Goal: Transaction & Acquisition: Purchase product/service

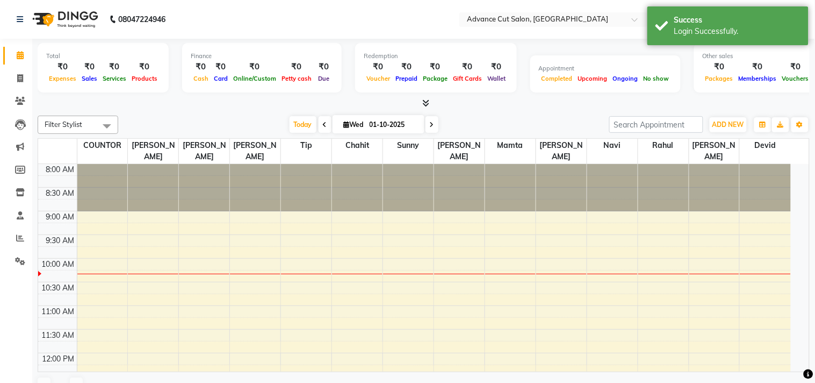
select select "en"
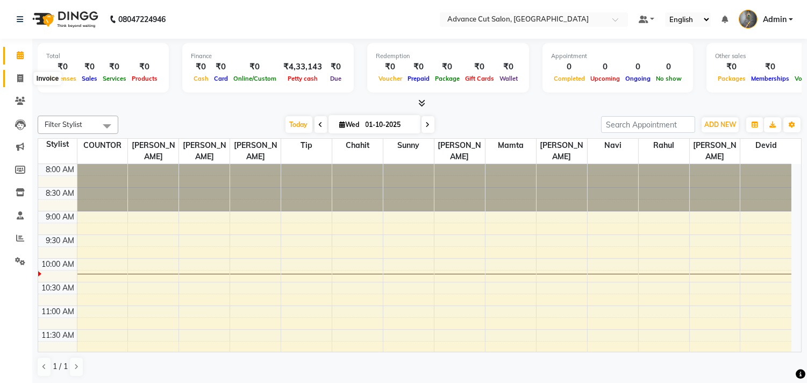
click at [20, 77] on icon at bounding box center [20, 78] width 6 height 8
select select "service"
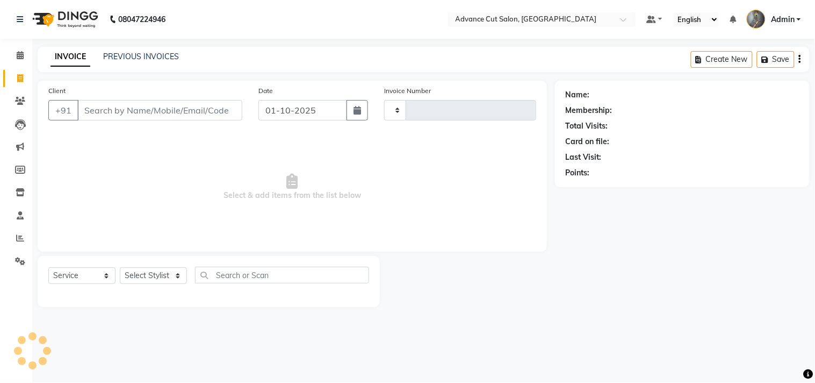
type input "4701"
select select "4939"
click at [142, 113] on input "Client" at bounding box center [159, 110] width 165 height 20
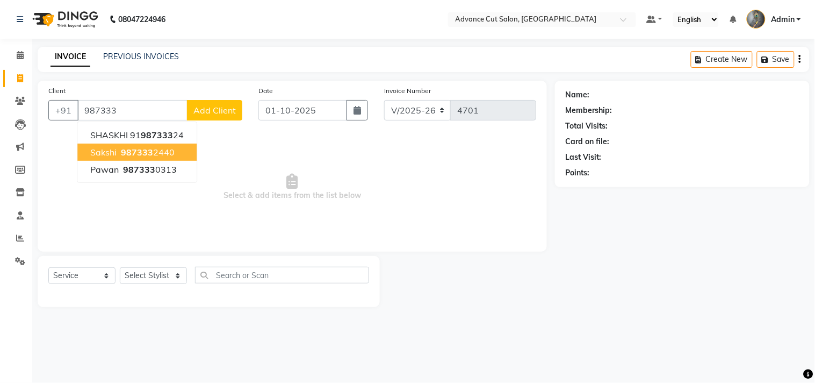
click at [157, 147] on ngb-highlight "987333 2440" at bounding box center [147, 152] width 56 height 11
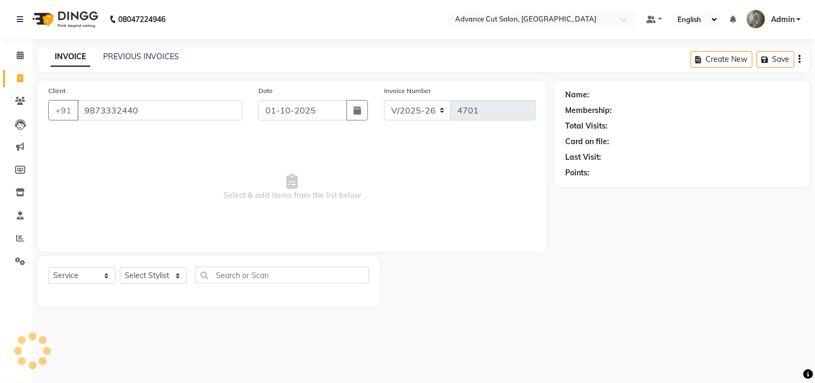
type input "9873332440"
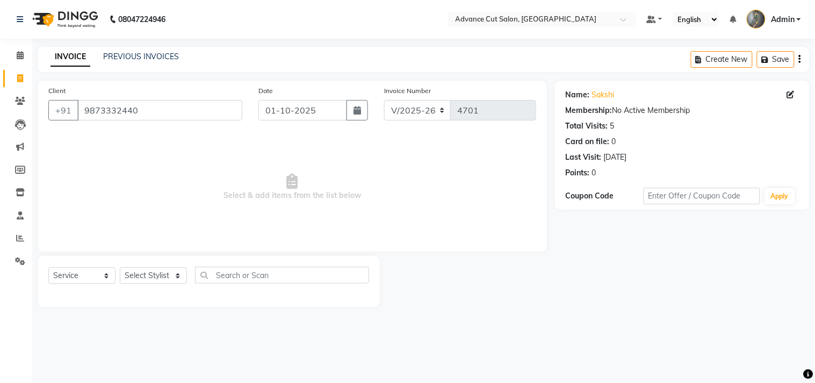
click at [594, 170] on div "0" at bounding box center [594, 172] width 4 height 11
click at [604, 174] on div "Points: 0" at bounding box center [682, 172] width 233 height 11
drag, startPoint x: 604, startPoint y: 171, endPoint x: 586, endPoint y: 170, distance: 17.8
click at [587, 170] on div "Points: 0" at bounding box center [682, 172] width 233 height 11
click at [528, 165] on span "Select & add items from the list below" at bounding box center [292, 186] width 488 height 107
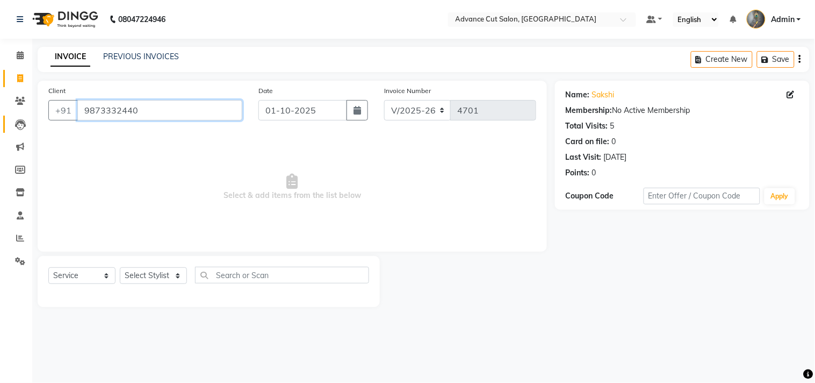
drag, startPoint x: 145, startPoint y: 114, endPoint x: 5, endPoint y: 122, distance: 139.9
click at [9, 122] on app-home "08047224946 Select Location × Advance Cut Salon, Sector 4 Gurugram Default Pane…" at bounding box center [407, 161] width 815 height 323
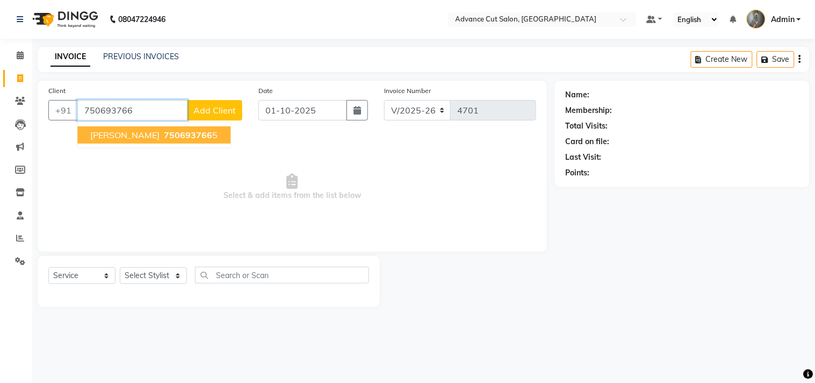
click at [164, 132] on span "750693766" at bounding box center [188, 134] width 48 height 11
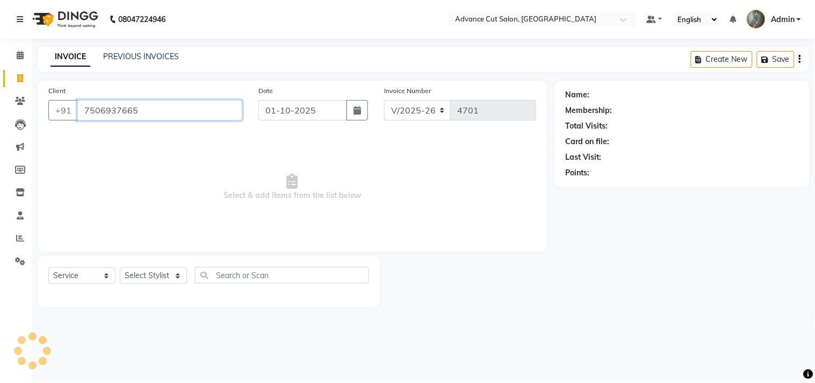
type input "7506937665"
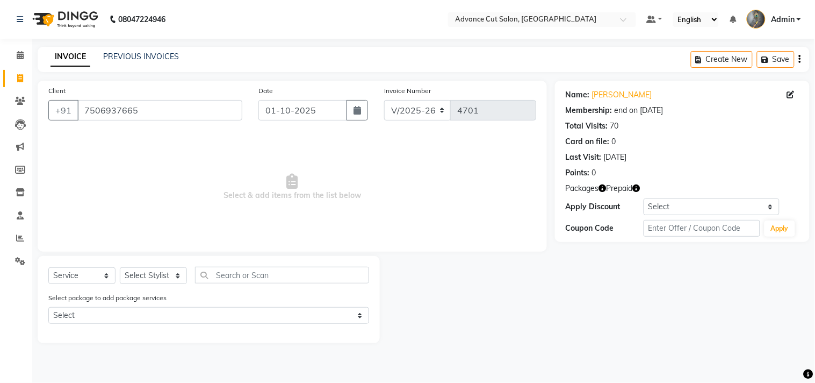
click at [639, 184] on icon "button" at bounding box center [637, 188] width 8 height 8
click at [477, 192] on span "Select & add items from the list below" at bounding box center [292, 186] width 488 height 107
click at [603, 187] on icon "button" at bounding box center [603, 188] width 8 height 8
click at [155, 280] on select "Select Stylist Admin chahit COUNTOR [PERSON_NAME] mamta [PERSON_NAME] navi [PER…" at bounding box center [153, 275] width 67 height 17
select select "30651"
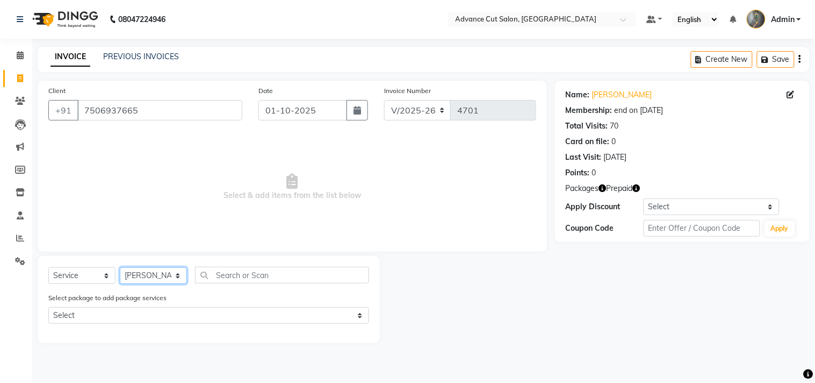
click at [120, 268] on select "Select Stylist Admin chahit COUNTOR [PERSON_NAME] mamta [PERSON_NAME] navi [PER…" at bounding box center [153, 275] width 67 height 17
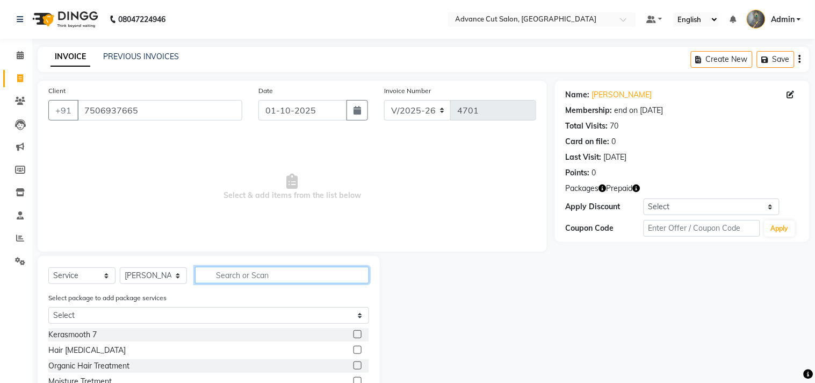
click at [229, 275] on input "text" at bounding box center [282, 275] width 174 height 17
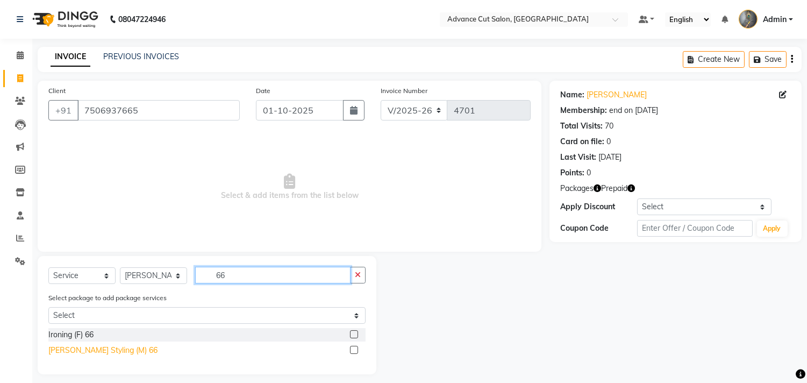
type input "66"
click at [111, 355] on div "Beard Styling (M) 66" at bounding box center [102, 349] width 109 height 11
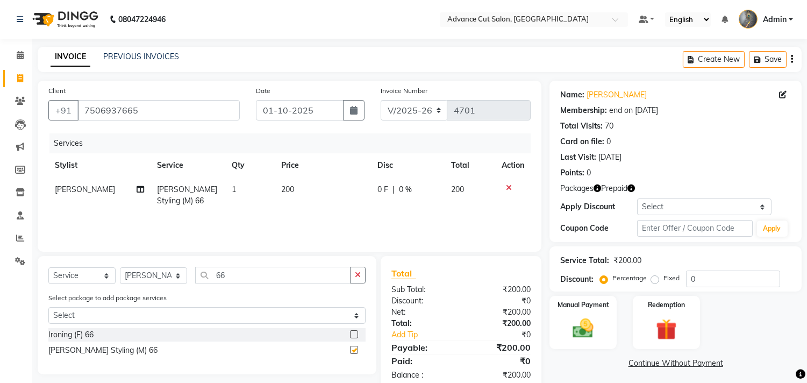
checkbox input "false"
click at [665, 327] on img at bounding box center [665, 329] width 35 height 27
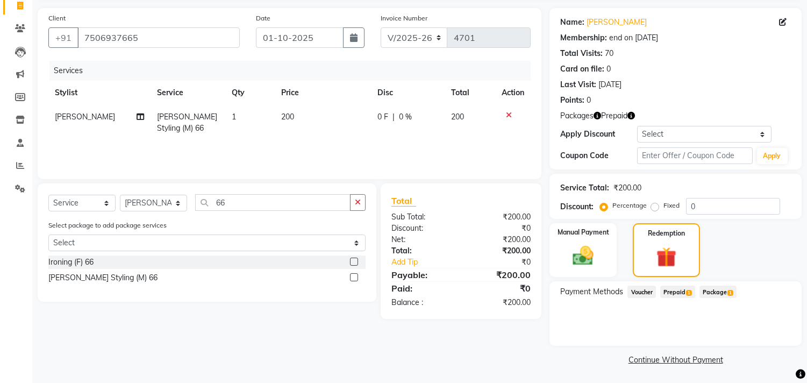
click at [716, 287] on span "Package 1" at bounding box center [717, 291] width 37 height 12
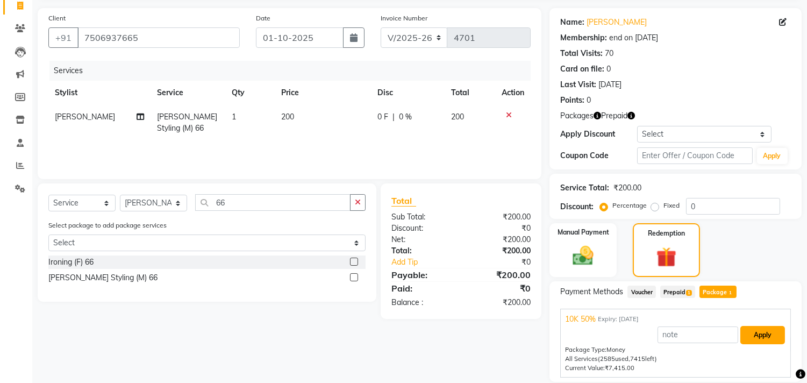
click at [742, 331] on button "Apply" at bounding box center [762, 335] width 45 height 18
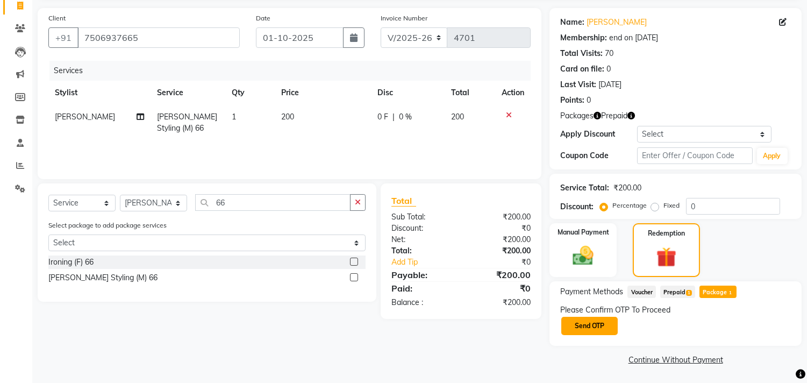
click at [603, 325] on button "Send OTP" at bounding box center [589, 325] width 56 height 18
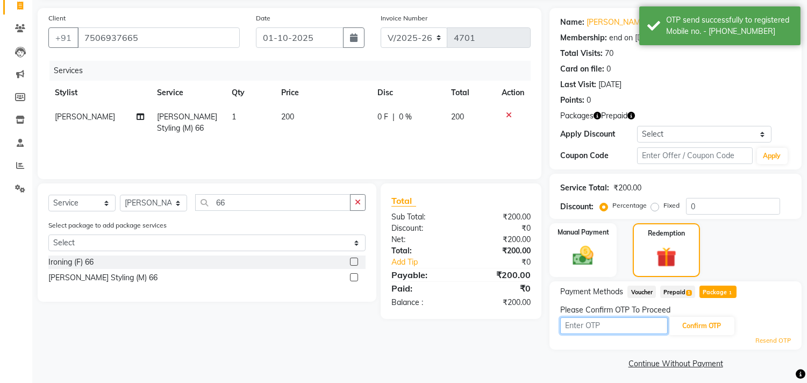
click at [610, 324] on input "text" at bounding box center [613, 325] width 107 height 17
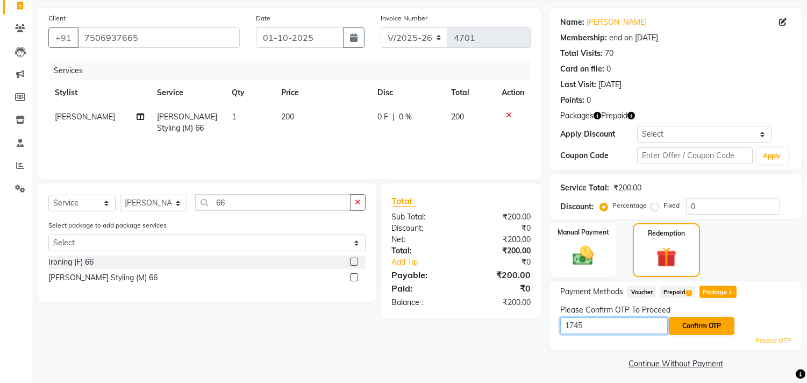
type input "1745"
click at [674, 325] on button "Confirm OTP" at bounding box center [701, 325] width 66 height 18
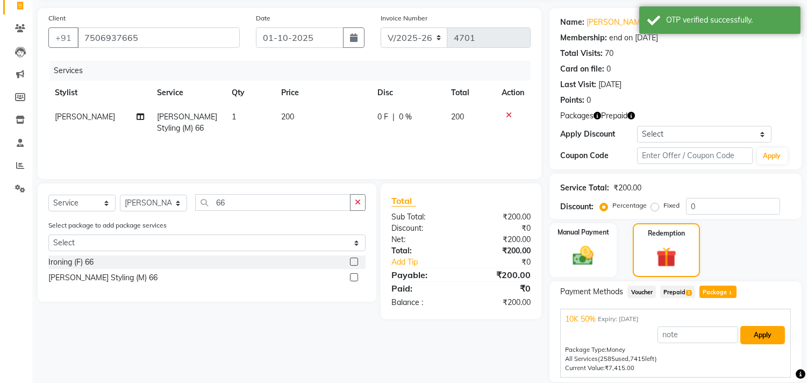
click at [767, 340] on button "Apply" at bounding box center [762, 335] width 45 height 18
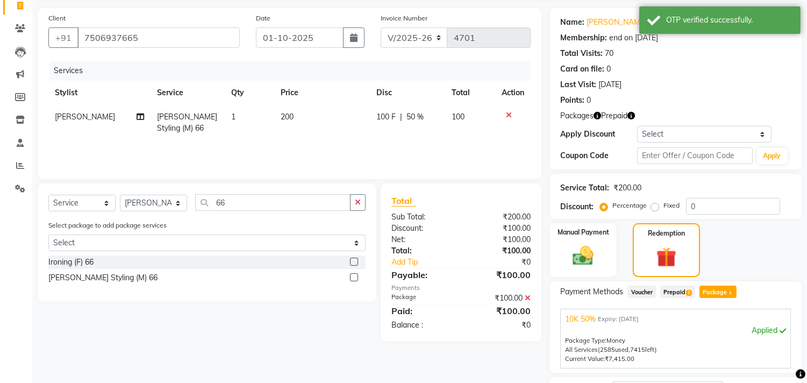
scroll to position [160, 0]
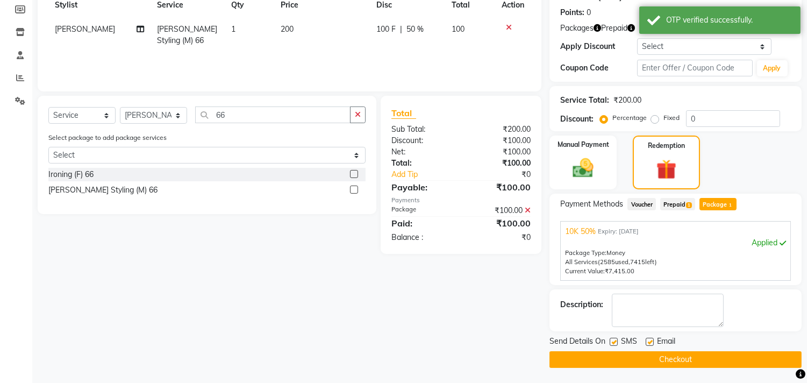
click at [679, 357] on button "Checkout" at bounding box center [675, 359] width 252 height 17
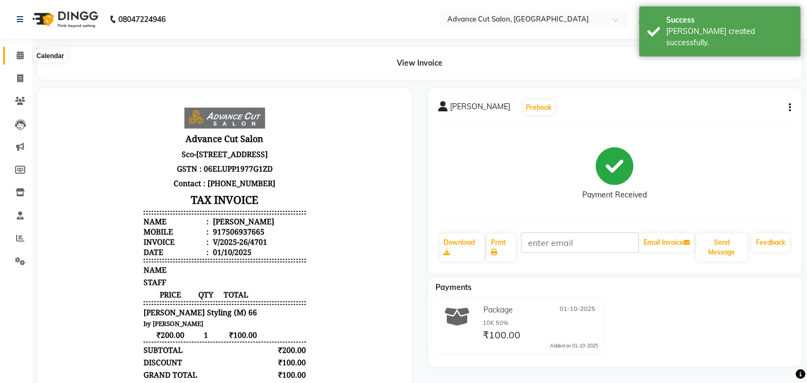
click at [17, 56] on icon at bounding box center [20, 55] width 7 height 8
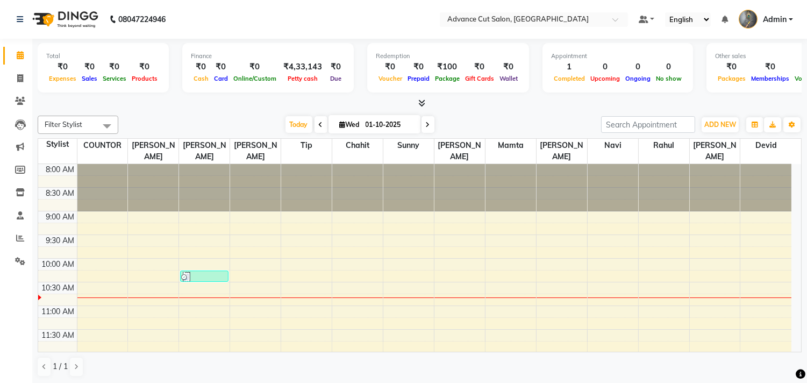
click at [17, 56] on icon at bounding box center [20, 55] width 7 height 8
click at [19, 77] on icon at bounding box center [20, 78] width 6 height 8
select select "service"
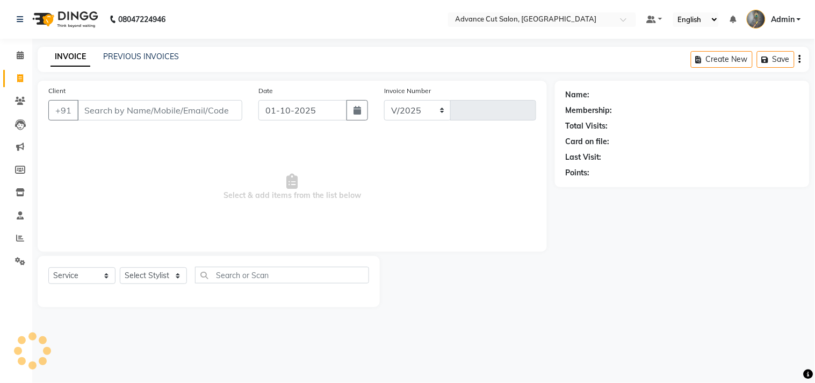
click at [117, 113] on input "Client" at bounding box center [159, 110] width 165 height 20
select select "4939"
type input "4702"
click at [117, 113] on input "Client" at bounding box center [159, 110] width 165 height 20
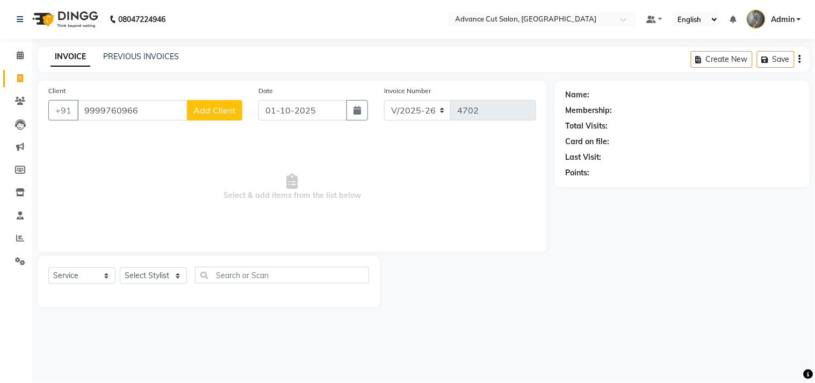
type input "9999760966"
click at [221, 113] on span "Add Client" at bounding box center [214, 110] width 42 height 11
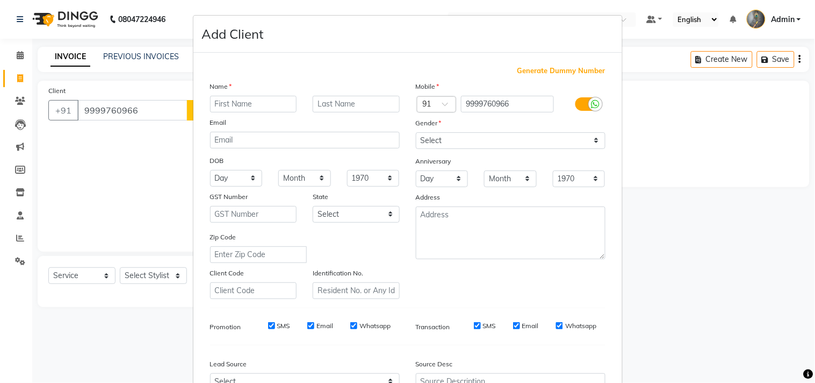
click at [228, 105] on input "text" at bounding box center [253, 104] width 87 height 17
type input "nikshit"
click at [443, 140] on select "Select Male Female Other Prefer Not To Say" at bounding box center [511, 140] width 190 height 17
select select "[DEMOGRAPHIC_DATA]"
click at [416, 132] on select "Select Male Female Other Prefer Not To Say" at bounding box center [511, 140] width 190 height 17
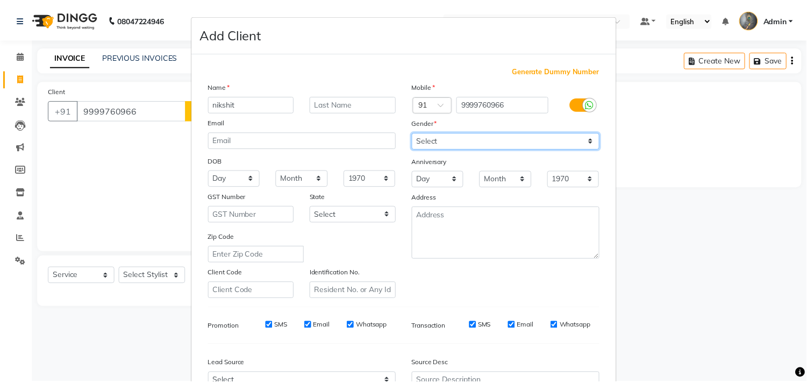
scroll to position [114, 0]
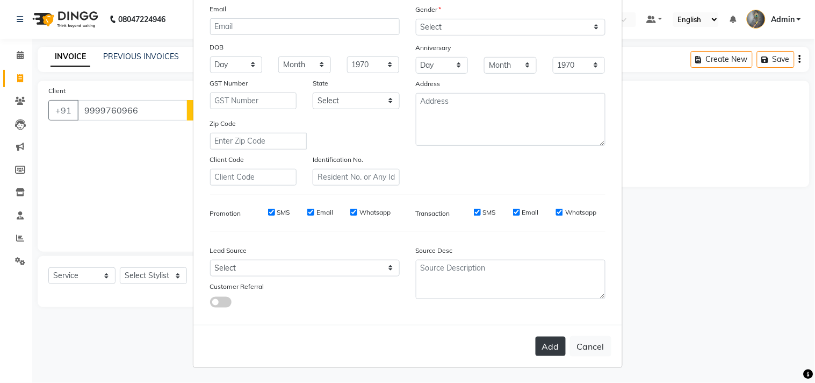
click at [541, 346] on button "Add" at bounding box center [551, 345] width 30 height 19
select select
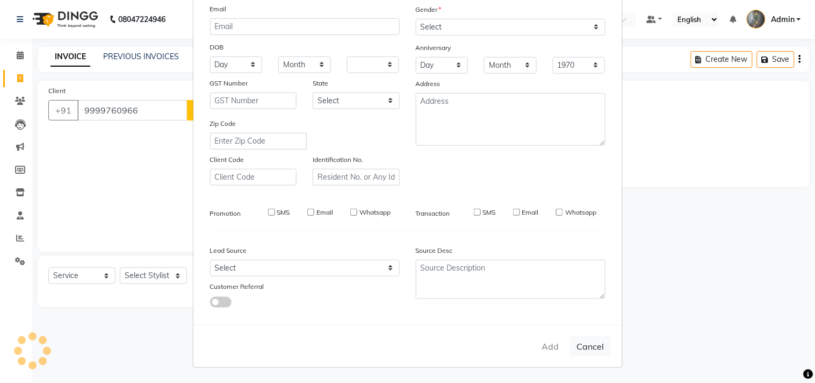
select select
checkbox input "false"
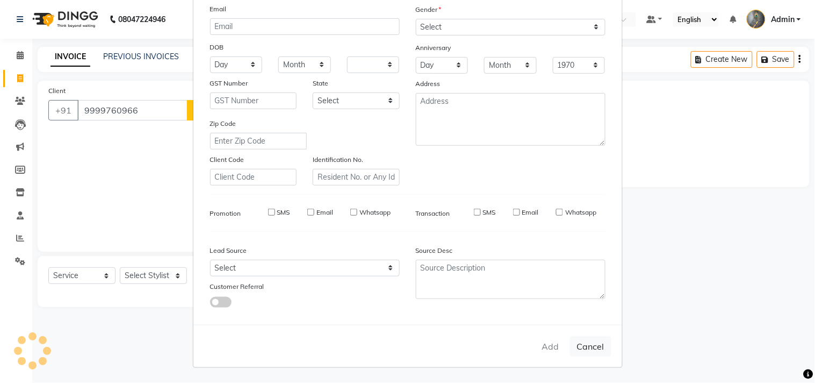
checkbox input "false"
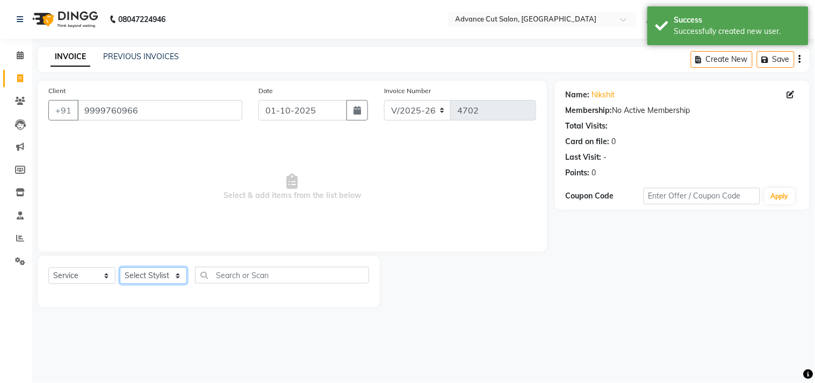
click at [168, 277] on select "Select Stylist Admin chahit COUNTOR Devid hardeep mamta manisha MONISH navi NOS…" at bounding box center [153, 275] width 67 height 17
select select "78660"
click at [120, 268] on select "Select Stylist Admin chahit COUNTOR Devid hardeep mamta manisha MONISH navi NOS…" at bounding box center [153, 275] width 67 height 17
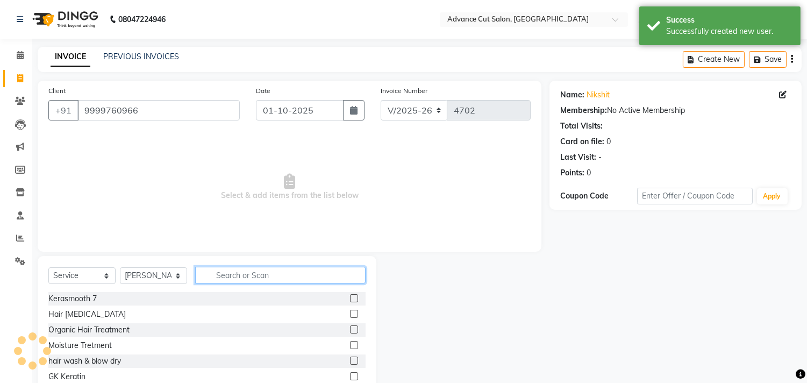
click at [238, 275] on input "text" at bounding box center [280, 275] width 170 height 17
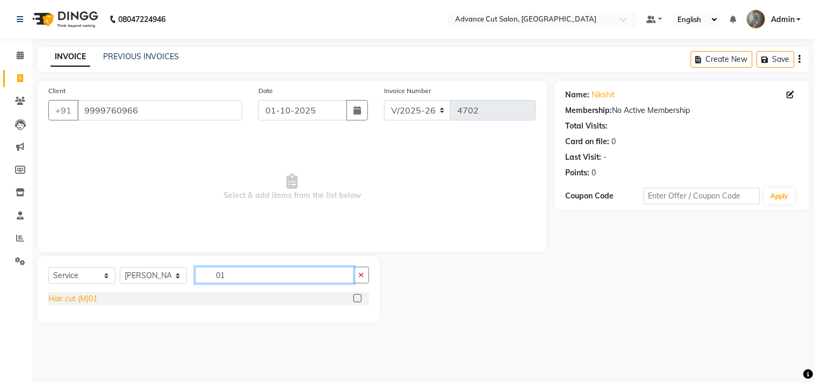
type input "01"
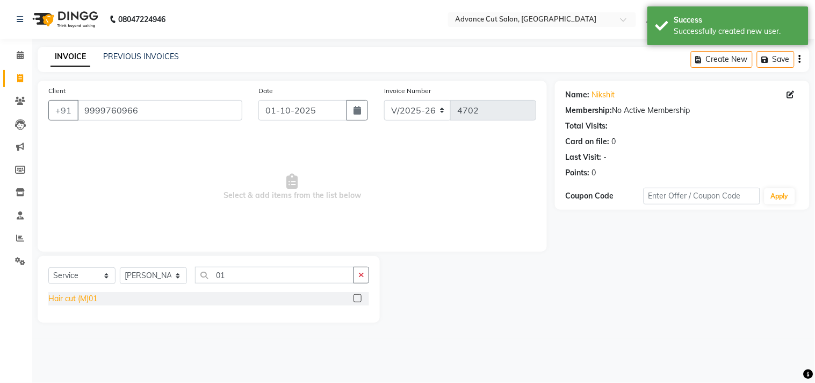
click at [77, 300] on div "Hair cut (M)01" at bounding box center [72, 298] width 49 height 11
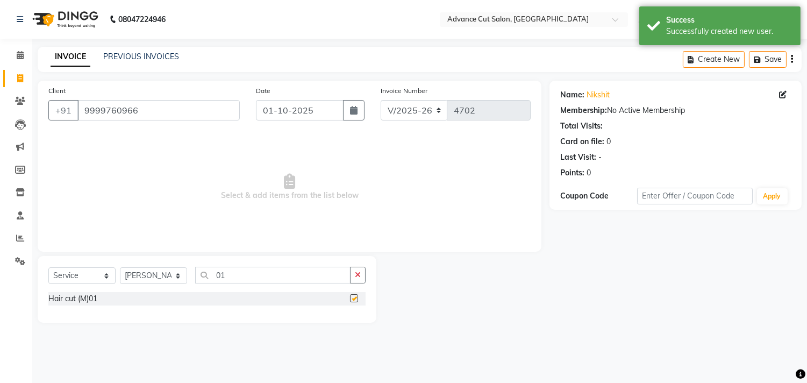
checkbox input "false"
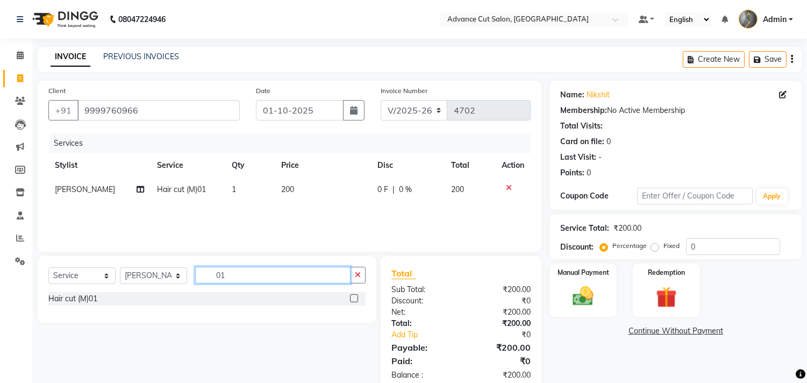
drag, startPoint x: 231, startPoint y: 280, endPoint x: 199, endPoint y: 280, distance: 32.2
click at [199, 280] on input "01" at bounding box center [272, 275] width 155 height 17
type input "66"
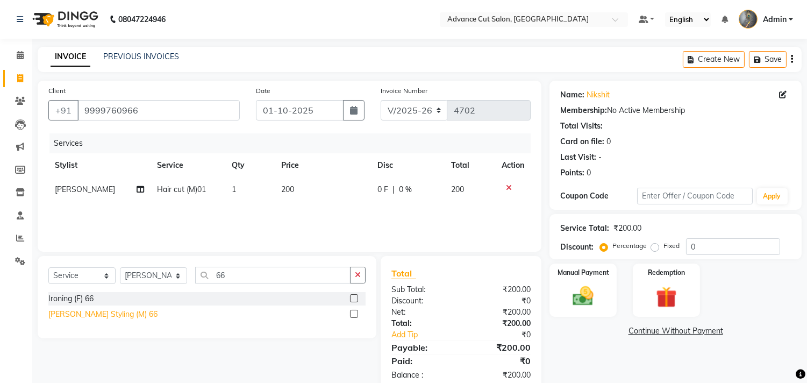
click at [106, 315] on div "Beard Styling (M) 66" at bounding box center [102, 313] width 109 height 11
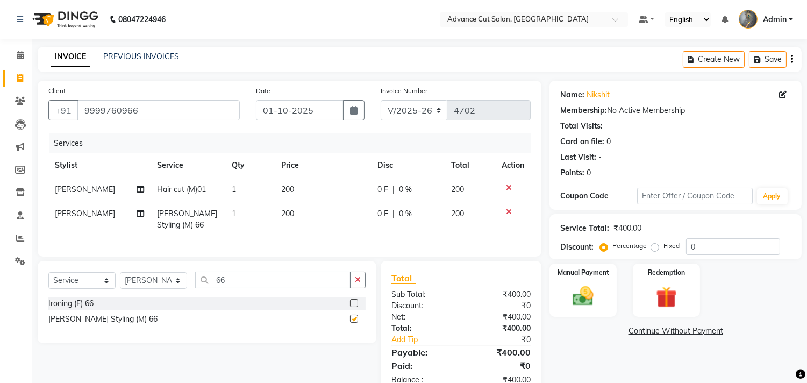
checkbox input "false"
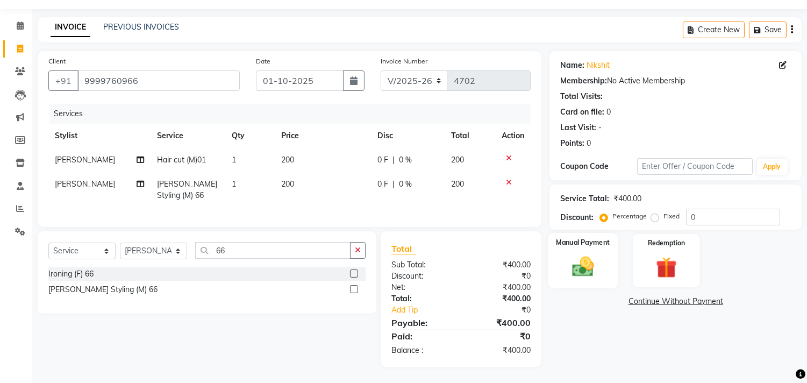
click at [595, 254] on img at bounding box center [582, 266] width 35 height 25
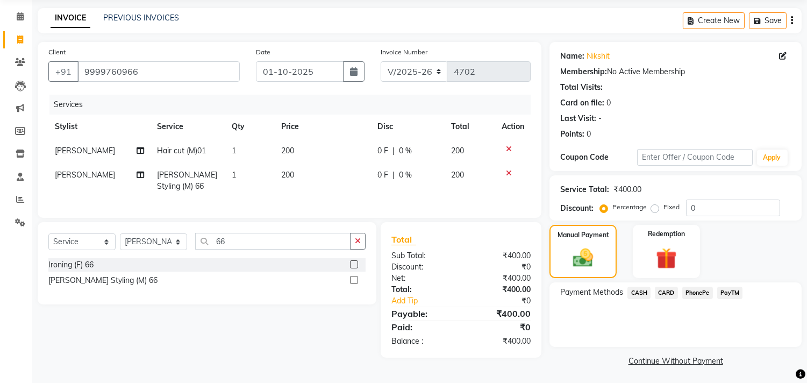
click at [726, 290] on span "PayTM" at bounding box center [730, 292] width 26 height 12
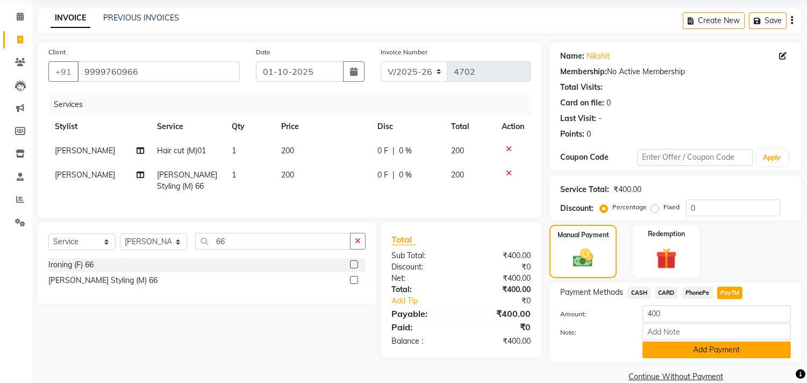
click at [687, 348] on button "Add Payment" at bounding box center [716, 349] width 148 height 17
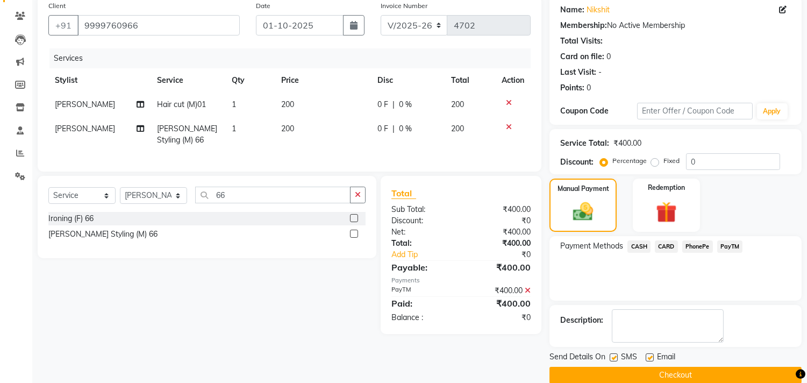
scroll to position [100, 0]
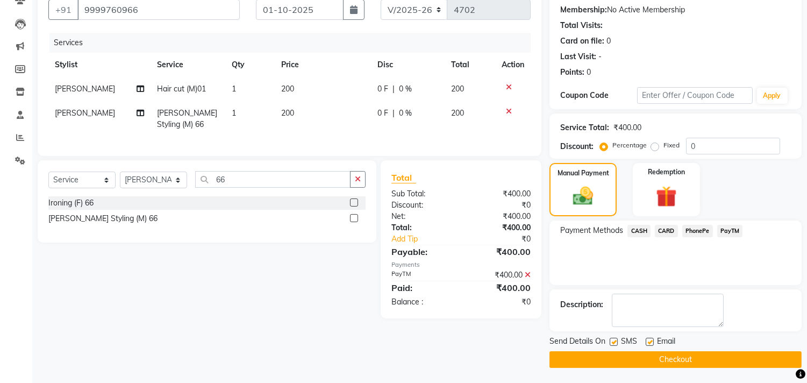
click at [658, 360] on button "Checkout" at bounding box center [675, 359] width 252 height 17
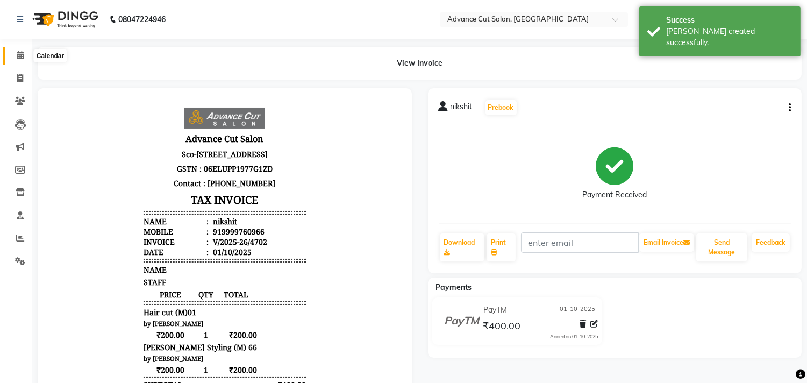
click at [15, 52] on span at bounding box center [20, 55] width 19 height 12
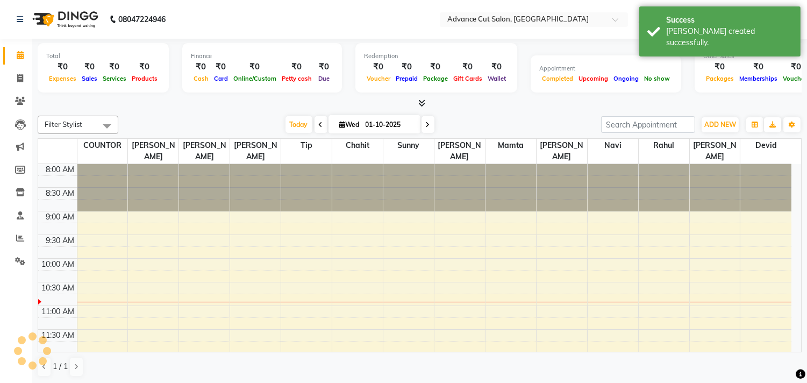
click at [418, 103] on icon at bounding box center [421, 103] width 7 height 8
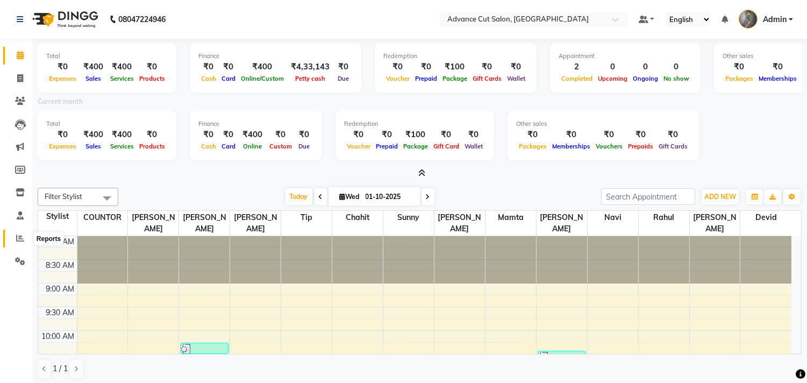
click at [12, 236] on span at bounding box center [20, 238] width 19 height 12
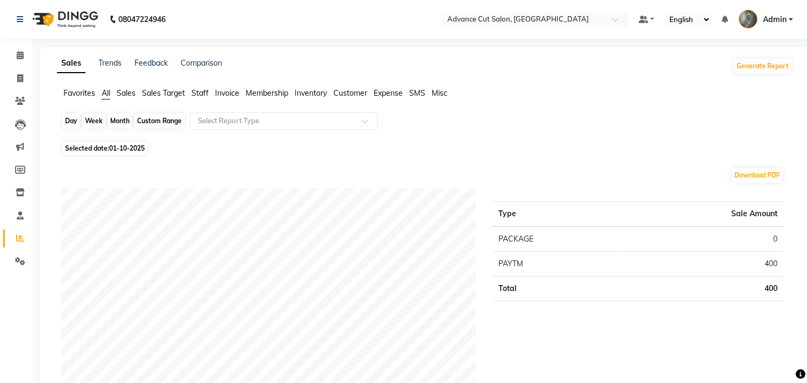
click at [73, 117] on div "Day" at bounding box center [71, 120] width 18 height 15
select select "10"
select select "2025"
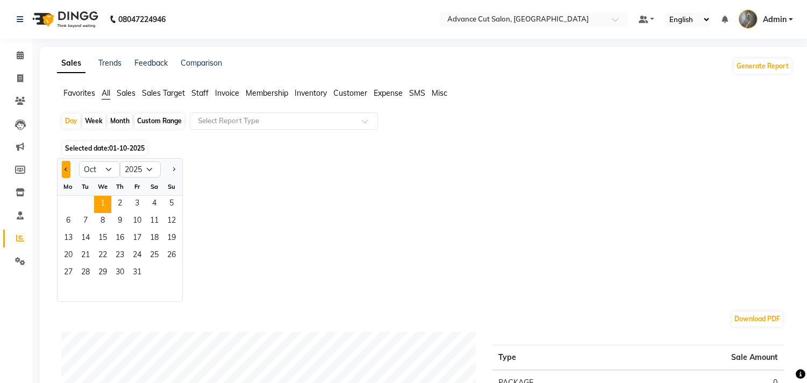
click at [67, 162] on button "Previous month" at bounding box center [66, 169] width 9 height 17
select select "9"
click at [87, 270] on span "30" at bounding box center [85, 272] width 17 height 17
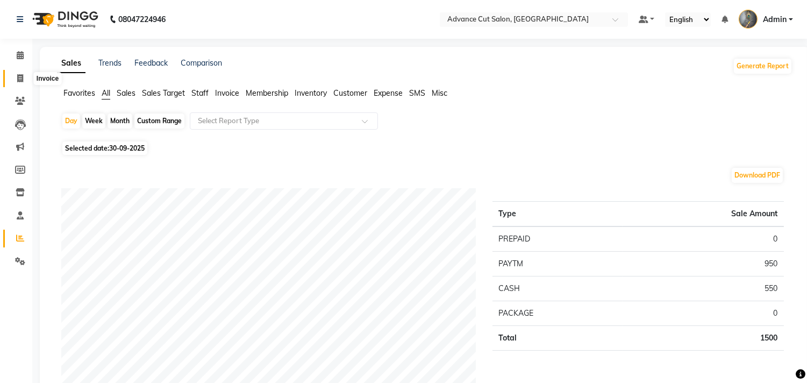
click at [19, 78] on icon at bounding box center [20, 78] width 6 height 8
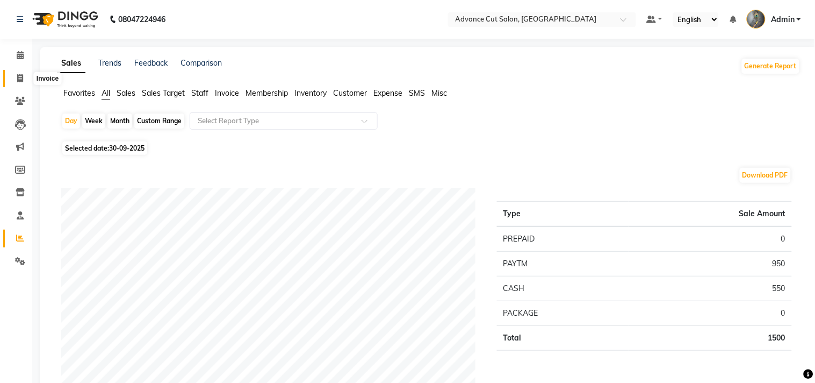
select select "service"
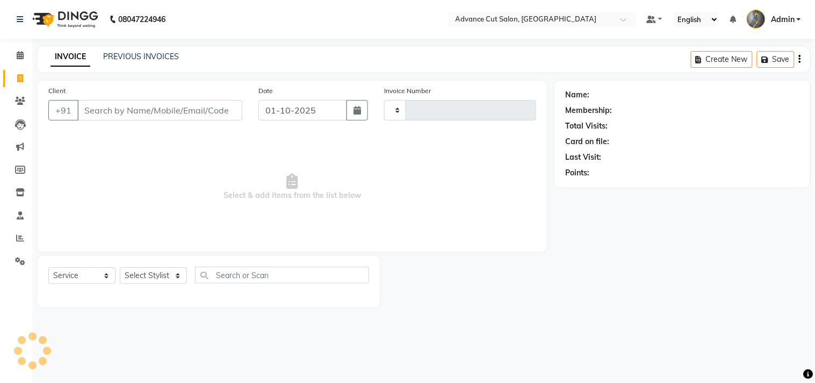
type input "4703"
select select "4939"
click at [131, 106] on input "Client" at bounding box center [159, 110] width 165 height 20
click at [119, 119] on input "Client" at bounding box center [159, 110] width 165 height 20
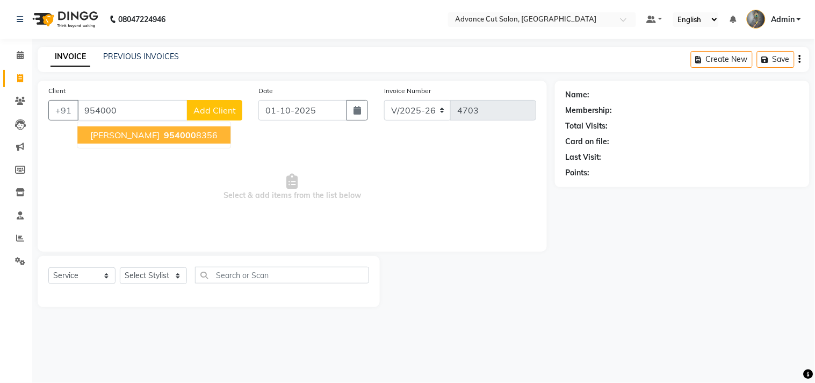
click at [164, 130] on span "954000" at bounding box center [180, 134] width 32 height 11
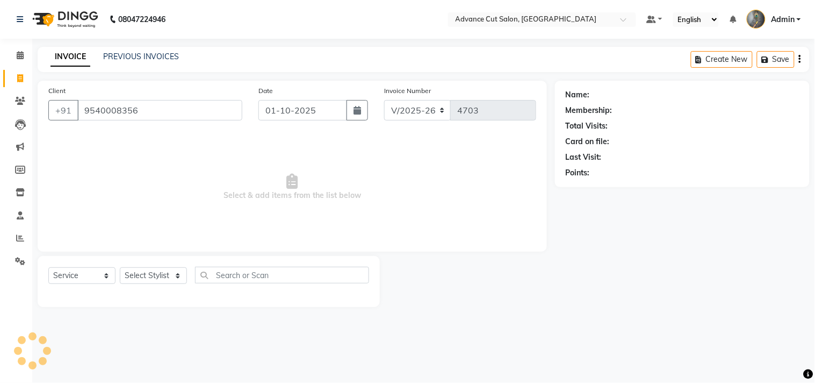
type input "9540008356"
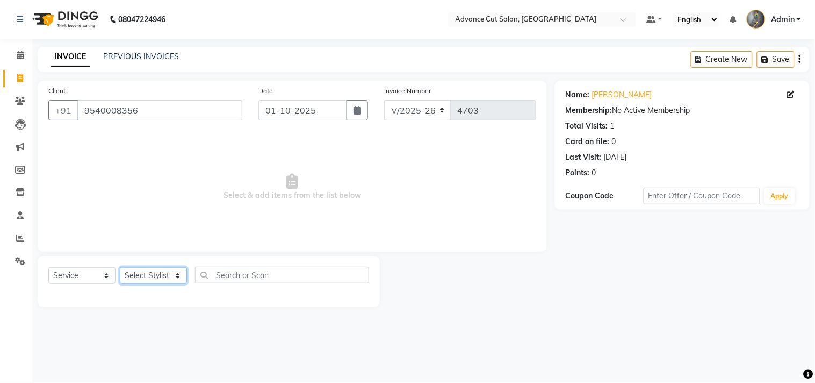
drag, startPoint x: 159, startPoint y: 271, endPoint x: 152, endPoint y: 270, distance: 6.5
click at [159, 271] on select "Select Stylist Admin chahit COUNTOR Devid hardeep mamta manisha MONISH navi NOS…" at bounding box center [153, 275] width 67 height 17
select select "30651"
click at [120, 268] on select "Select Stylist Admin chahit COUNTOR Devid hardeep mamta manisha MONISH navi NOS…" at bounding box center [153, 275] width 67 height 17
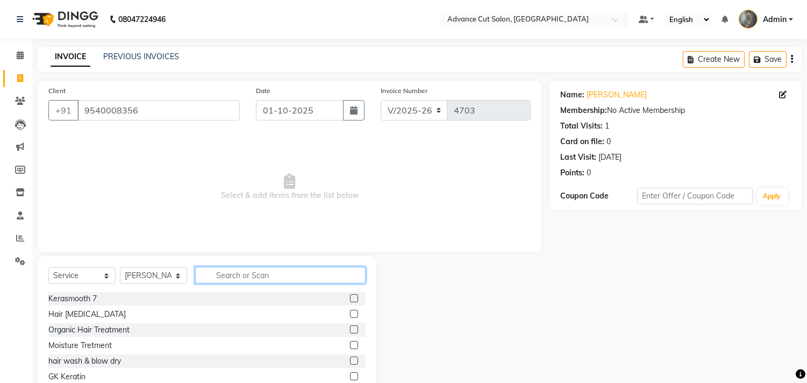
click at [229, 274] on input "text" at bounding box center [280, 275] width 170 height 17
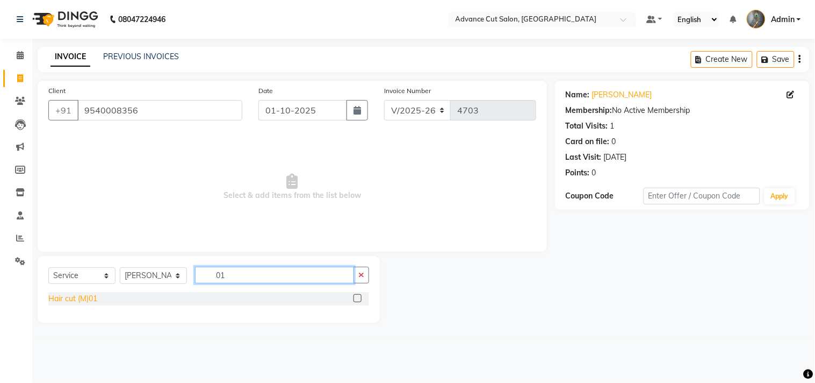
type input "01"
click at [82, 299] on div "Hair cut (M)01" at bounding box center [72, 298] width 49 height 11
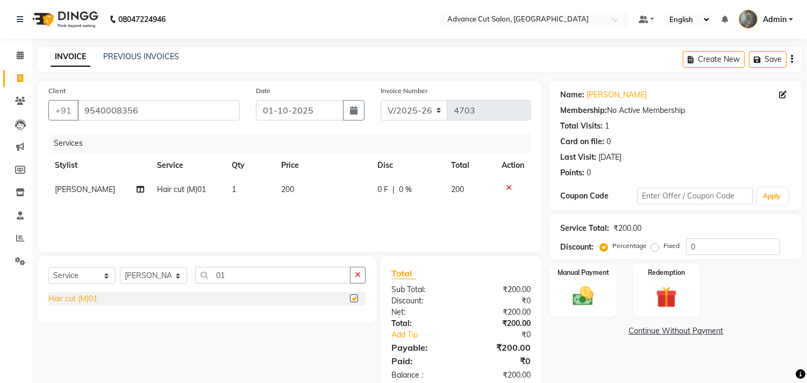
checkbox input "false"
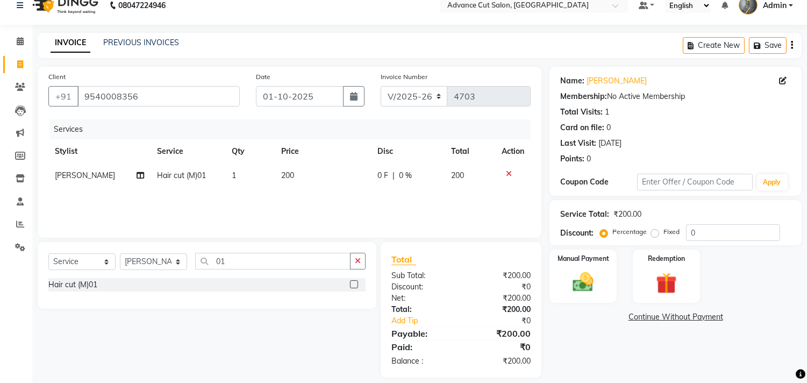
scroll to position [25, 0]
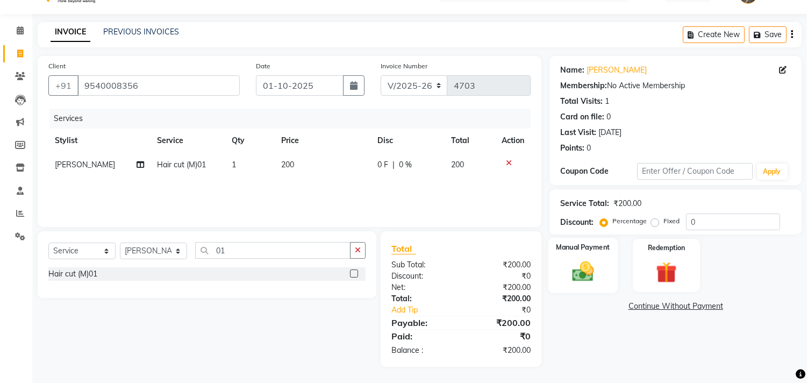
click at [595, 262] on img at bounding box center [582, 271] width 35 height 25
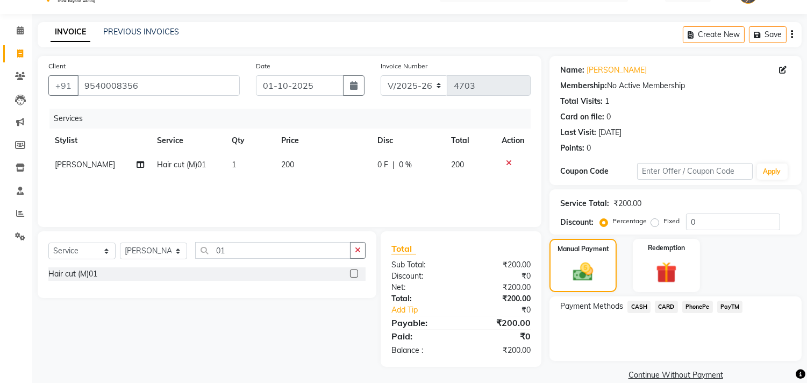
click at [726, 303] on span "PayTM" at bounding box center [730, 306] width 26 height 12
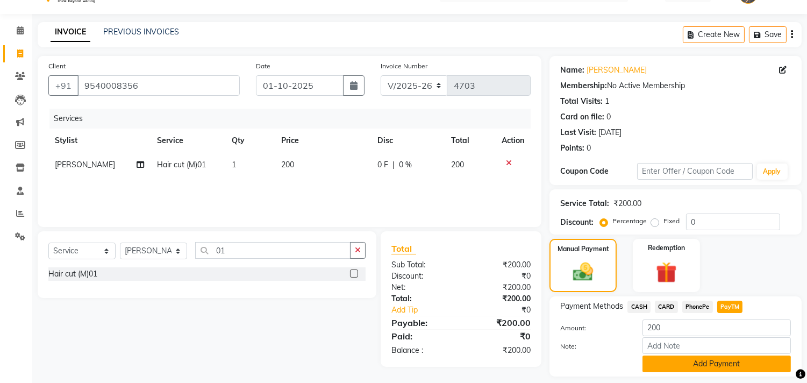
click at [697, 356] on button "Add Payment" at bounding box center [716, 363] width 148 height 17
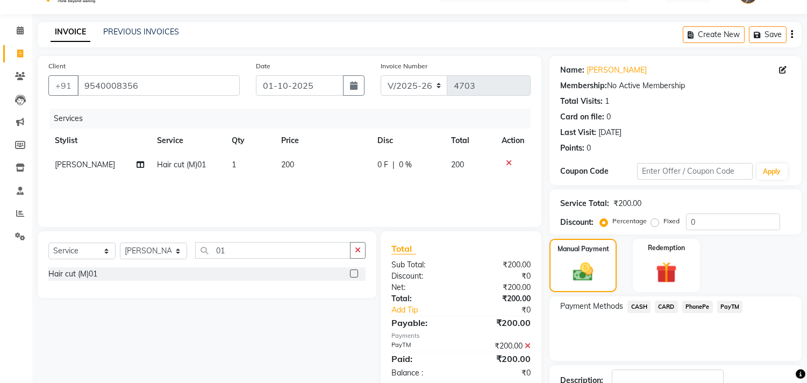
scroll to position [100, 0]
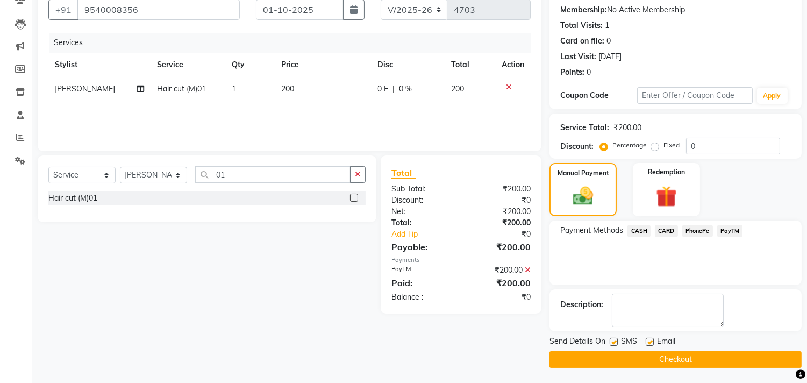
click at [658, 363] on button "Checkout" at bounding box center [675, 359] width 252 height 17
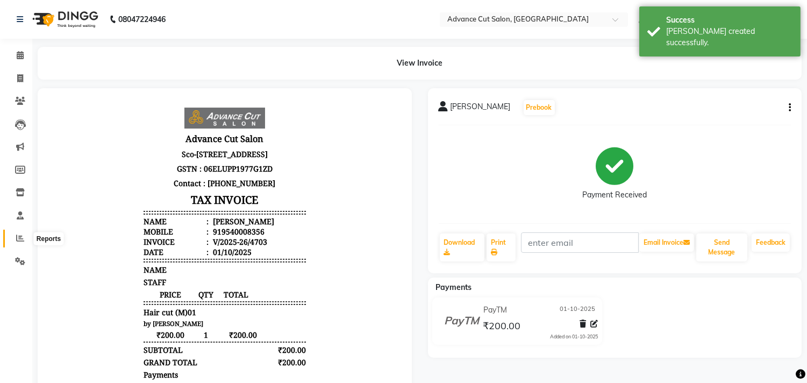
click at [22, 239] on icon at bounding box center [20, 238] width 8 height 8
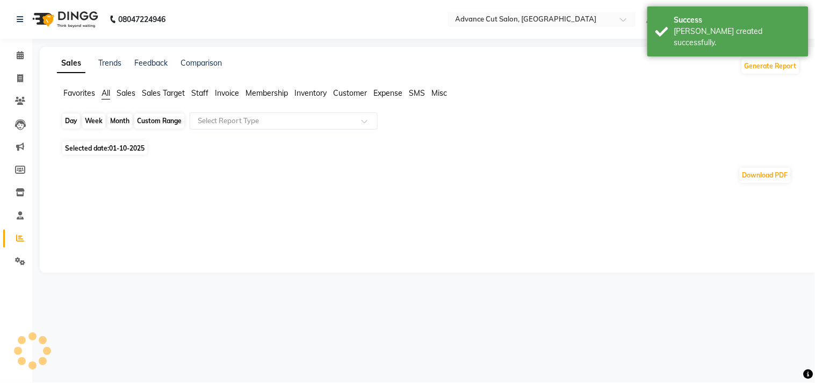
click at [63, 117] on div "Day" at bounding box center [71, 120] width 18 height 15
select select "10"
select select "2025"
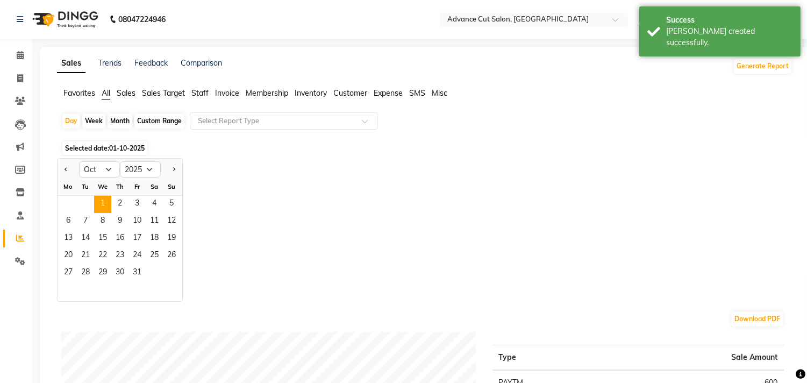
click at [57, 165] on div at bounding box center [67, 169] width 21 height 17
click at [66, 167] on span "Previous month" at bounding box center [66, 169] width 4 height 4
select select "9"
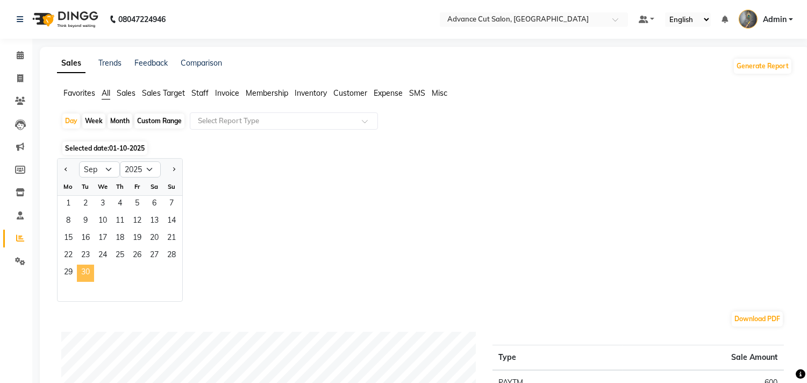
click at [89, 272] on span "30" at bounding box center [85, 272] width 17 height 17
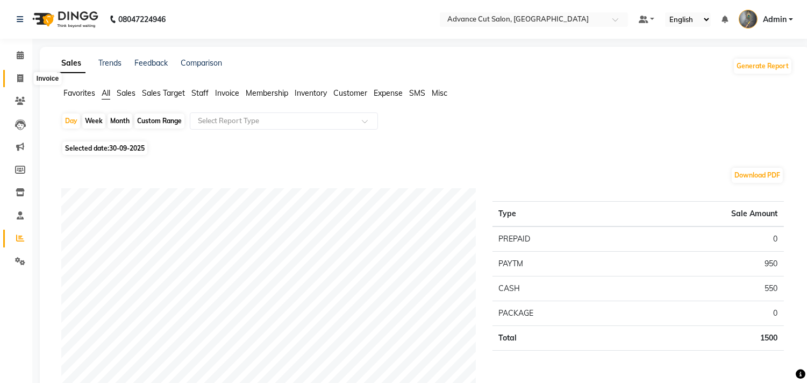
click at [19, 76] on icon at bounding box center [20, 78] width 6 height 8
select select "service"
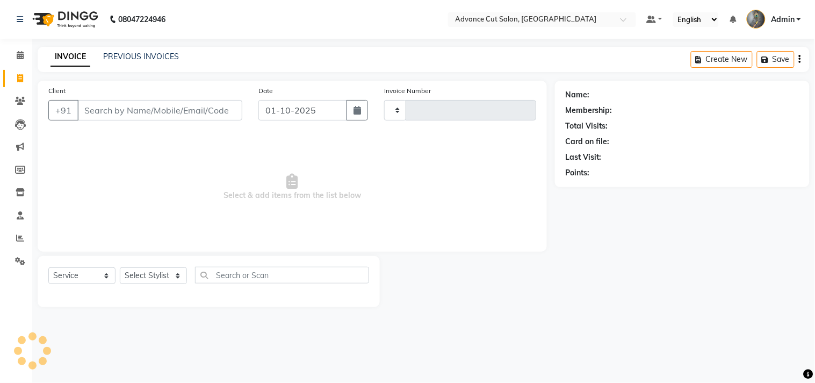
click at [145, 109] on input "Client" at bounding box center [159, 110] width 165 height 20
type input "4704"
select select "4939"
type input "9818734677"
click at [200, 110] on span "Add Client" at bounding box center [214, 110] width 42 height 11
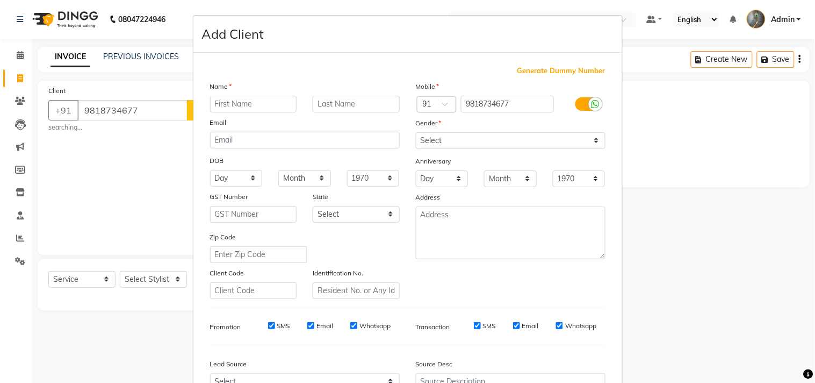
click at [234, 104] on input "text" at bounding box center [253, 104] width 87 height 17
type input "mamta"
click at [449, 140] on select "Select Male Female Other Prefer Not To Say" at bounding box center [511, 140] width 190 height 17
select select "female"
click at [416, 132] on select "Select Male Female Other Prefer Not To Say" at bounding box center [511, 140] width 190 height 17
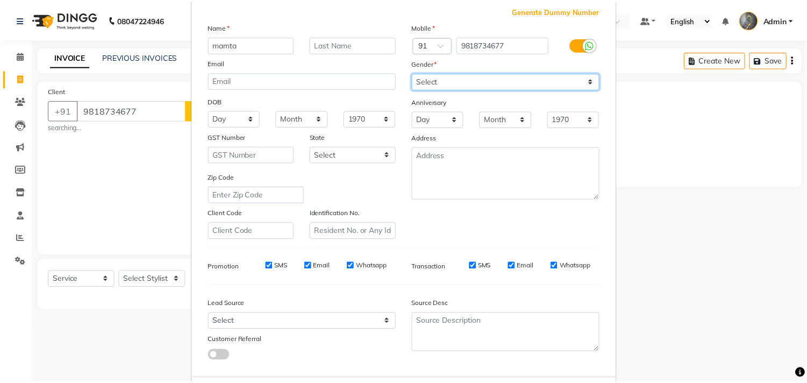
scroll to position [114, 0]
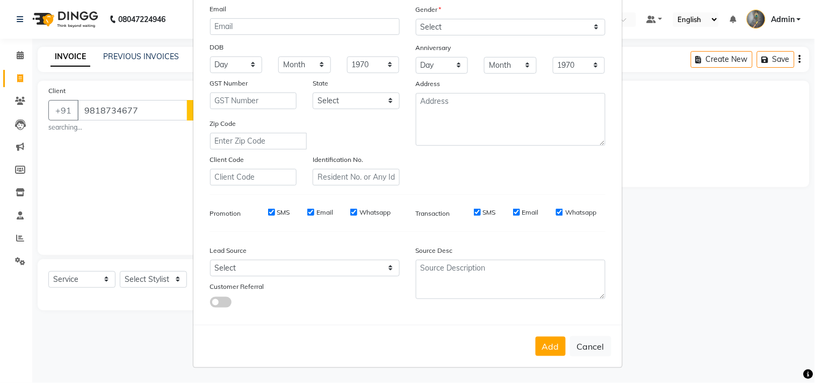
click at [541, 340] on button "Add" at bounding box center [551, 345] width 30 height 19
select select
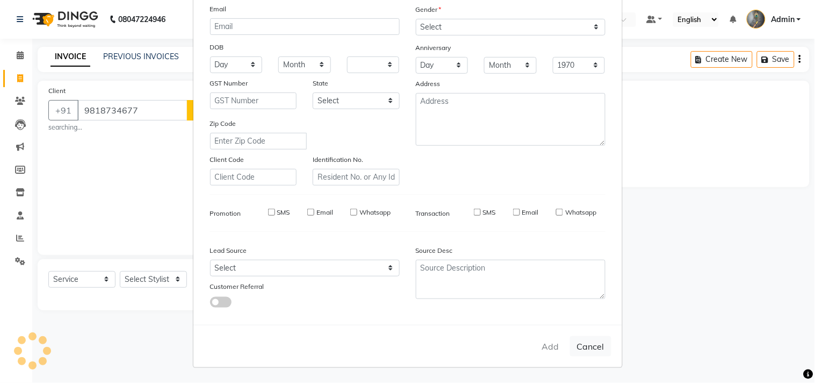
select select
checkbox input "false"
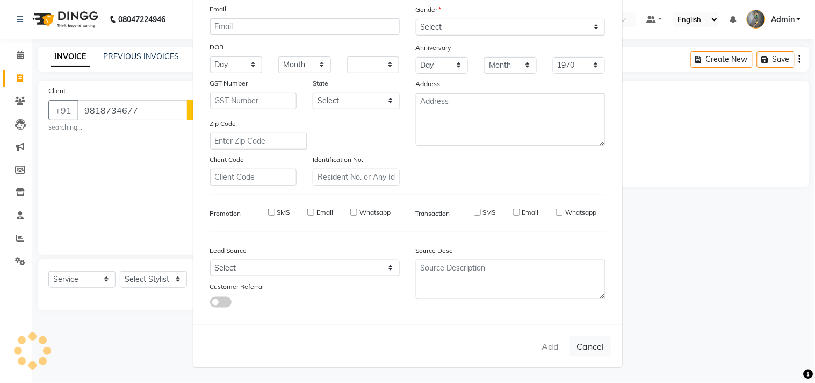
checkbox input "false"
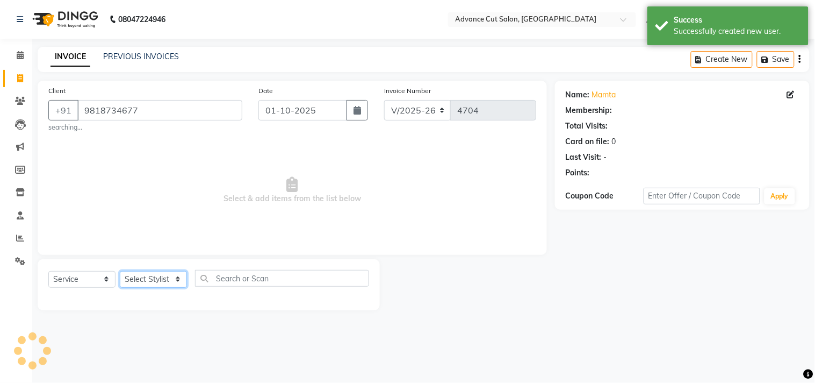
click at [136, 278] on select "Select Stylist Admin chahit COUNTOR Devid hardeep mamta manisha MONISH navi NOS…" at bounding box center [153, 279] width 67 height 17
click at [120, 271] on select "Select Stylist Admin chahit COUNTOR Devid hardeep mamta manisha MONISH navi NOS…" at bounding box center [153, 279] width 67 height 17
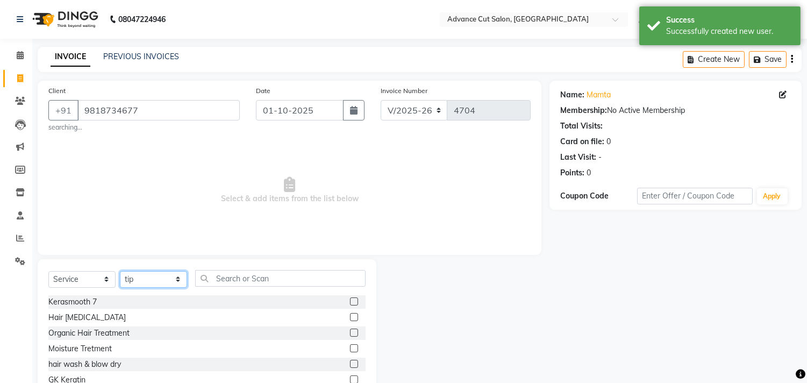
drag, startPoint x: 152, startPoint y: 283, endPoint x: 155, endPoint y: 271, distance: 12.3
click at [152, 283] on select "Select Stylist Admin chahit COUNTOR Devid hardeep mamta manisha MONISH navi NOS…" at bounding box center [153, 279] width 67 height 17
select select "58461"
click at [120, 271] on select "Select Stylist Admin chahit COUNTOR Devid hardeep mamta manisha MONISH navi NOS…" at bounding box center [153, 279] width 67 height 17
click at [226, 276] on input "text" at bounding box center [280, 278] width 170 height 17
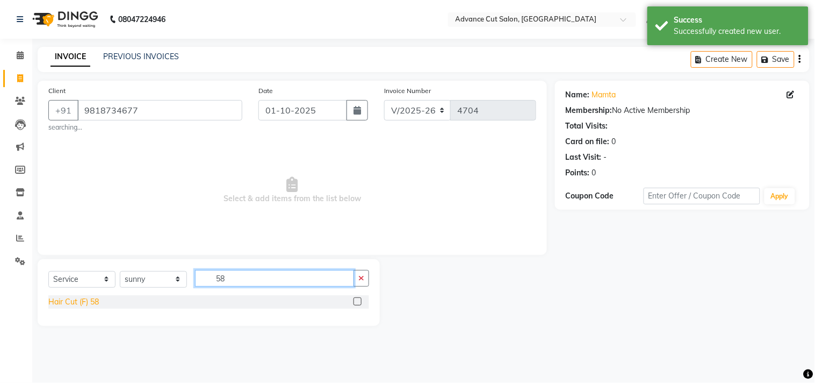
type input "58"
click at [89, 305] on div "Hair Cut (F) 58" at bounding box center [73, 301] width 51 height 11
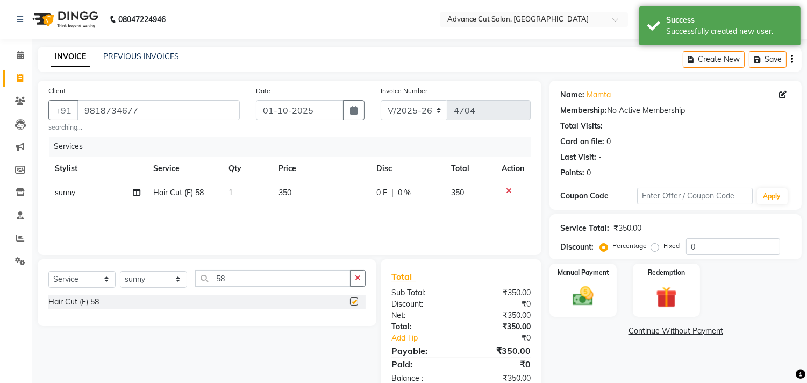
checkbox input "false"
click at [571, 284] on img at bounding box center [582, 296] width 35 height 25
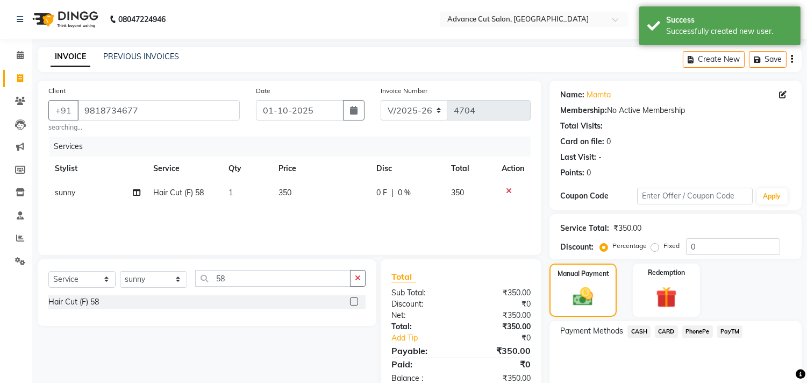
click at [646, 332] on span "CASH" at bounding box center [638, 331] width 23 height 12
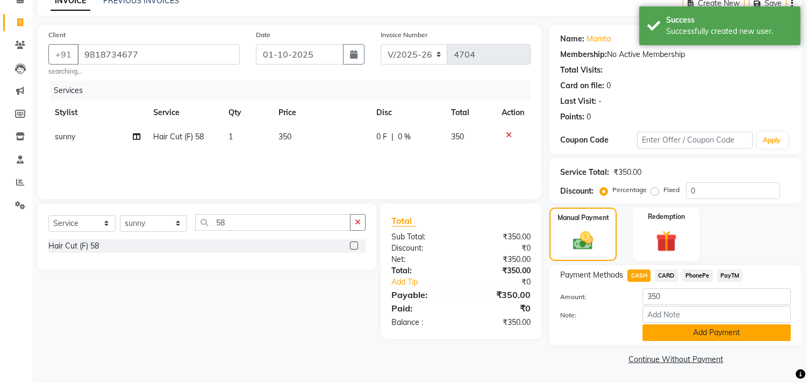
click at [669, 324] on button "Add Payment" at bounding box center [716, 332] width 148 height 17
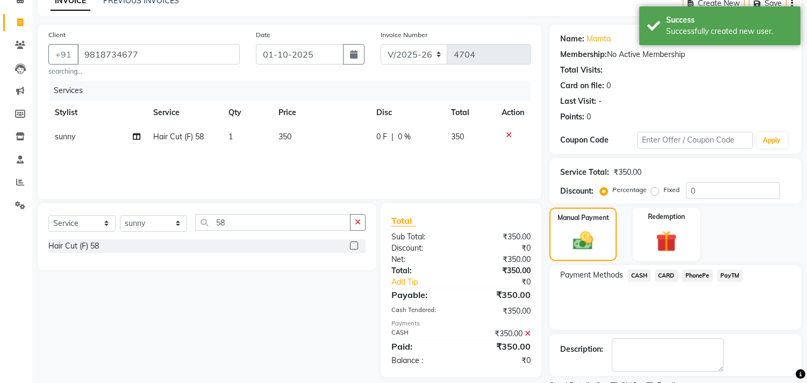
scroll to position [100, 0]
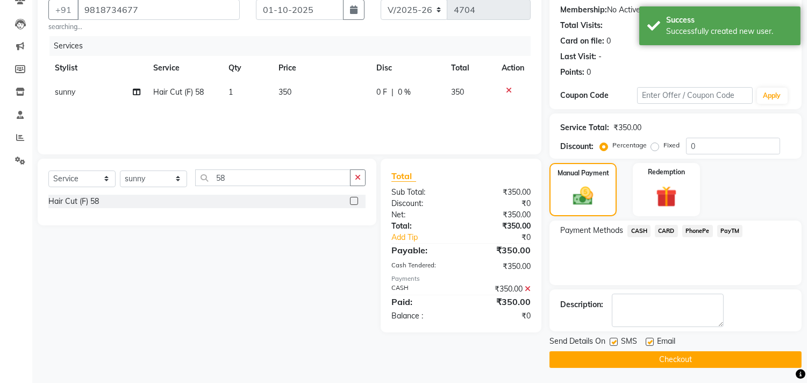
click at [660, 352] on button "Checkout" at bounding box center [675, 359] width 252 height 17
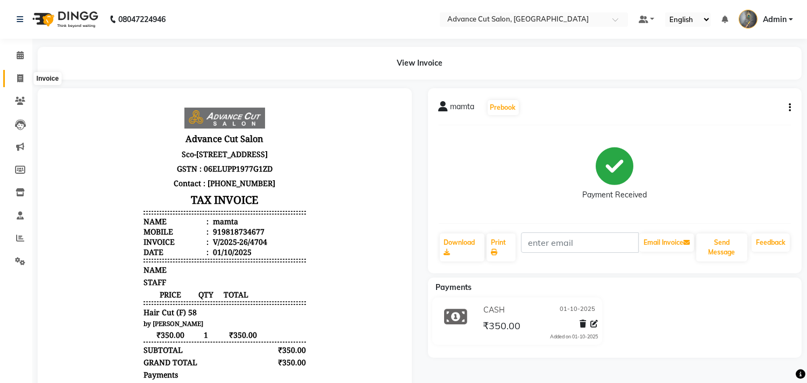
click at [13, 73] on span at bounding box center [20, 79] width 19 height 12
select select "service"
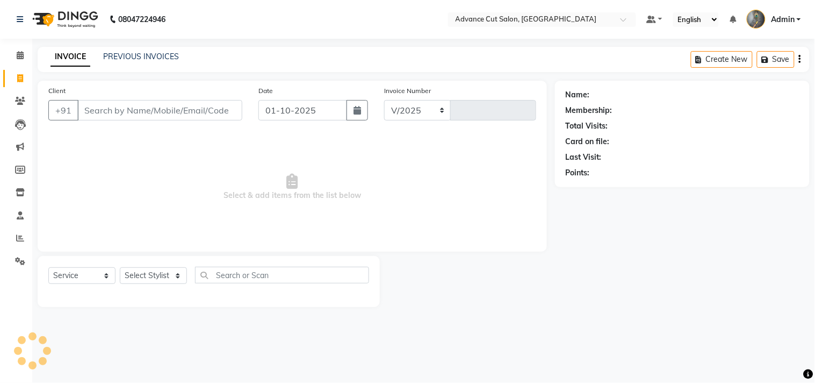
select select "4939"
type input "4705"
click at [95, 112] on input "Client" at bounding box center [159, 110] width 165 height 20
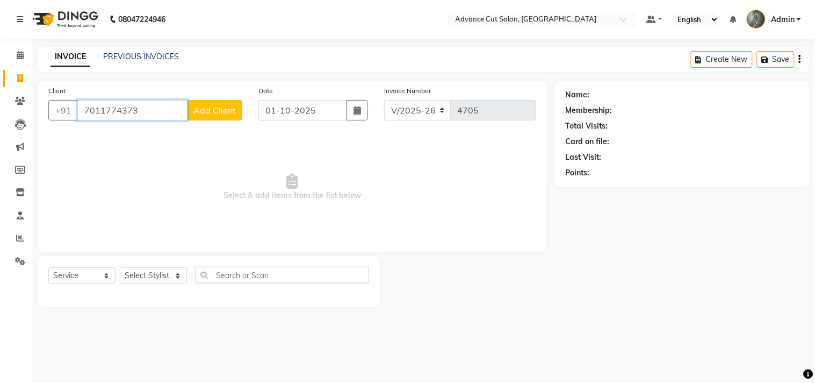
type input "7011774373"
click at [218, 114] on span "Add Client" at bounding box center [214, 110] width 42 height 11
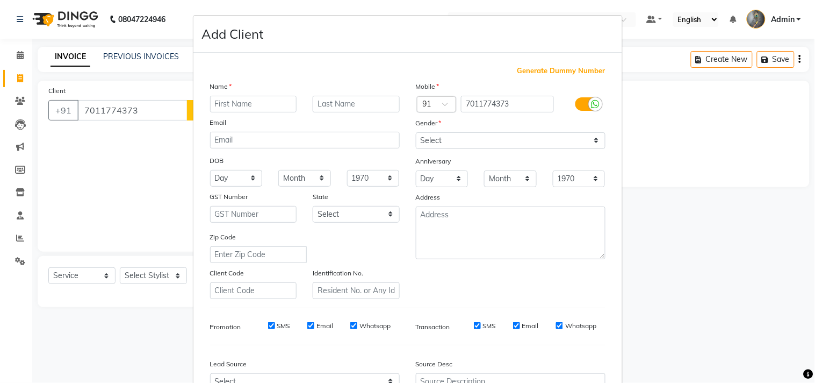
click at [202, 95] on div "Name" at bounding box center [219, 88] width 34 height 15
click at [222, 98] on input "text" at bounding box center [253, 104] width 87 height 17
type input "arun"
click at [434, 132] on select "Select Male Female Other Prefer Not To Say" at bounding box center [511, 140] width 190 height 17
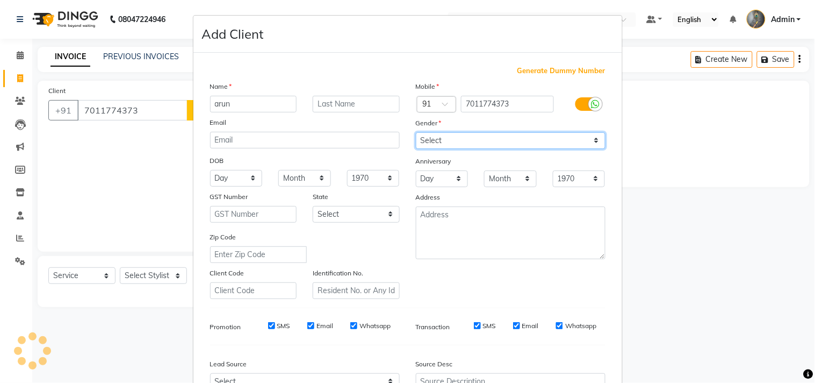
select select "[DEMOGRAPHIC_DATA]"
click at [416, 132] on select "Select Male Female Other Prefer Not To Say" at bounding box center [511, 140] width 190 height 17
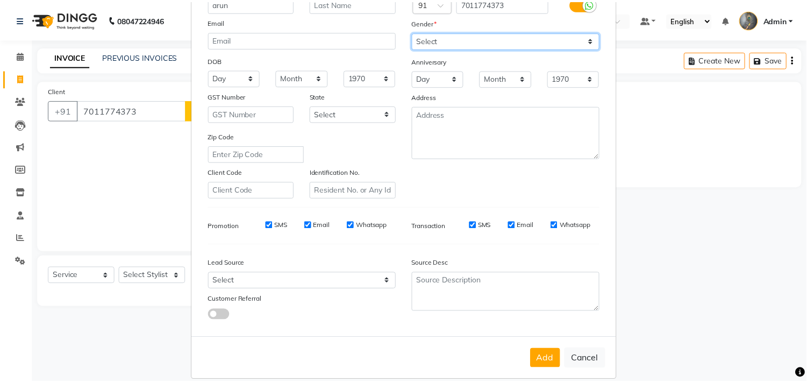
scroll to position [114, 0]
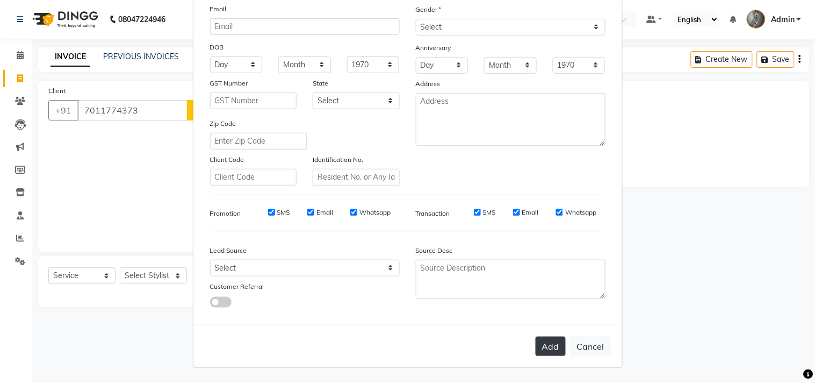
click at [538, 332] on div "Add Cancel" at bounding box center [407, 346] width 429 height 42
click at [538, 341] on button "Add" at bounding box center [551, 345] width 30 height 19
select select
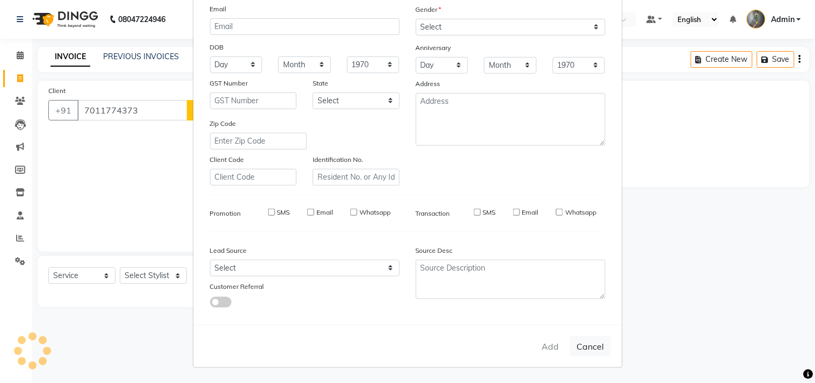
select select
checkbox input "false"
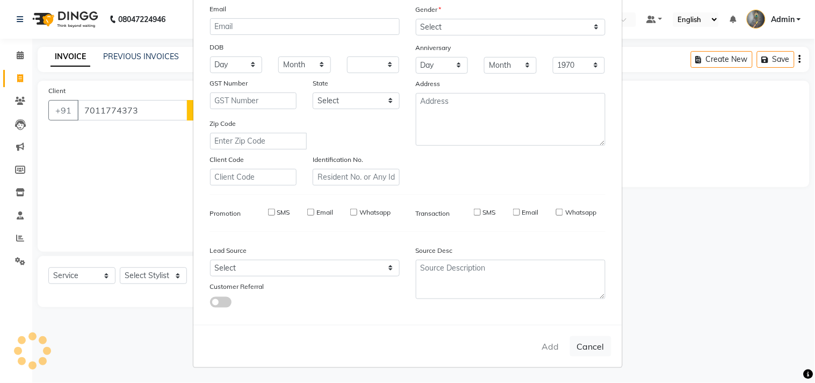
checkbox input "false"
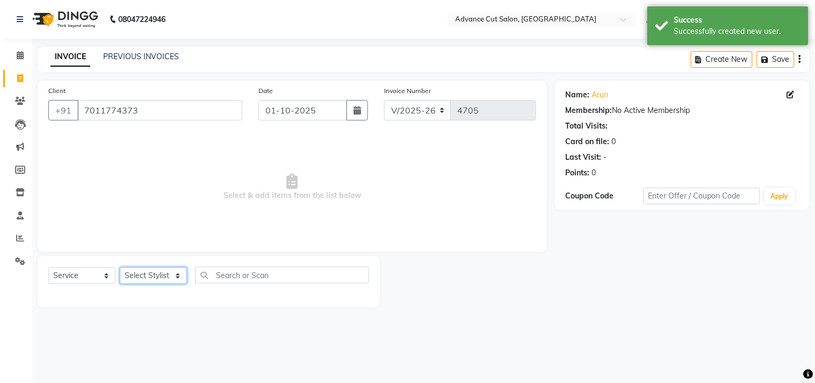
click at [151, 271] on select "Select Stylist Admin chahit COUNTOR Devid hardeep mamta manisha MONISH navi NOS…" at bounding box center [153, 275] width 67 height 17
select select "78660"
click at [120, 268] on select "Select Stylist Admin chahit COUNTOR Devid hardeep mamta manisha MONISH navi NOS…" at bounding box center [153, 275] width 67 height 17
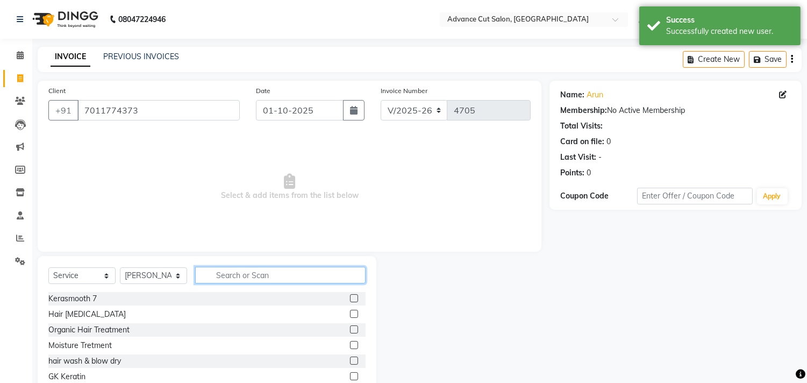
click at [241, 276] on input "text" at bounding box center [280, 275] width 170 height 17
type input "face"
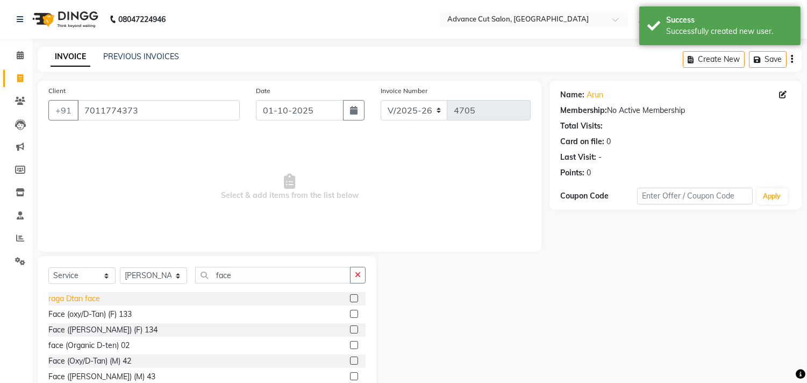
click at [98, 293] on div "raga Dtan face" at bounding box center [74, 298] width 52 height 11
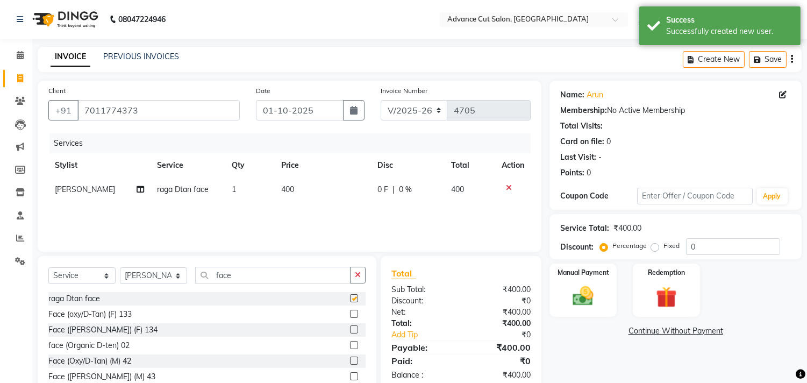
checkbox input "false"
click at [302, 185] on td "400" at bounding box center [323, 189] width 96 height 24
select select "78660"
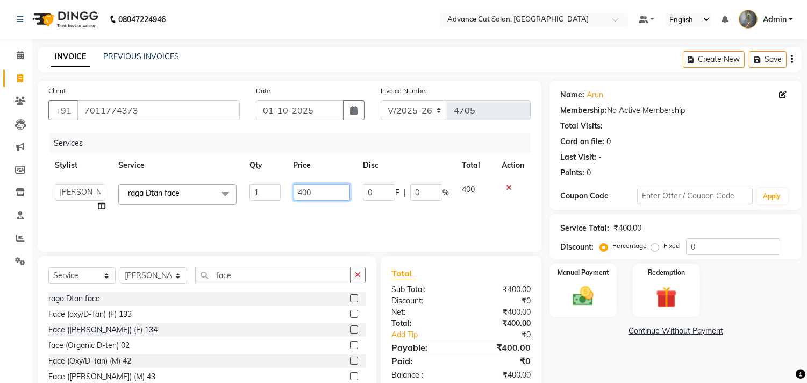
drag, startPoint x: 316, startPoint y: 188, endPoint x: 277, endPoint y: 193, distance: 39.6
click at [279, 193] on tr "Admin chahit COUNTOR Devid hardeep mamta manisha MONISH navi NOSHAD ALI rahul s…" at bounding box center [289, 197] width 482 height 41
type input "500"
click at [265, 210] on div "Services Stylist Service Qty Price Disc Total Action Admin chahit COUNTOR Devid…" at bounding box center [289, 186] width 482 height 107
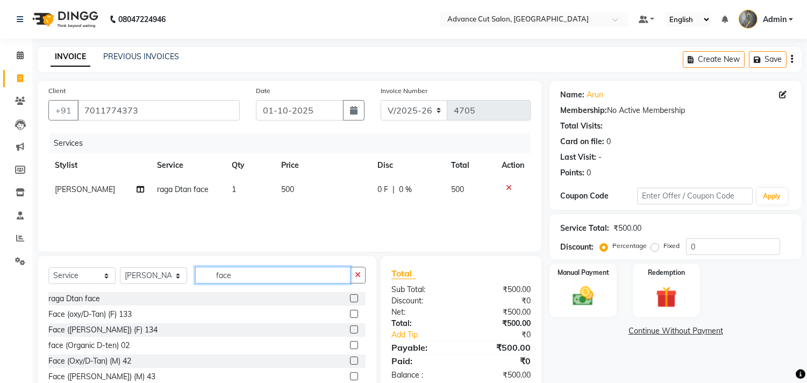
drag, startPoint x: 234, startPoint y: 275, endPoint x: 175, endPoint y: 275, distance: 59.1
click at [176, 275] on div "Select Service Product Membership Package Voucher Prepaid Gift Card Select Styl…" at bounding box center [206, 279] width 317 height 25
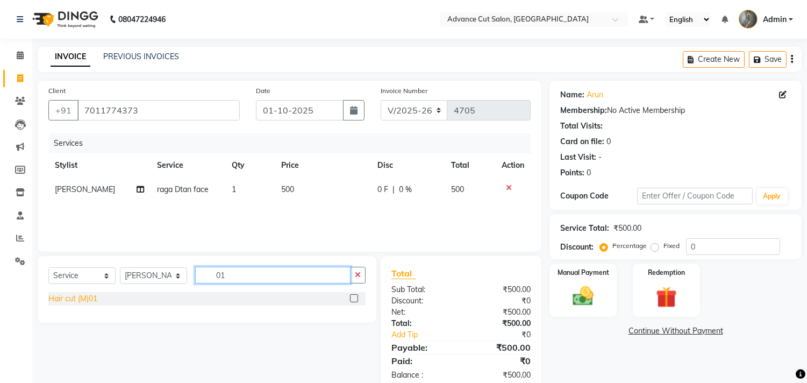
type input "01"
click at [97, 299] on div "Hair cut (M)01" at bounding box center [72, 298] width 49 height 11
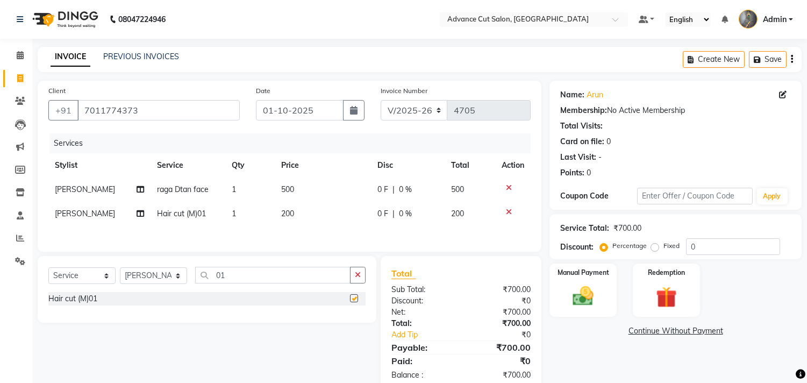
checkbox input "false"
click at [238, 280] on input "01" at bounding box center [272, 275] width 155 height 17
type input "0"
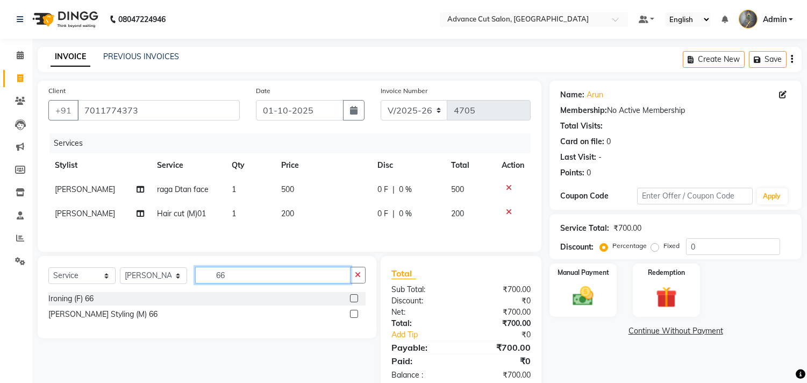
scroll to position [27, 0]
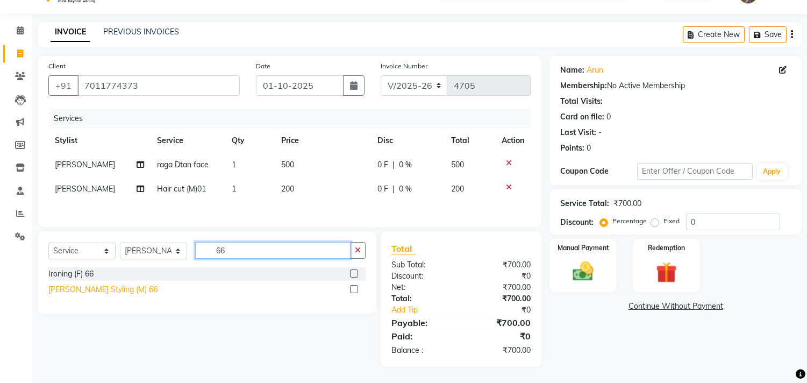
type input "66"
click at [105, 292] on div "Beard Styling (M) 66" at bounding box center [102, 289] width 109 height 11
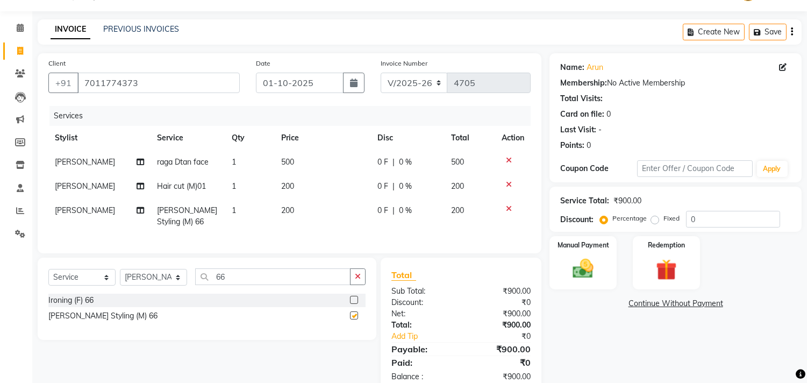
checkbox input "false"
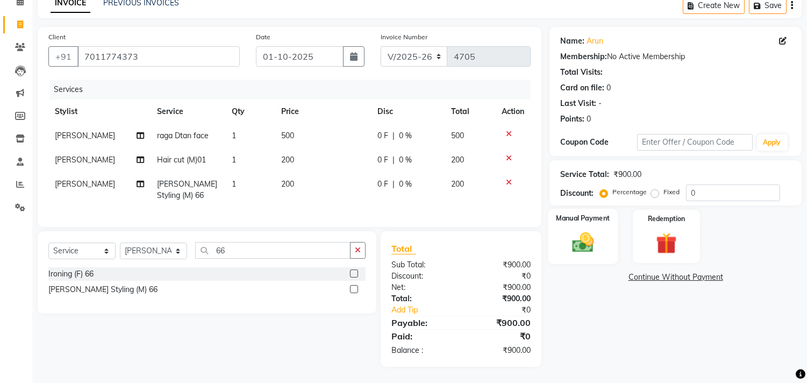
click at [581, 230] on img at bounding box center [582, 242] width 35 height 25
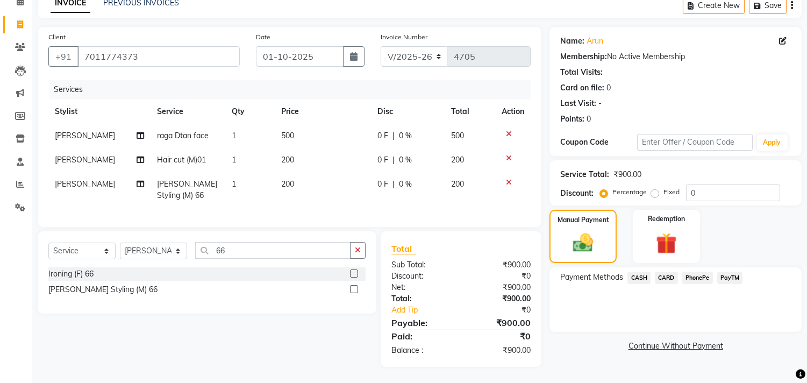
click at [729, 271] on span "PayTM" at bounding box center [730, 277] width 26 height 12
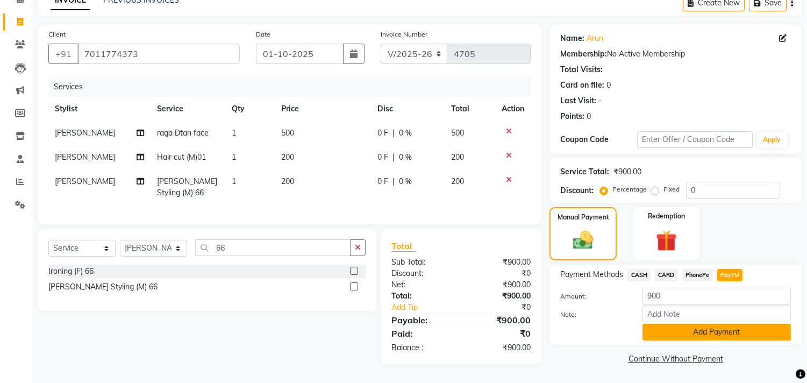
click at [696, 325] on button "Add Payment" at bounding box center [716, 331] width 148 height 17
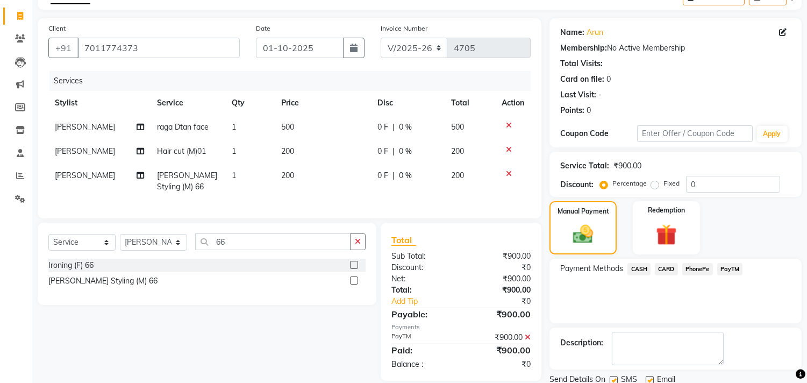
scroll to position [100, 0]
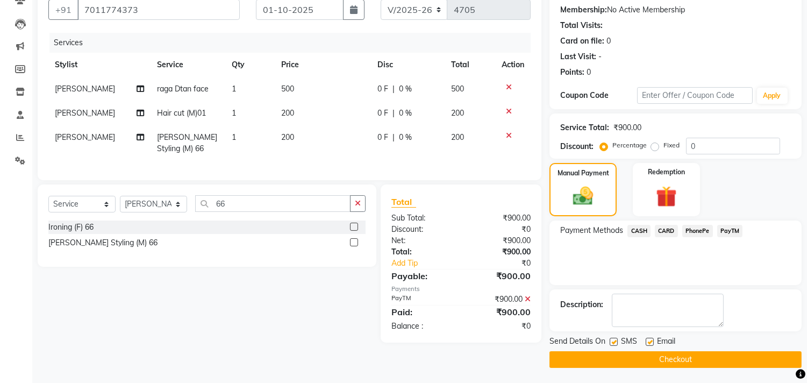
click at [688, 351] on button "Checkout" at bounding box center [675, 359] width 252 height 17
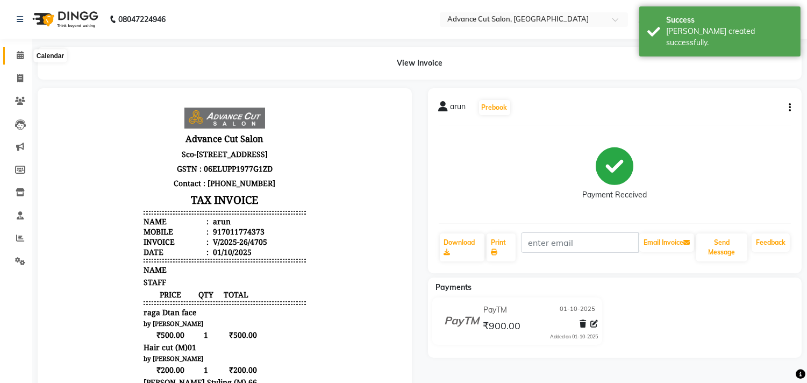
click at [19, 53] on icon at bounding box center [20, 55] width 7 height 8
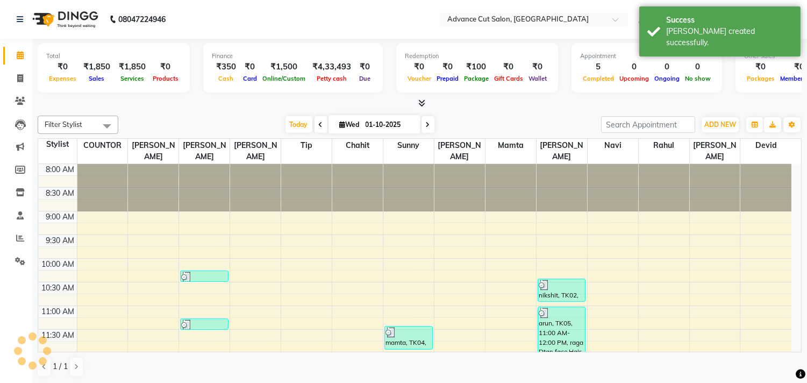
scroll to position [191, 0]
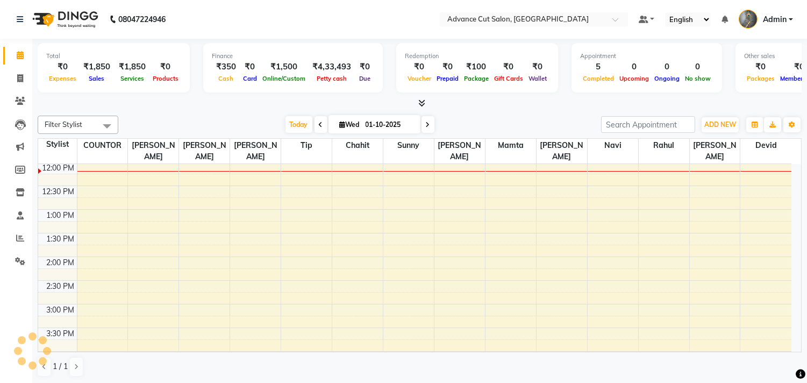
click at [450, 244] on div "8:00 AM 8:30 AM 9:00 AM 9:30 AM 10:00 AM 10:30 AM 11:00 AM 11:30 AM 12:00 PM 12…" at bounding box center [414, 280] width 753 height 614
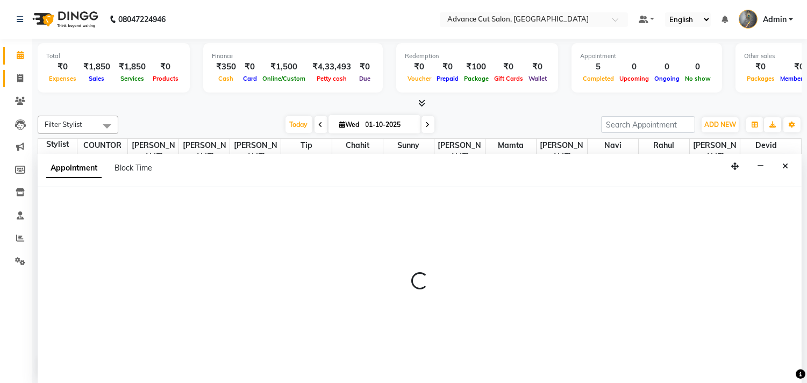
click at [19, 78] on icon at bounding box center [20, 78] width 6 height 8
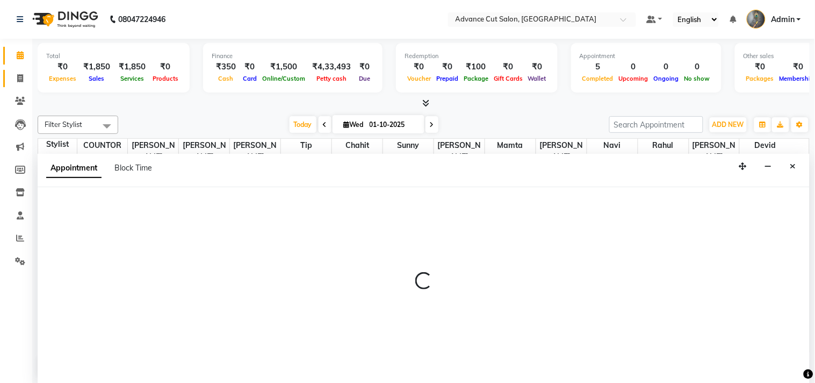
select select "service"
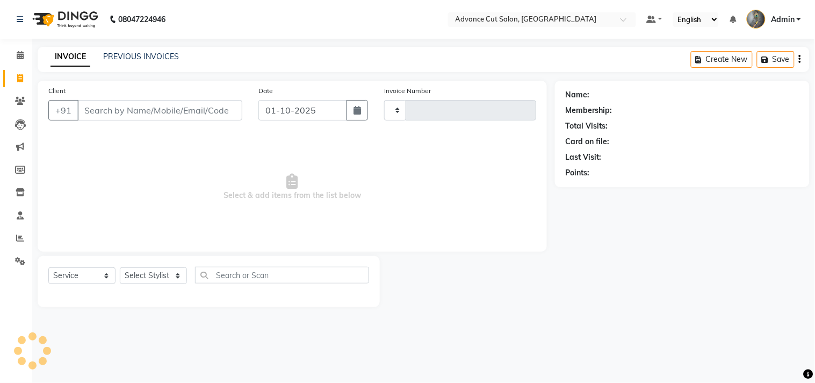
click at [154, 111] on input "Client" at bounding box center [159, 110] width 165 height 20
select select "4939"
type input "4706"
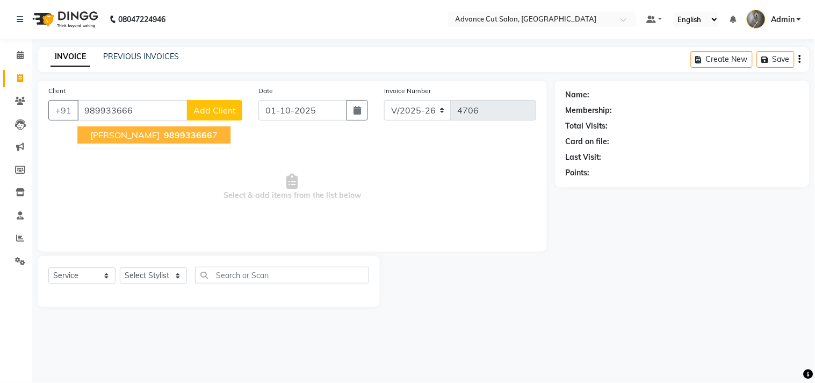
click at [170, 138] on span "989933666" at bounding box center [188, 134] width 48 height 11
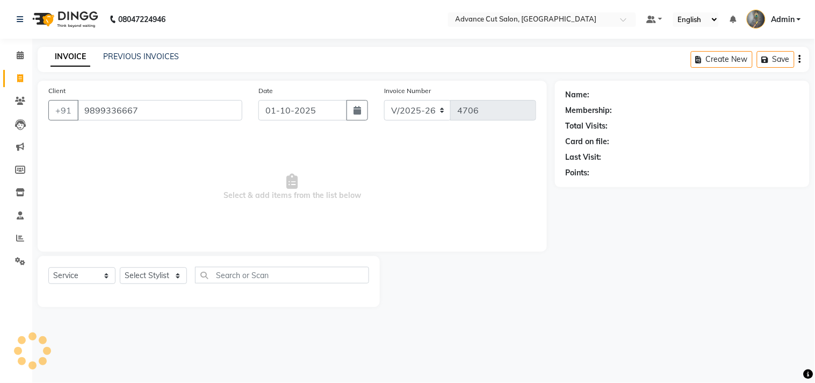
type input "9899336667"
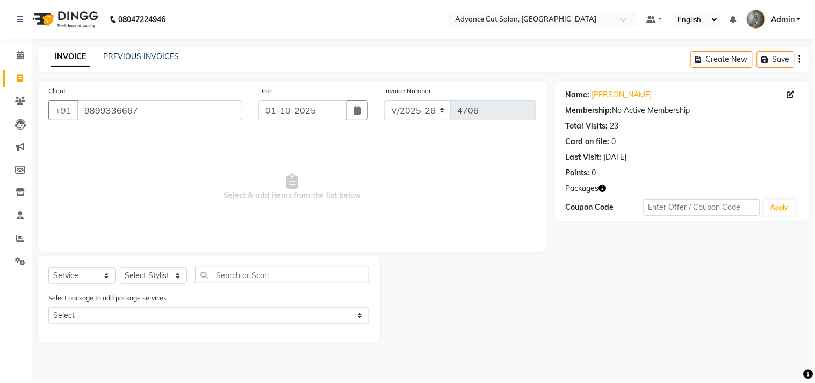
click at [602, 189] on icon "button" at bounding box center [603, 188] width 8 height 8
click at [615, 99] on link "Subodh Gupta" at bounding box center [622, 94] width 60 height 11
click at [150, 276] on select "Select Stylist Admin chahit COUNTOR Devid hardeep mamta manisha MONISH navi NOS…" at bounding box center [153, 275] width 67 height 17
select select "30651"
click at [120, 268] on select "Select Stylist Admin chahit COUNTOR Devid hardeep mamta manisha MONISH navi NOS…" at bounding box center [153, 275] width 67 height 17
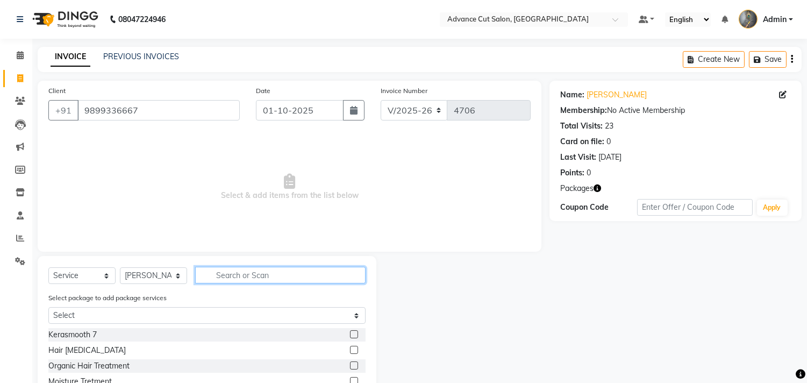
click at [270, 281] on input "text" at bounding box center [280, 275] width 170 height 17
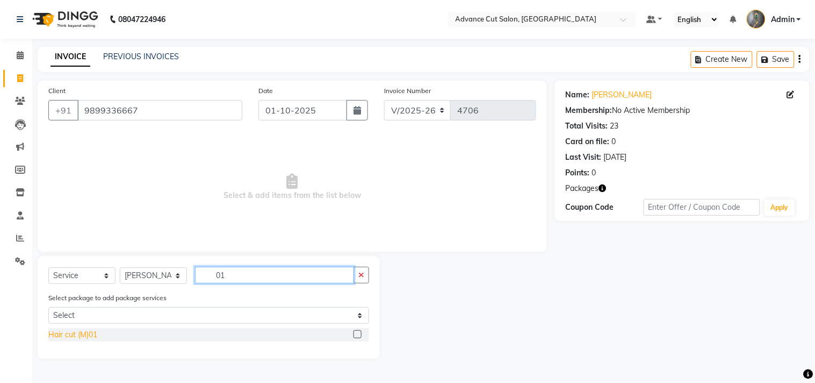
type input "01"
click at [82, 332] on div "Hair cut (M)01" at bounding box center [72, 334] width 49 height 11
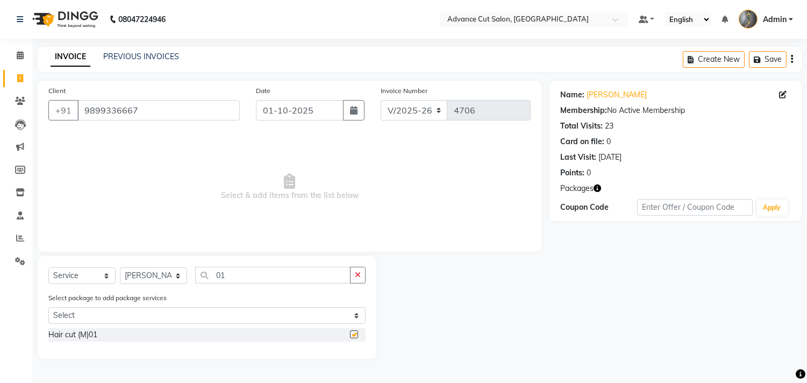
checkbox input "false"
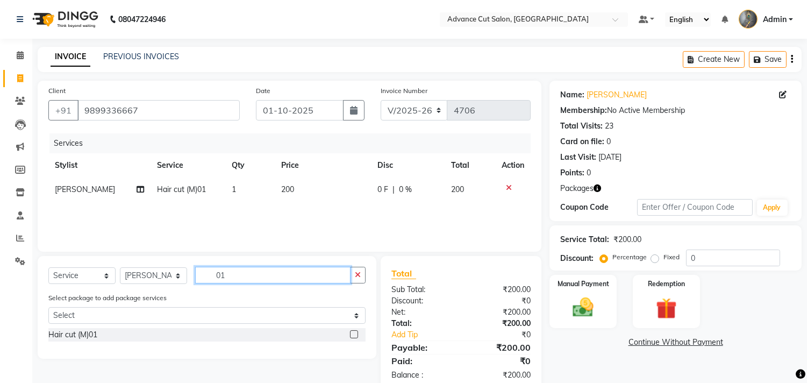
drag, startPoint x: 232, startPoint y: 278, endPoint x: 186, endPoint y: 280, distance: 46.3
click at [186, 280] on div "Select Service Product Membership Package Voucher Prepaid Gift Card Select Styl…" at bounding box center [206, 279] width 317 height 25
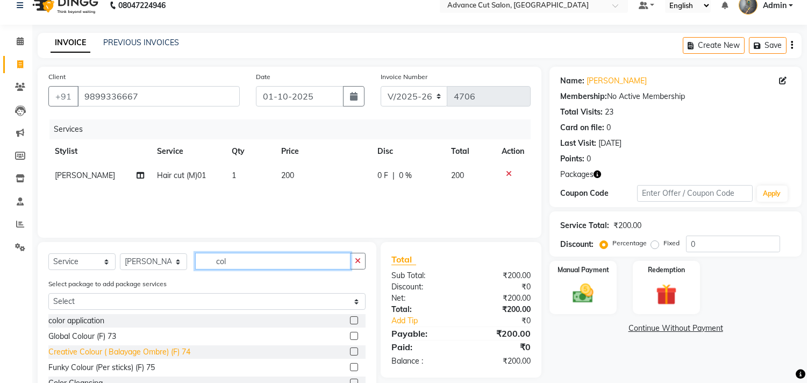
scroll to position [60, 0]
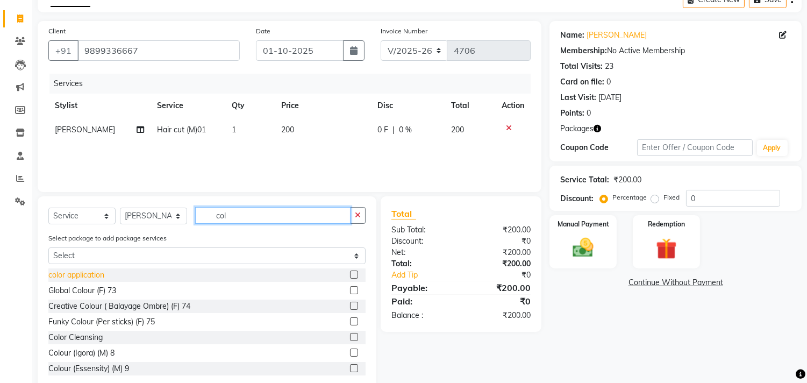
type input "col"
click at [100, 276] on div "color application" at bounding box center [76, 274] width 56 height 11
checkbox input "false"
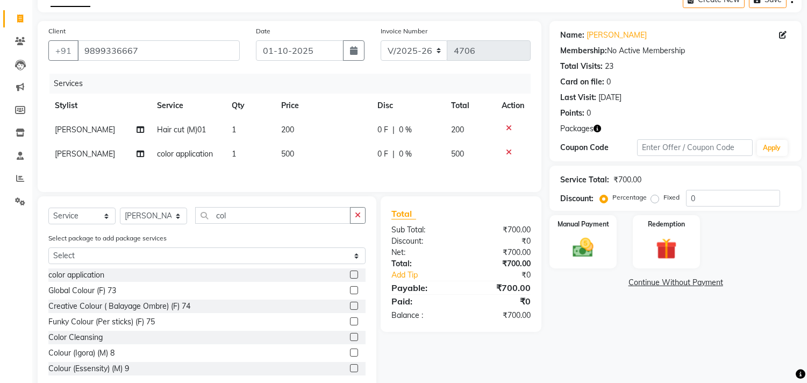
scroll to position [0, 1]
click at [306, 159] on td "500" at bounding box center [322, 154] width 96 height 24
select select "30651"
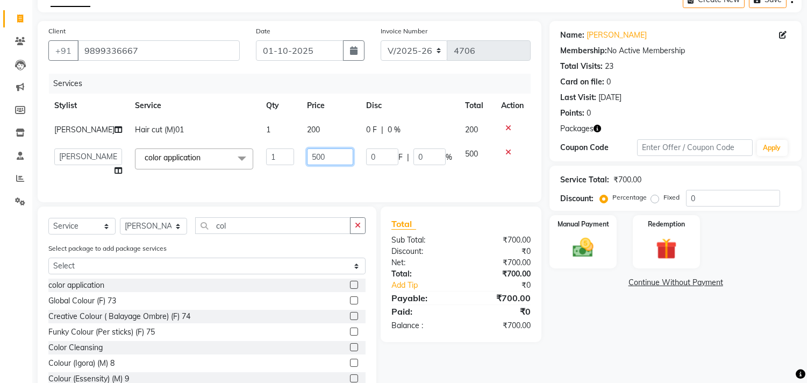
drag, startPoint x: 317, startPoint y: 155, endPoint x: 267, endPoint y: 160, distance: 50.3
click at [271, 160] on tr "Admin chahit COUNTOR Devid hardeep mamta manisha MONISH navi NOSHAD ALI rahul s…" at bounding box center [289, 162] width 482 height 41
type input "600"
click at [270, 176] on div "Services Stylist Service Qty Price Disc Total Action MONISH Hair cut (M)01 1 20…" at bounding box center [289, 133] width 482 height 118
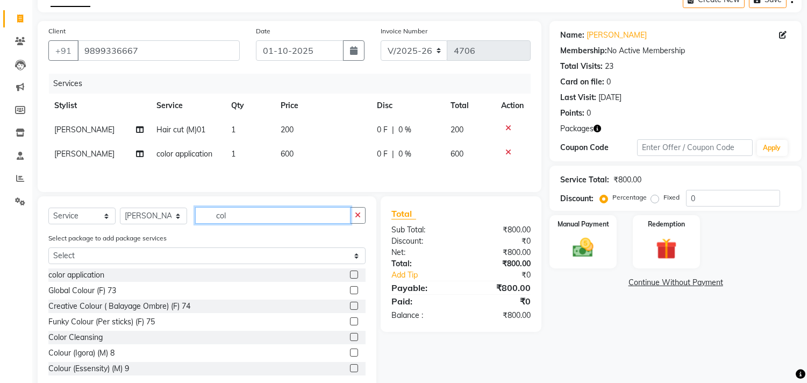
drag, startPoint x: 242, startPoint y: 217, endPoint x: 184, endPoint y: 218, distance: 58.6
click at [190, 218] on div "Select Service Product Membership Package Voucher Prepaid Gift Card Select Styl…" at bounding box center [206, 219] width 317 height 25
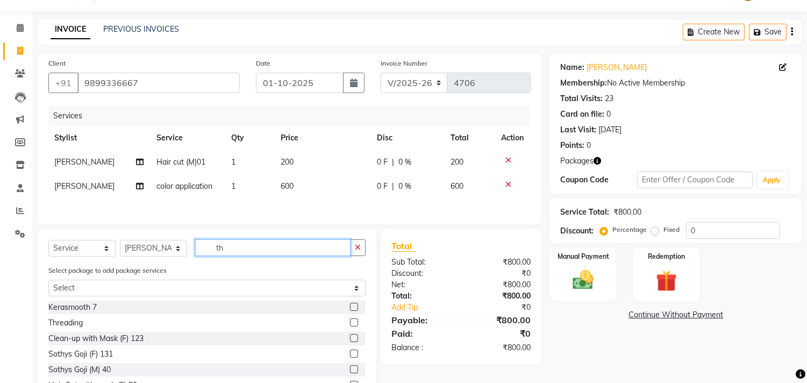
type input "t"
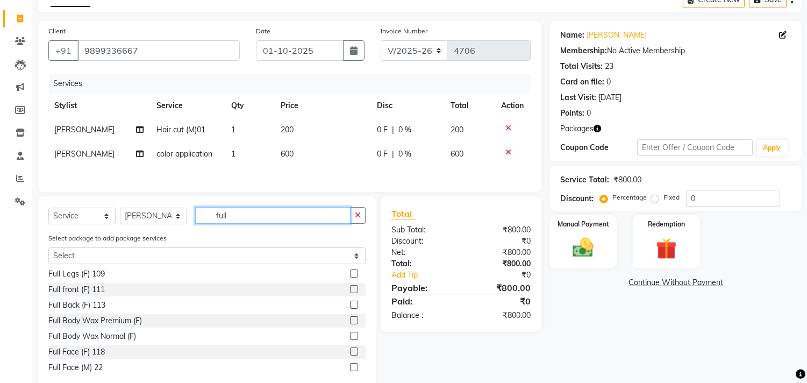
scroll to position [87, 0]
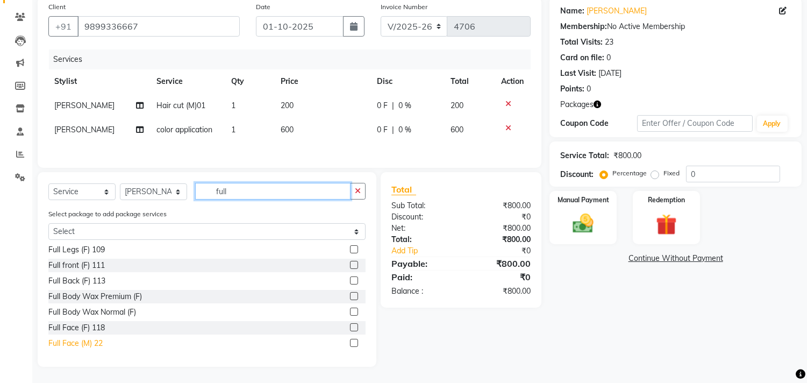
type input "full"
click at [84, 337] on div "Full Face (M) 22" at bounding box center [75, 342] width 54 height 11
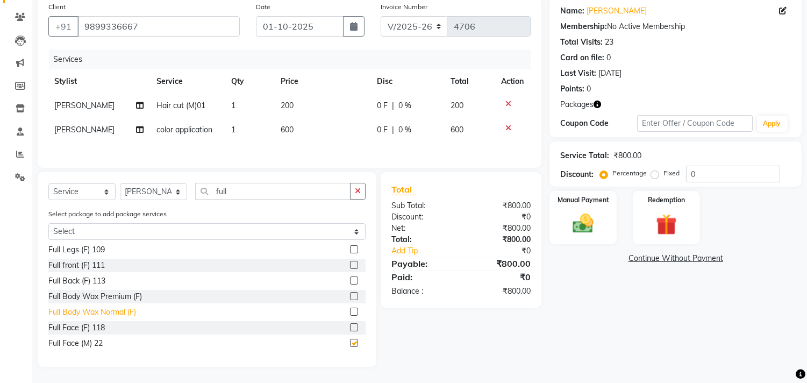
checkbox input "false"
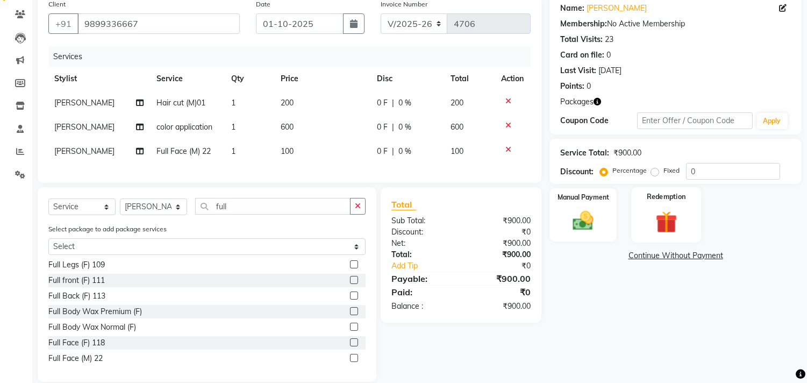
click at [689, 217] on div "Redemption" at bounding box center [666, 214] width 70 height 55
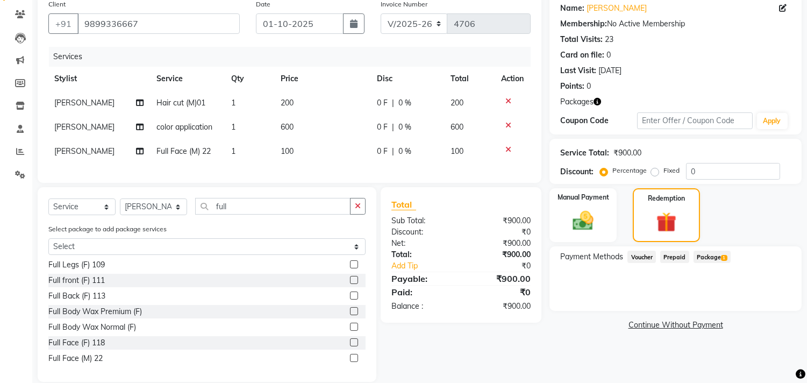
click at [707, 253] on span "Package 1" at bounding box center [711, 256] width 37 height 12
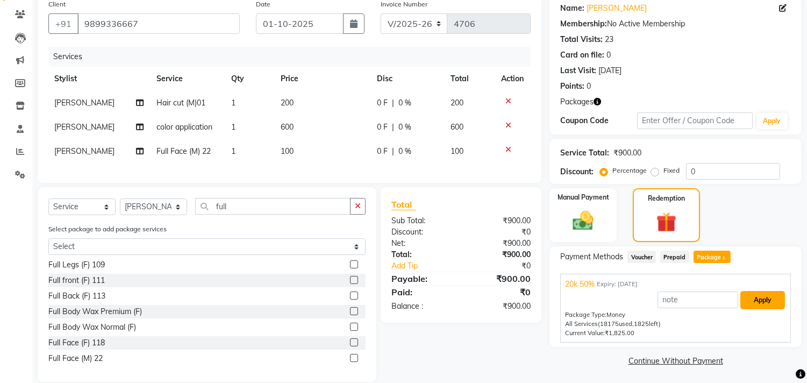
click at [758, 301] on button "Apply" at bounding box center [762, 300] width 45 height 18
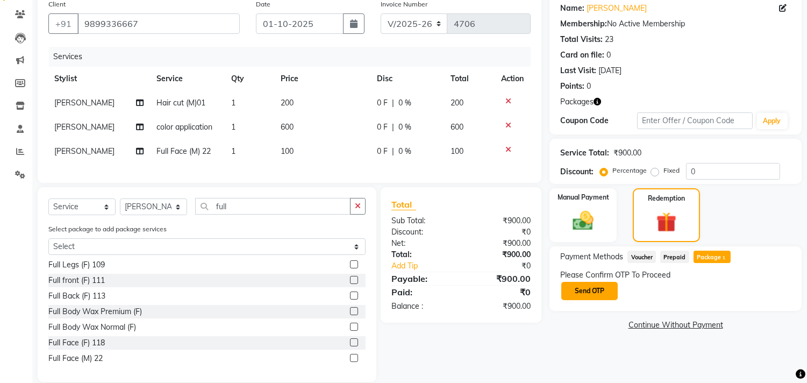
click at [586, 282] on button "Send OTP" at bounding box center [589, 291] width 56 height 18
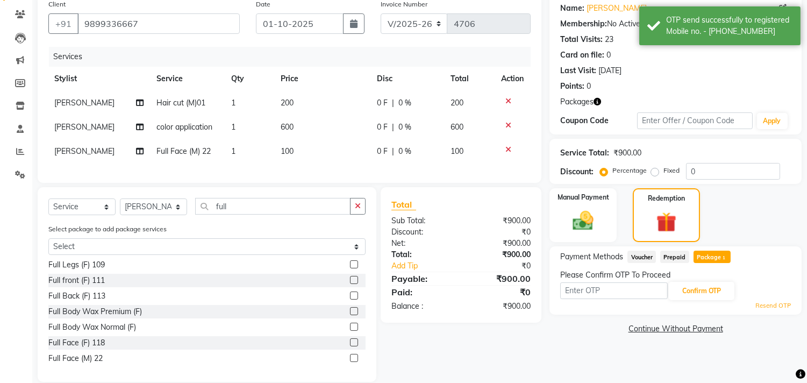
click at [592, 287] on input "text" at bounding box center [613, 290] width 107 height 17
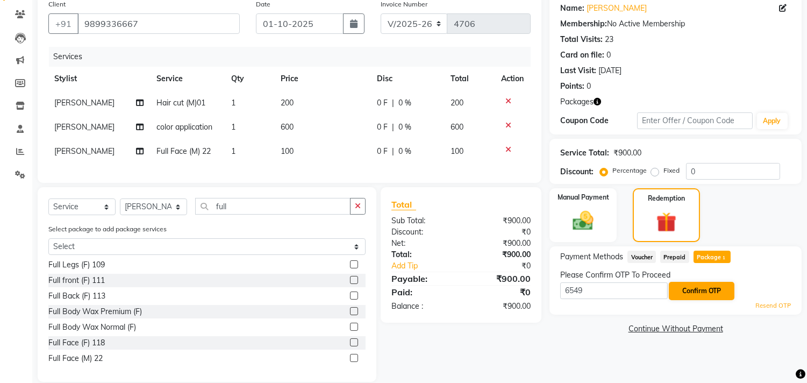
type input "6549"
click at [682, 286] on button "Confirm OTP" at bounding box center [701, 291] width 66 height 18
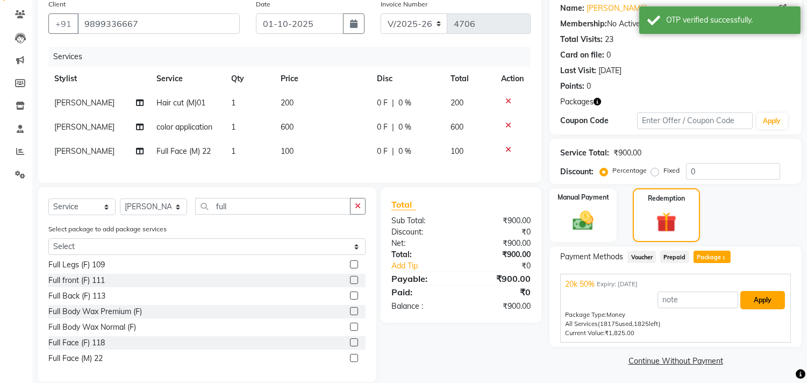
click at [764, 301] on button "Apply" at bounding box center [762, 300] width 45 height 18
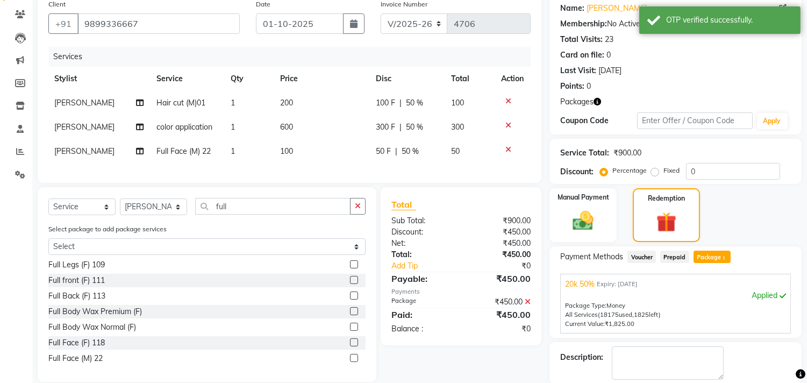
scroll to position [140, 0]
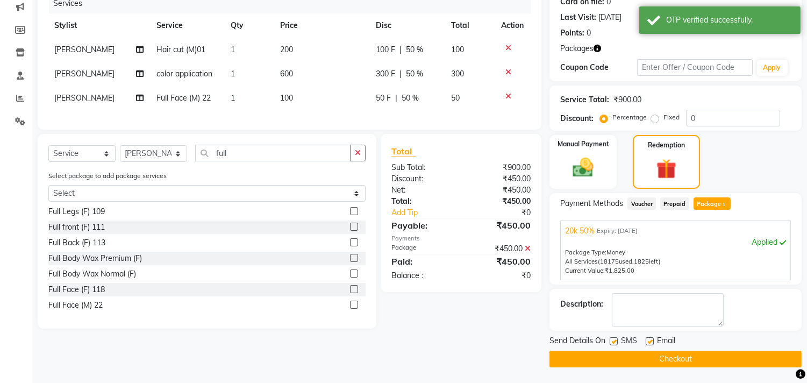
click at [661, 359] on button "Checkout" at bounding box center [675, 358] width 252 height 17
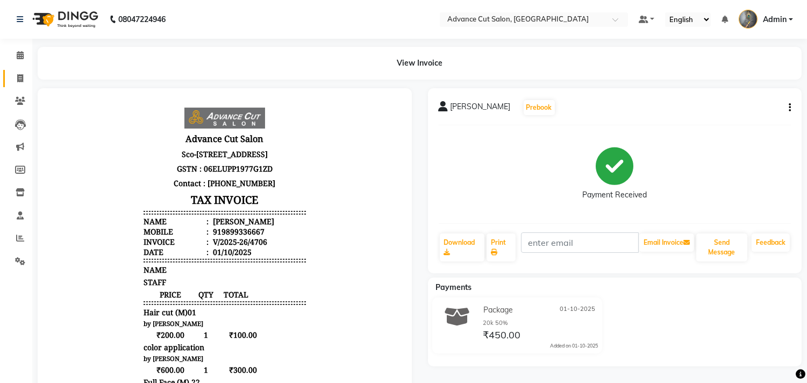
click at [18, 70] on link "Invoice" at bounding box center [16, 79] width 26 height 18
select select "service"
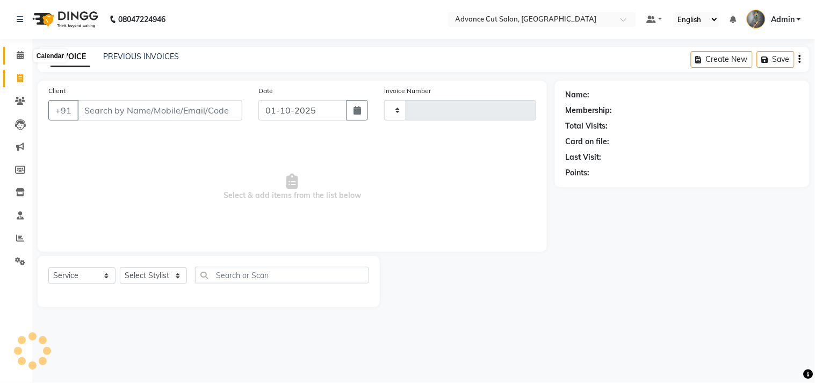
click at [18, 52] on icon at bounding box center [20, 55] width 7 height 8
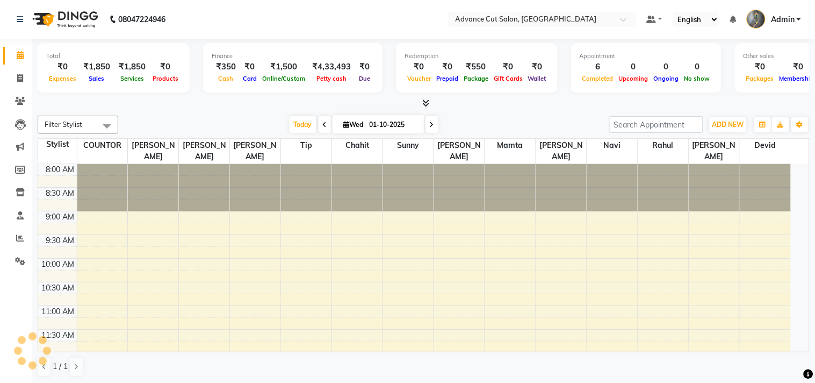
click at [422, 103] on icon at bounding box center [425, 103] width 7 height 8
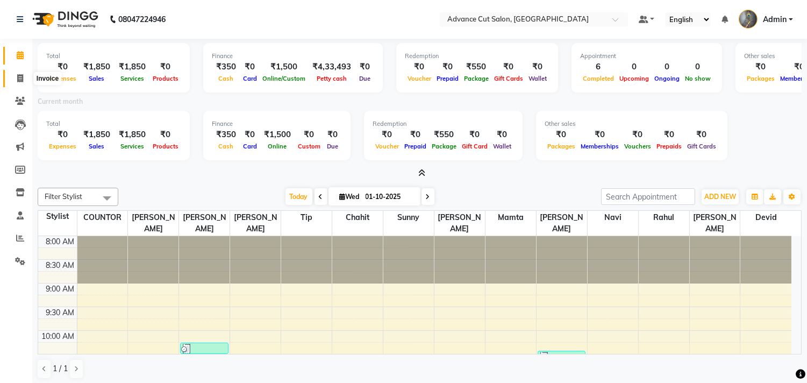
click at [17, 76] on icon at bounding box center [20, 78] width 6 height 8
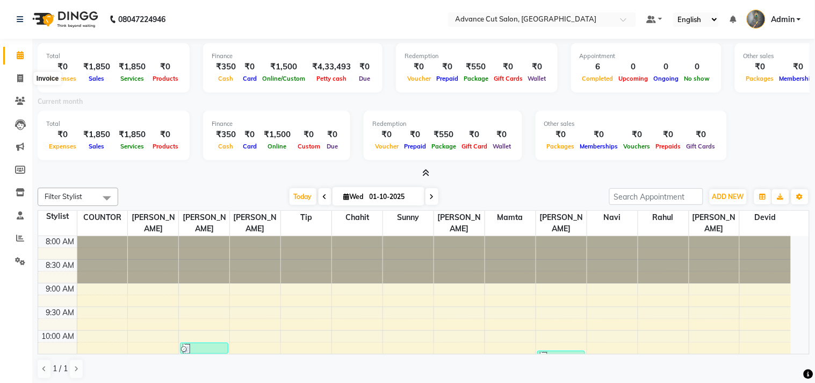
select select "service"
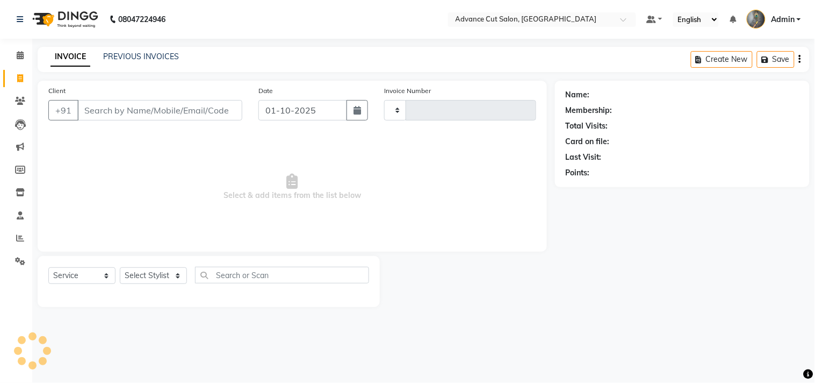
click at [97, 106] on input "Client" at bounding box center [159, 110] width 165 height 20
select select "4939"
type input "4707"
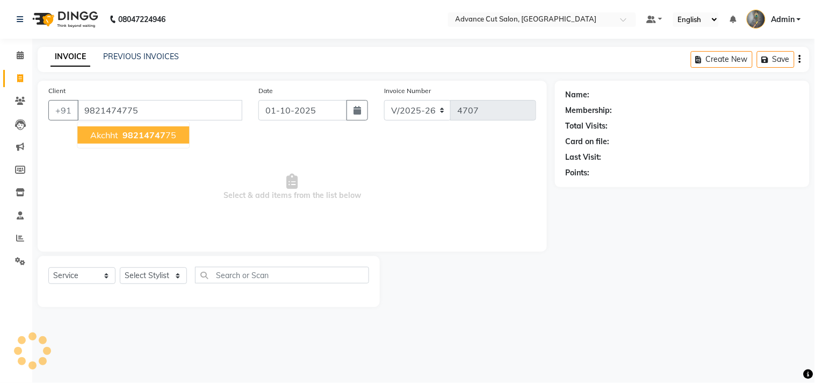
type input "9821474775"
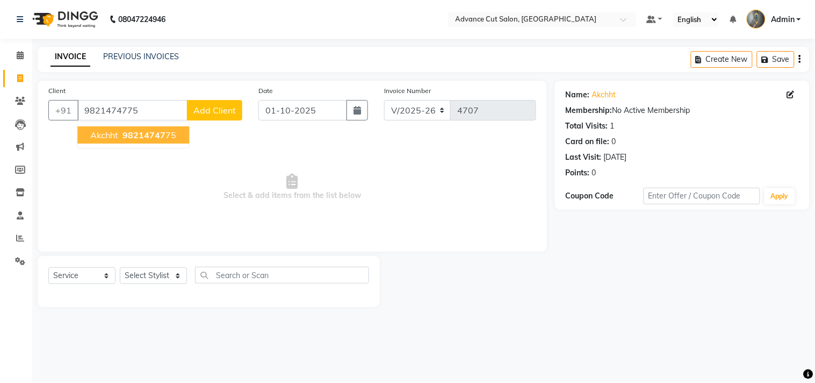
click at [127, 128] on button "akchht 98214747 75" at bounding box center [133, 134] width 112 height 17
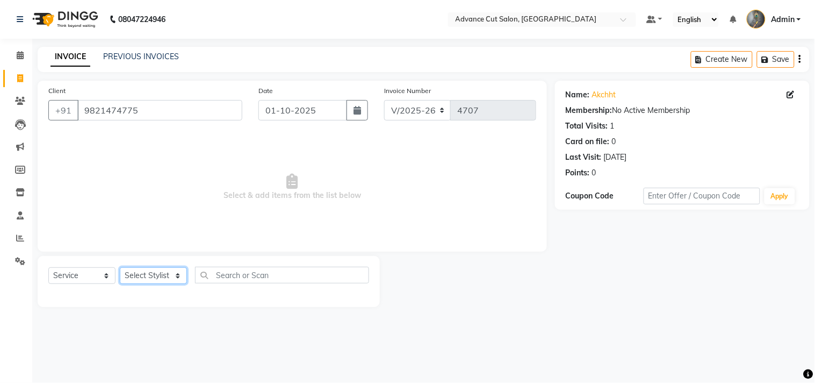
click at [143, 280] on select "Select Stylist Admin chahit COUNTOR Devid hardeep mamta manisha MONISH navi NOS…" at bounding box center [153, 275] width 67 height 17
select select "78660"
click at [120, 268] on select "Select Stylist Admin chahit COUNTOR Devid hardeep mamta manisha MONISH navi NOS…" at bounding box center [153, 275] width 67 height 17
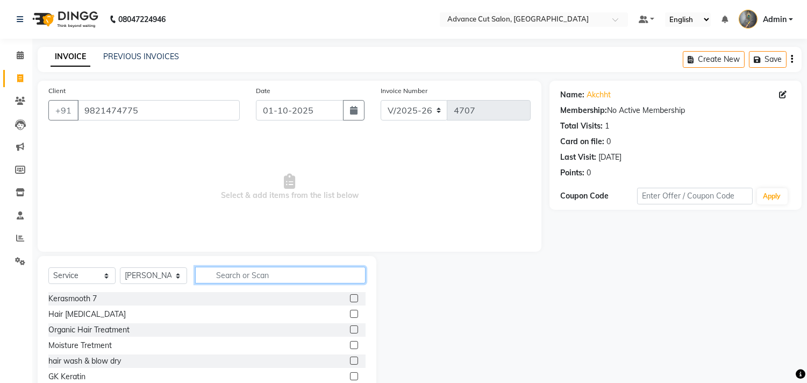
click at [271, 272] on input "text" at bounding box center [280, 275] width 170 height 17
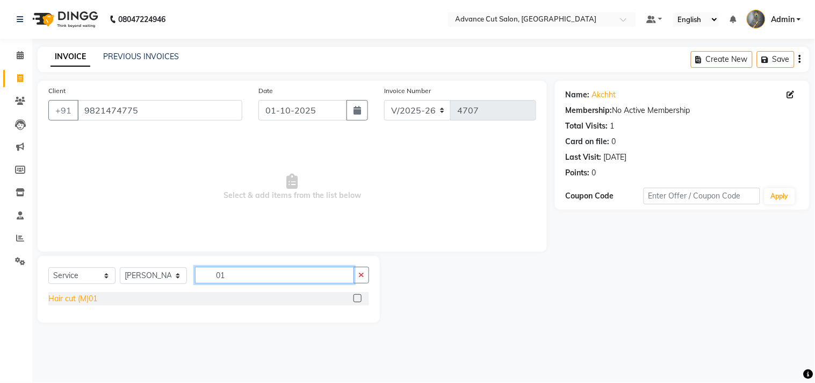
type input "01"
click at [50, 303] on div "Hair cut (M)01" at bounding box center [72, 298] width 49 height 11
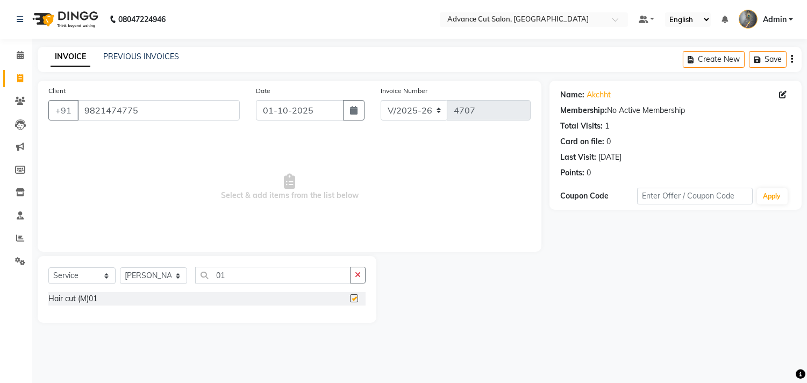
checkbox input "false"
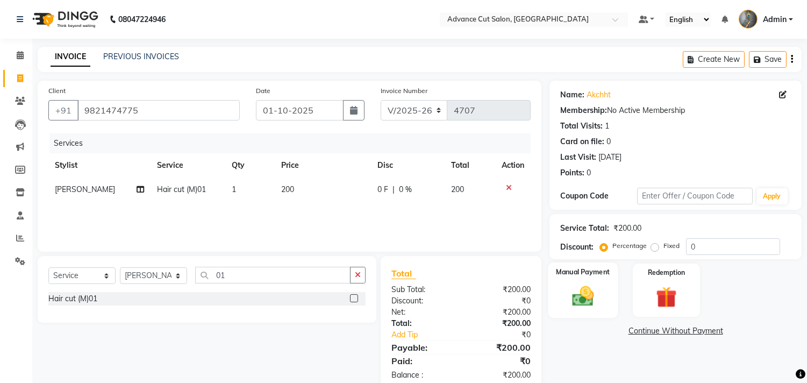
scroll to position [25, 0]
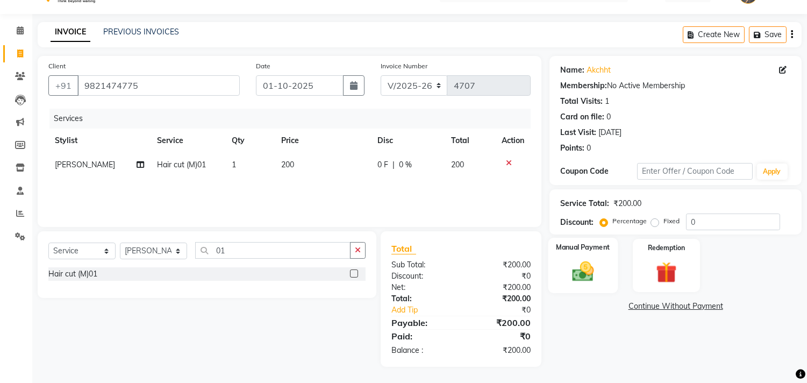
drag, startPoint x: 573, startPoint y: 261, endPoint x: 579, endPoint y: 265, distance: 7.0
click at [573, 262] on img at bounding box center [582, 271] width 35 height 25
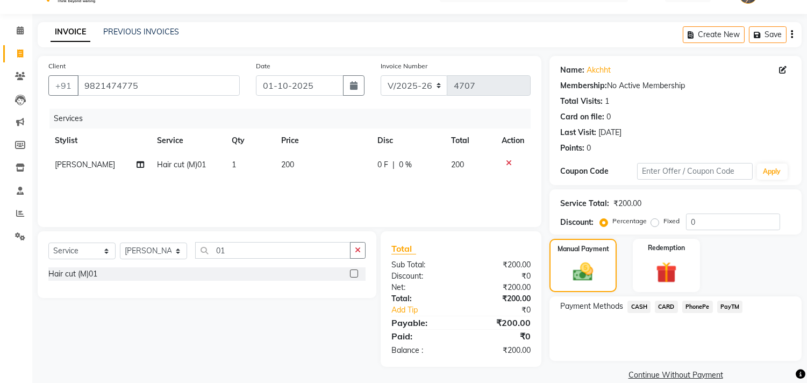
click at [642, 303] on span "CASH" at bounding box center [638, 306] width 23 height 12
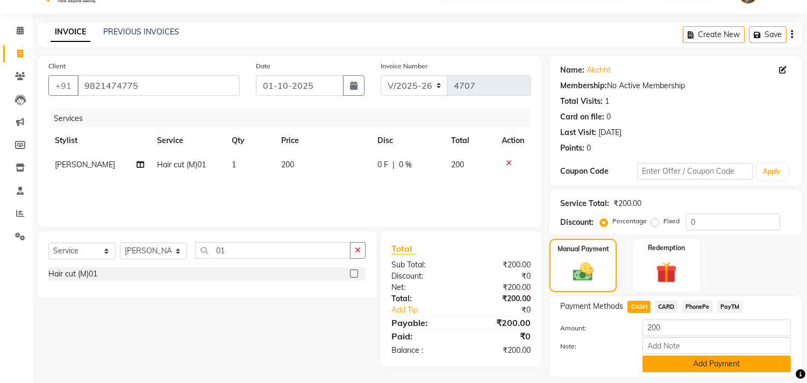
scroll to position [56, 0]
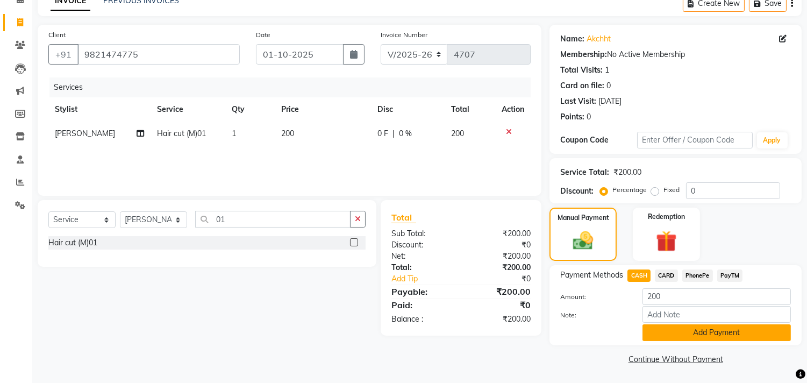
click at [702, 329] on button "Add Payment" at bounding box center [716, 332] width 148 height 17
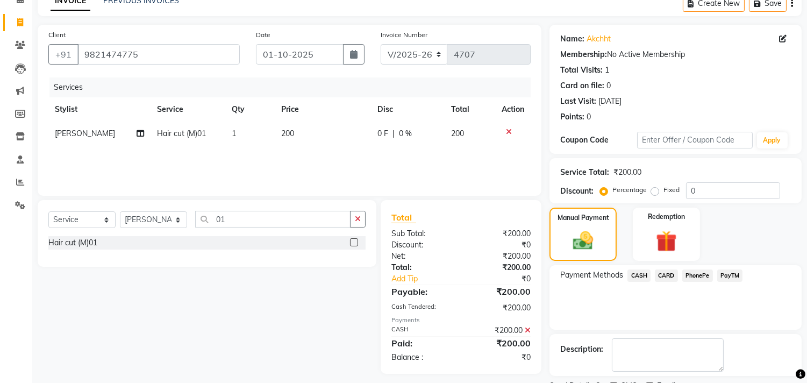
scroll to position [100, 0]
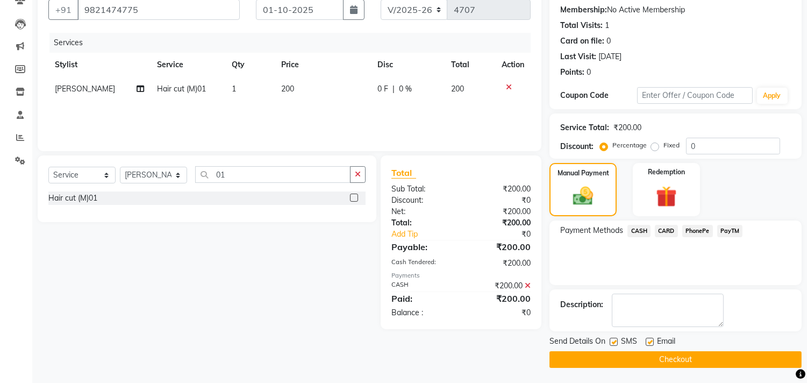
click at [671, 353] on button "Checkout" at bounding box center [675, 359] width 252 height 17
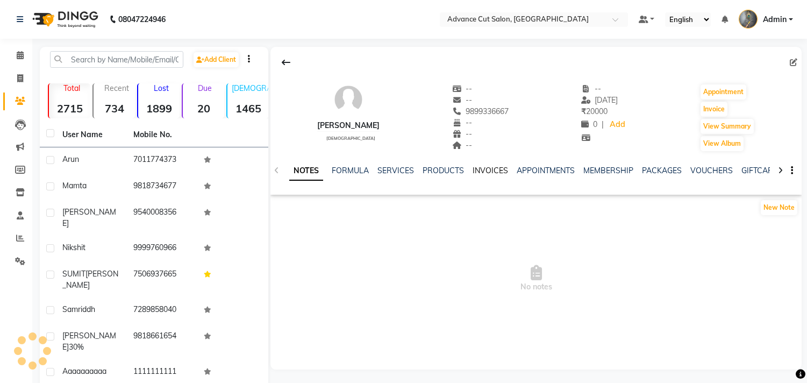
click at [493, 167] on link "INVOICES" at bounding box center [489, 171] width 35 height 10
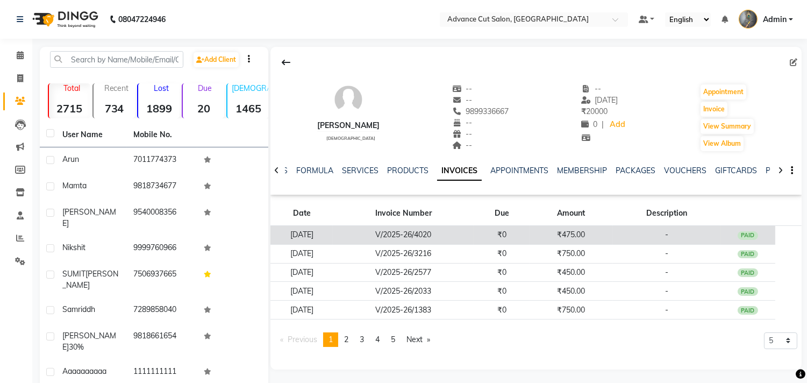
click at [594, 234] on td "₹475.00" at bounding box center [570, 235] width 83 height 19
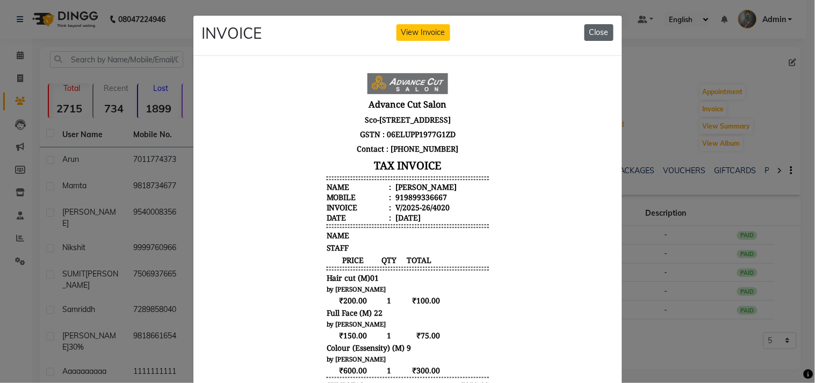
click at [598, 30] on button "Close" at bounding box center [599, 32] width 29 height 17
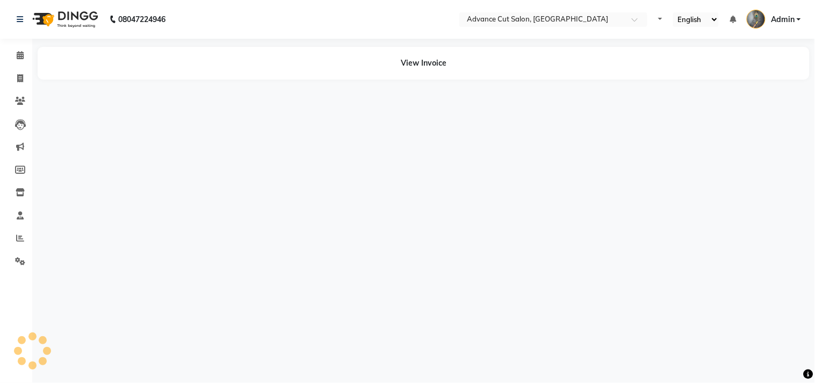
select select "en"
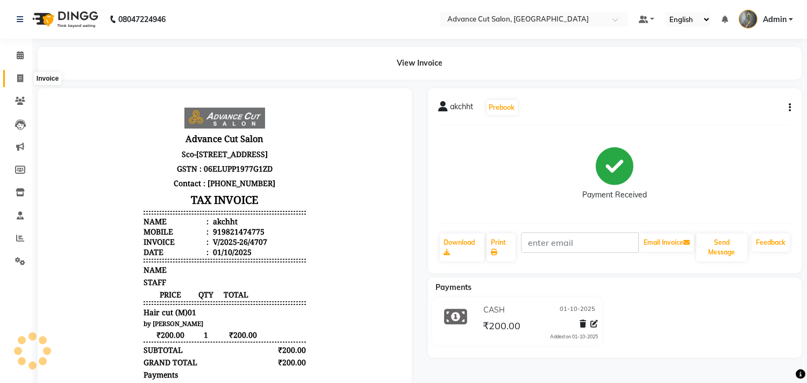
click at [20, 82] on icon at bounding box center [20, 78] width 6 height 8
select select "service"
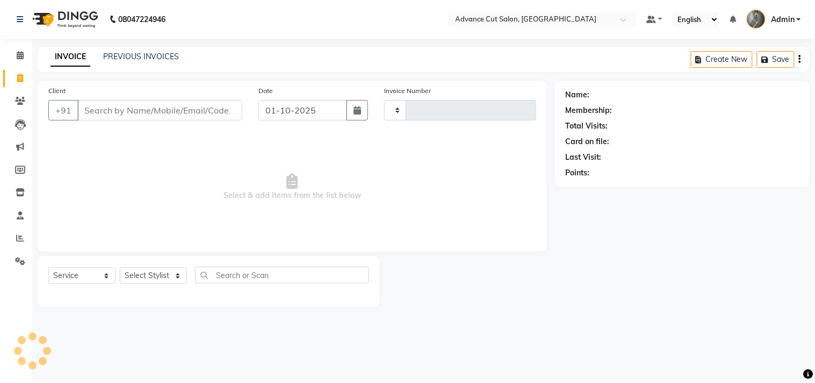
click at [138, 113] on input "Client" at bounding box center [159, 110] width 165 height 20
select select "4939"
type input "4708"
click at [135, 111] on input "Client" at bounding box center [159, 110] width 165 height 20
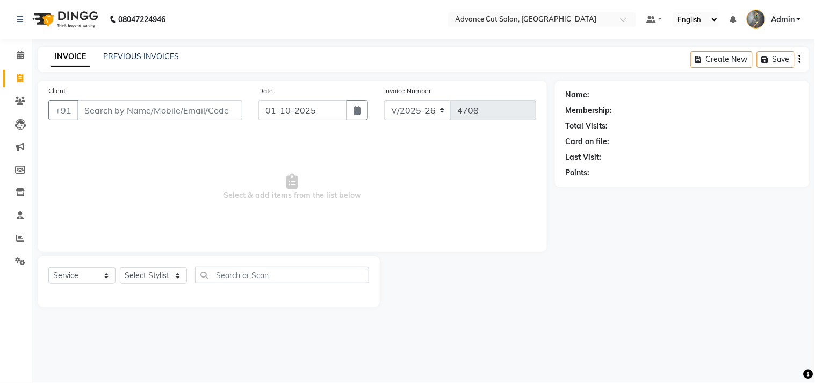
click at [135, 111] on input "Client" at bounding box center [159, 110] width 165 height 20
click at [153, 113] on input "Client" at bounding box center [159, 110] width 165 height 20
click at [178, 110] on input "Client" at bounding box center [159, 110] width 165 height 20
click at [176, 117] on input "Client" at bounding box center [159, 110] width 165 height 20
click at [157, 100] on input "Client" at bounding box center [159, 110] width 165 height 20
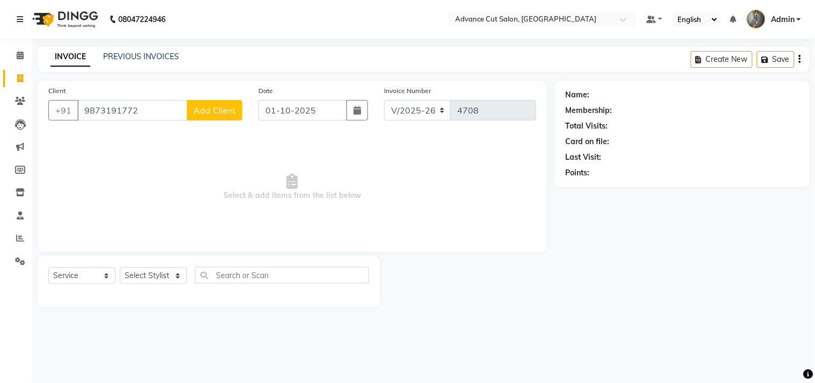
type input "9873191772"
click at [219, 116] on button "Add Client" at bounding box center [214, 110] width 55 height 20
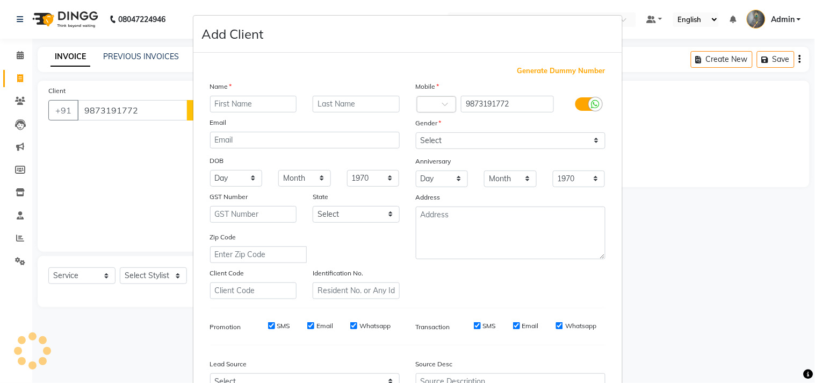
click at [228, 92] on div "Name" at bounding box center [219, 88] width 34 height 15
click at [228, 99] on input "text" at bounding box center [253, 104] width 87 height 17
click at [267, 106] on input "naveen ahu8ja" at bounding box center [253, 104] width 87 height 17
type input "[PERSON_NAME]"
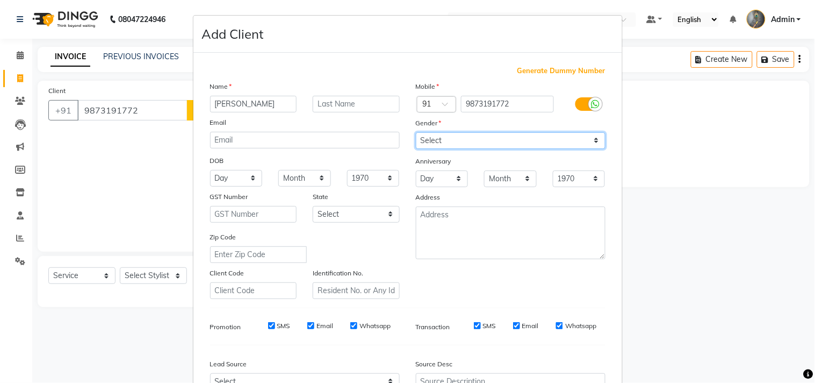
drag, startPoint x: 462, startPoint y: 140, endPoint x: 457, endPoint y: 146, distance: 7.6
click at [462, 140] on select "Select Male Female Other Prefer Not To Say" at bounding box center [511, 140] width 190 height 17
select select "[DEMOGRAPHIC_DATA]"
click at [416, 132] on select "Select Male Female Other Prefer Not To Say" at bounding box center [511, 140] width 190 height 17
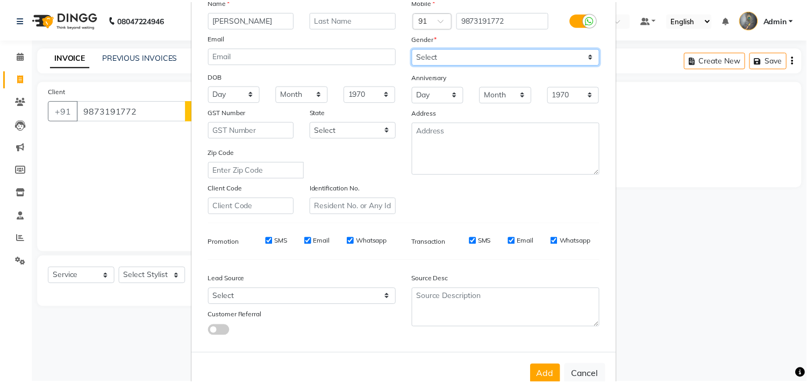
scroll to position [114, 0]
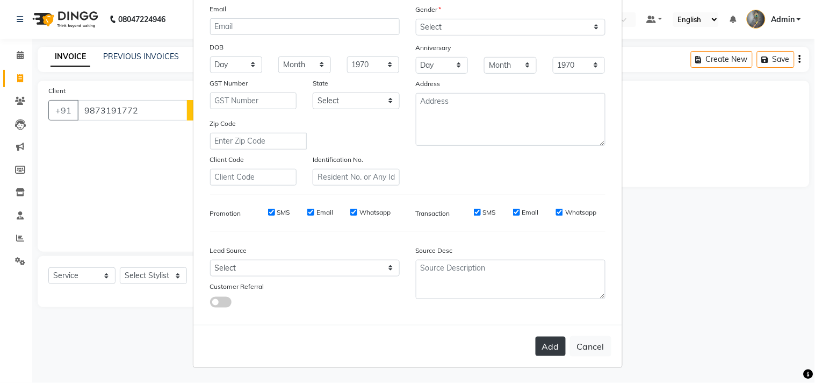
click at [555, 354] on button "Add" at bounding box center [551, 345] width 30 height 19
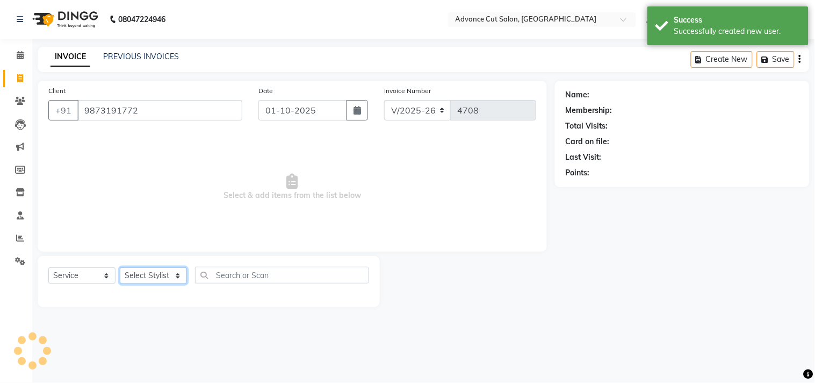
click at [160, 278] on select "Select Stylist Admin chahit COUNTOR Devid hardeep mamta manisha MONISH navi NOS…" at bounding box center [153, 275] width 67 height 17
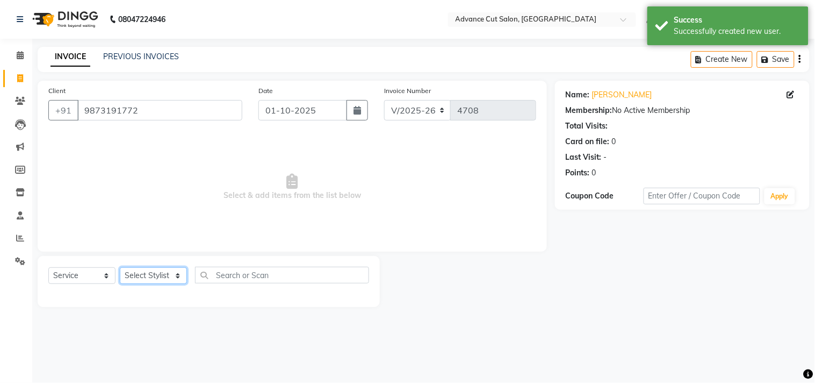
select select "58461"
click at [120, 268] on select "Select Stylist Admin chahit COUNTOR Devid hardeep mamta manisha MONISH navi NOS…" at bounding box center [153, 275] width 67 height 17
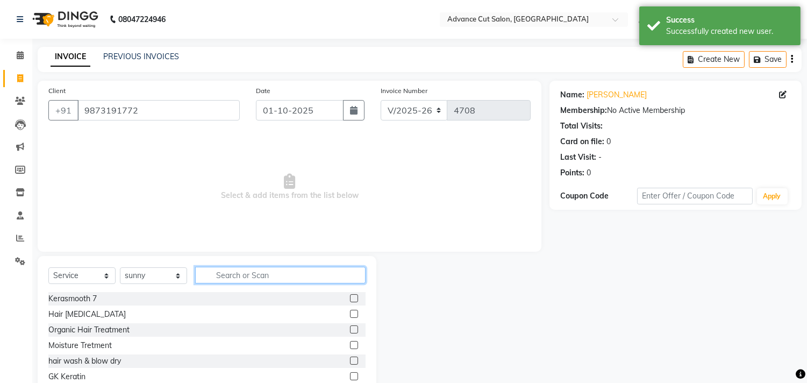
click at [234, 275] on input "text" at bounding box center [280, 275] width 170 height 17
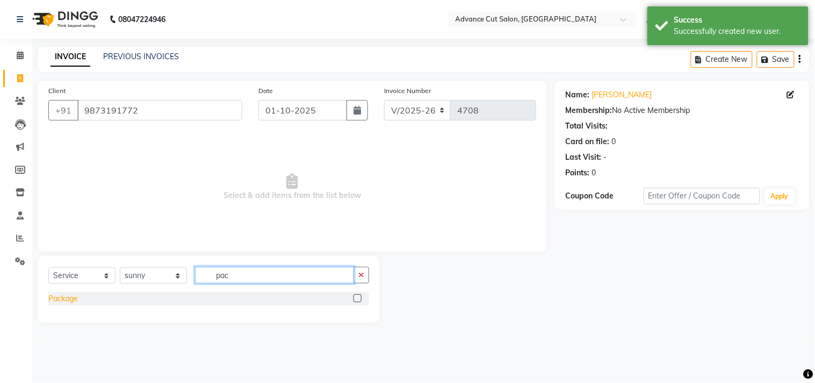
type input "pac"
click at [68, 302] on div "Package" at bounding box center [63, 298] width 30 height 11
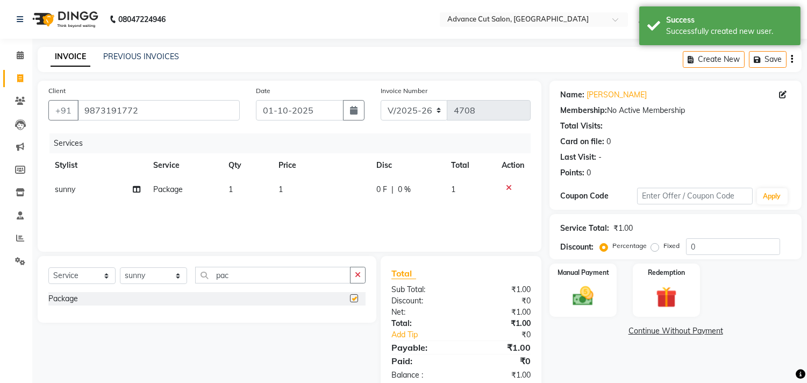
checkbox input "false"
click at [326, 202] on div "Services Stylist Service Qty Price Disc Total Action sunny Package 1 1 0 F | 0 …" at bounding box center [289, 186] width 482 height 107
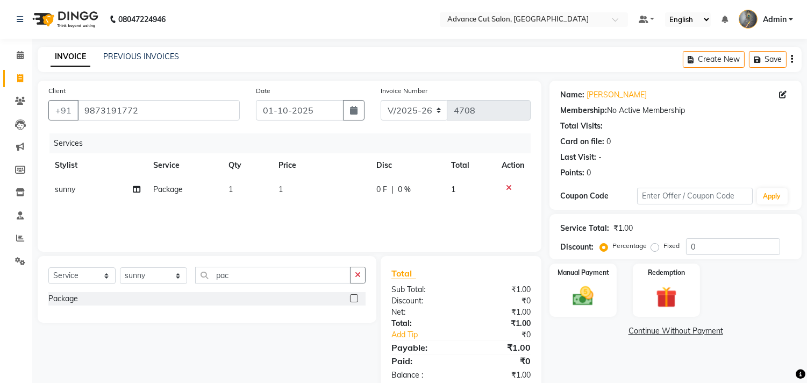
click at [312, 191] on td "1" at bounding box center [321, 189] width 98 height 24
select select "58461"
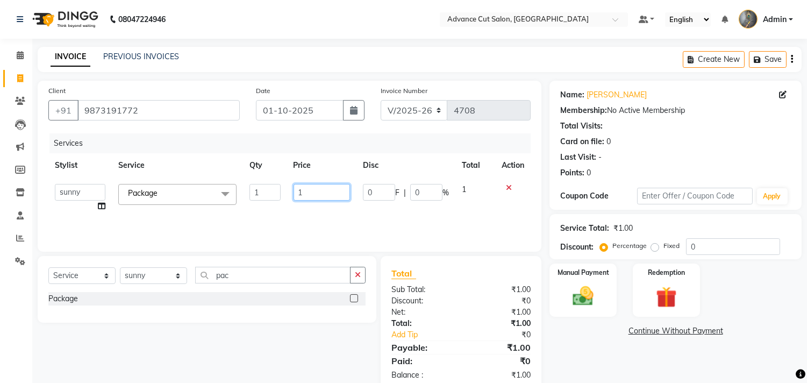
click at [312, 191] on input "1" at bounding box center [321, 192] width 56 height 17
type input "1600"
click at [315, 211] on div "Services Stylist Service Qty Price Disc Total Action Admin chahit COUNTOR Devid…" at bounding box center [289, 186] width 482 height 107
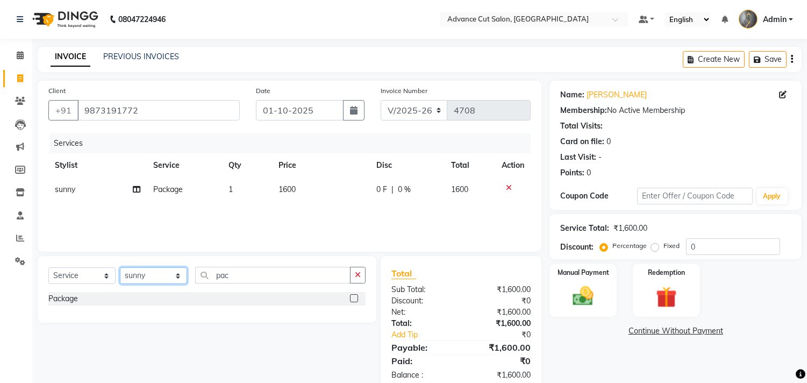
click at [147, 275] on select "Select Stylist Admin chahit COUNTOR Devid hardeep mamta manisha MONISH navi NOS…" at bounding box center [153, 275] width 67 height 17
select select "47922"
click at [120, 268] on select "Select Stylist Admin chahit COUNTOR Devid hardeep mamta manisha MONISH navi NOS…" at bounding box center [153, 275] width 67 height 17
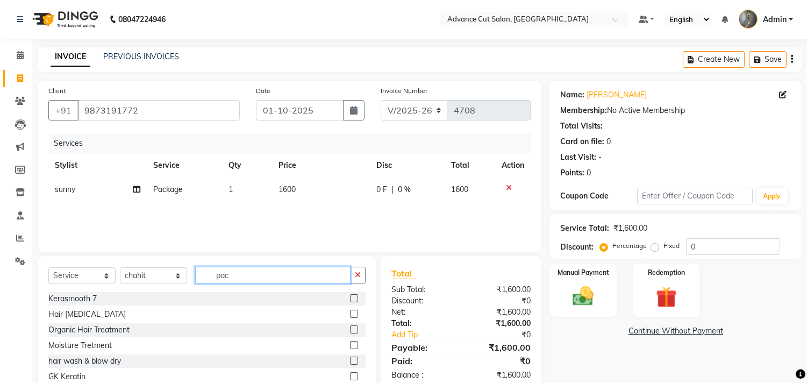
drag, startPoint x: 235, startPoint y: 276, endPoint x: 138, endPoint y: 276, distance: 96.7
click at [141, 276] on div "Select Service Product Membership Package Voucher Prepaid Gift Card Select Styl…" at bounding box center [206, 279] width 317 height 25
type input "cl"
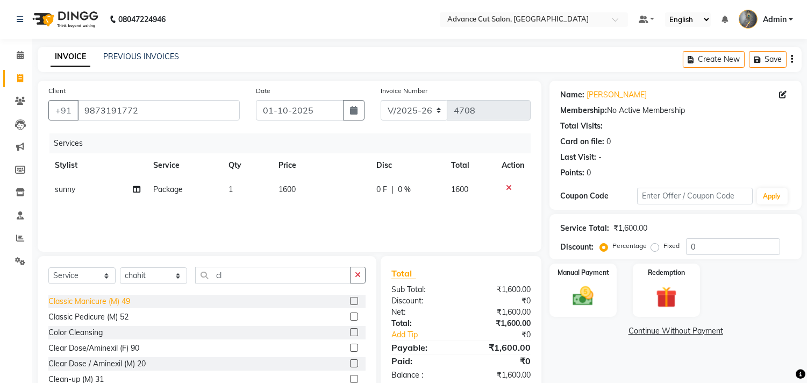
click at [120, 304] on div "Classic Manicure (M) 49" at bounding box center [89, 301] width 82 height 11
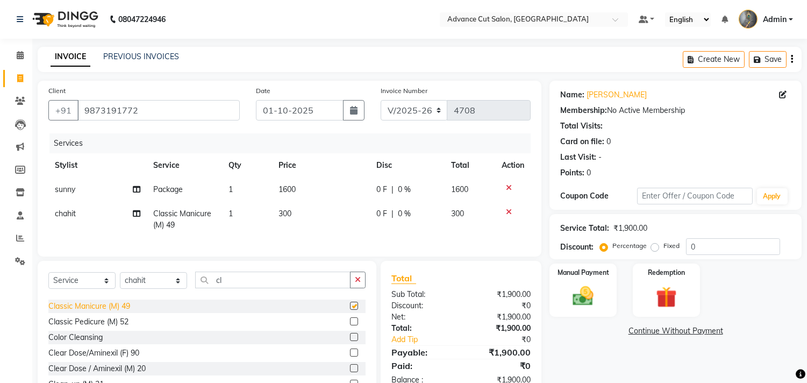
checkbox input "false"
click at [118, 327] on div "Classic Pedicure (M) 52" at bounding box center [88, 321] width 80 height 11
checkbox input "false"
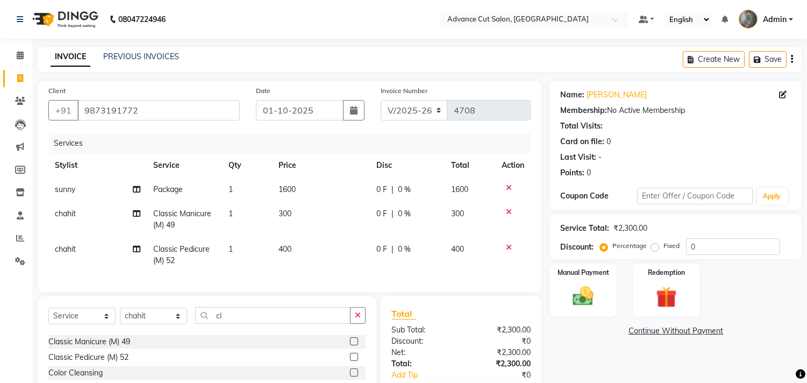
click at [512, 211] on div at bounding box center [512, 212] width 23 height 8
click at [510, 208] on icon at bounding box center [509, 212] width 6 height 8
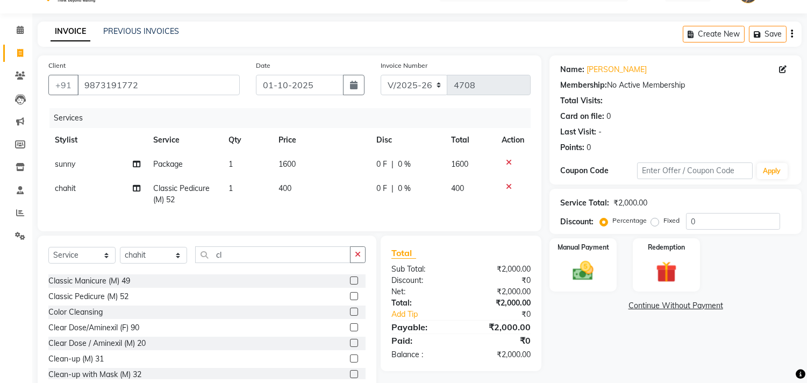
scroll to position [61, 0]
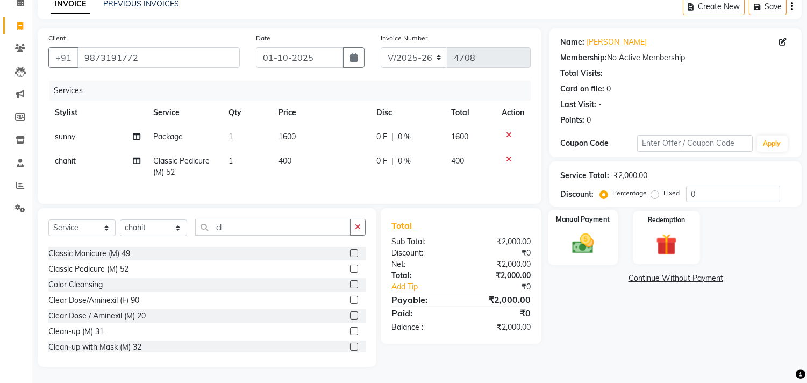
click at [578, 234] on img at bounding box center [582, 243] width 35 height 25
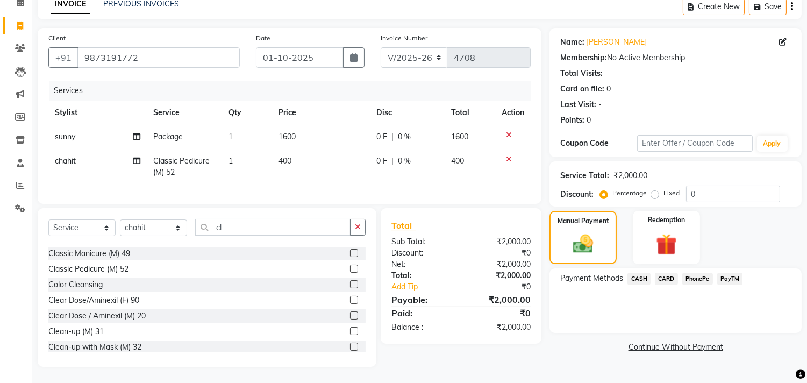
click at [723, 272] on span "PayTM" at bounding box center [730, 278] width 26 height 12
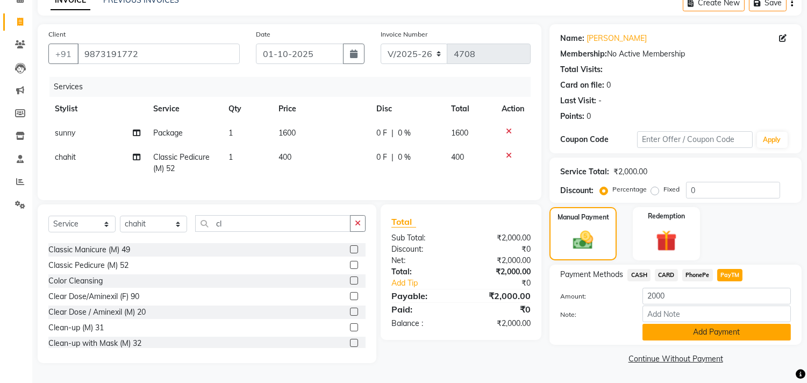
click at [704, 326] on button "Add Payment" at bounding box center [716, 331] width 148 height 17
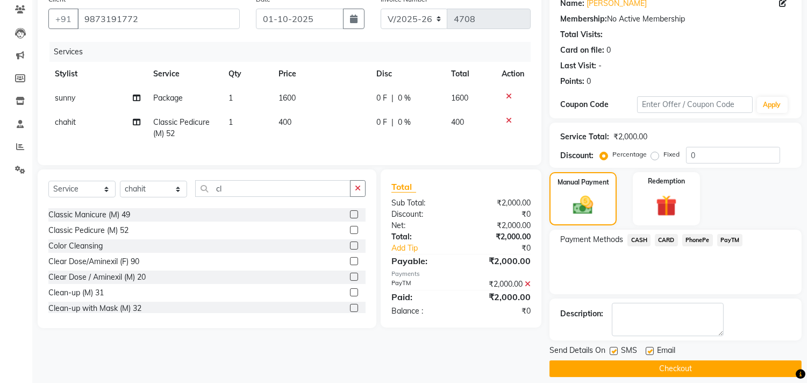
scroll to position [100, 0]
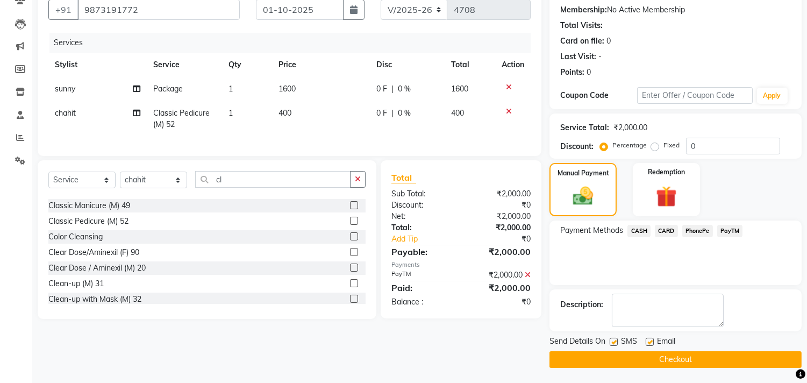
click at [624, 360] on button "Checkout" at bounding box center [675, 359] width 252 height 17
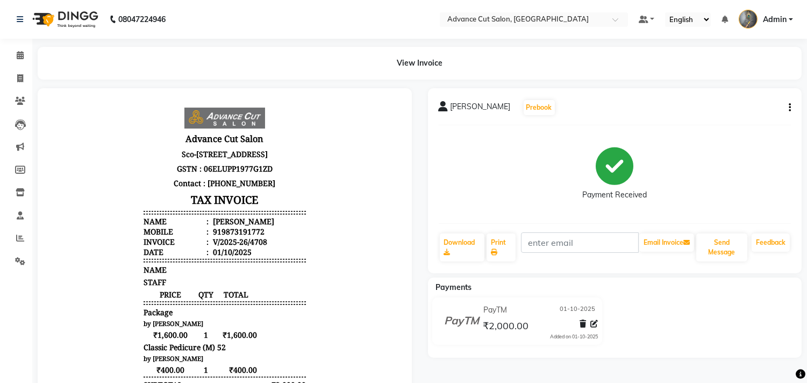
click at [788, 107] on icon "button" at bounding box center [789, 107] width 2 height 1
click at [733, 114] on div "Edit Invoice" at bounding box center [736, 113] width 74 height 13
select select "service"
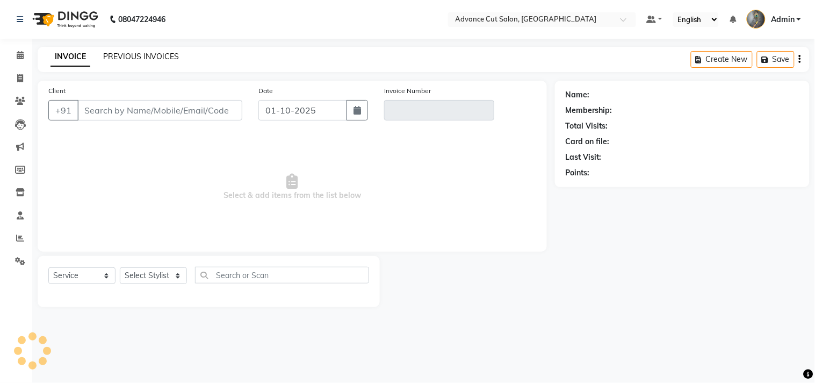
click at [136, 57] on link "PREVIOUS INVOICES" at bounding box center [141, 57] width 76 height 10
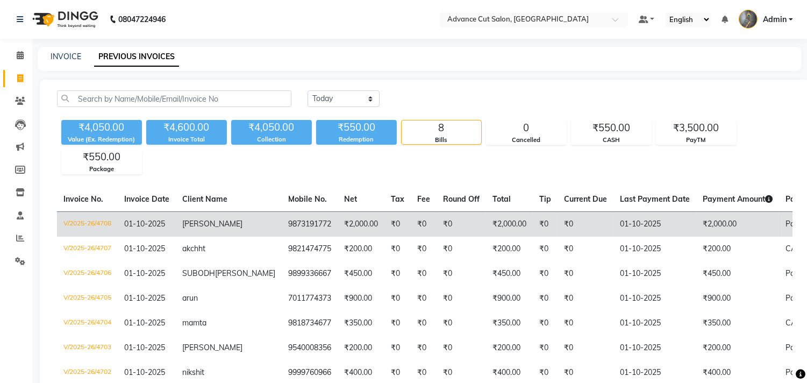
click at [84, 221] on td "V/2025-26/4708" at bounding box center [87, 223] width 61 height 25
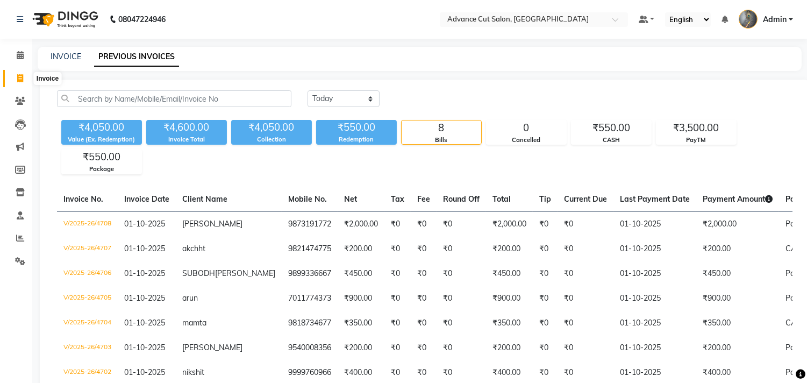
click at [24, 82] on span at bounding box center [20, 79] width 19 height 12
select select "service"
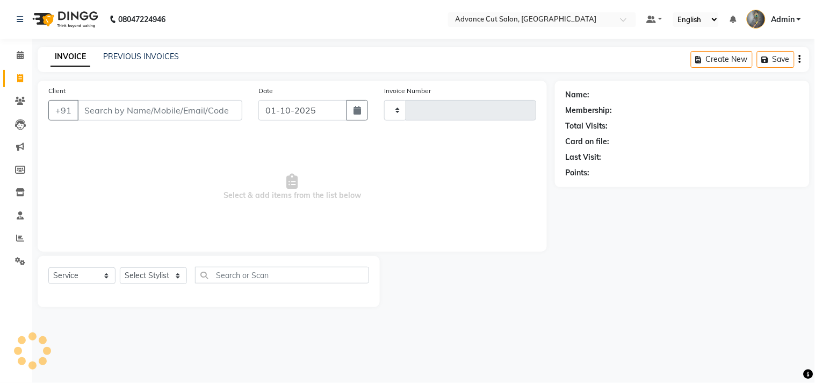
click at [126, 113] on input "Client" at bounding box center [159, 110] width 165 height 20
type input "9"
type input "4710"
select select "4939"
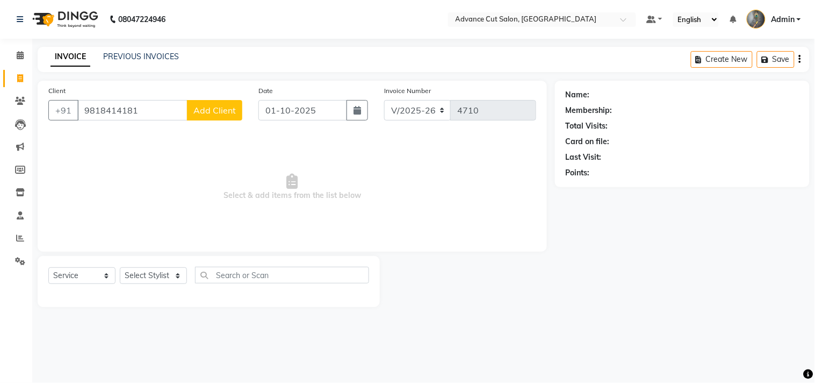
drag, startPoint x: 151, startPoint y: 110, endPoint x: 78, endPoint y: 113, distance: 73.1
click at [78, 113] on input "9818414181" at bounding box center [132, 110] width 110 height 20
type input "9818414181"
click at [151, 141] on span "Select & add items from the list below" at bounding box center [292, 186] width 488 height 107
click at [207, 111] on span "Add Client" at bounding box center [214, 110] width 42 height 11
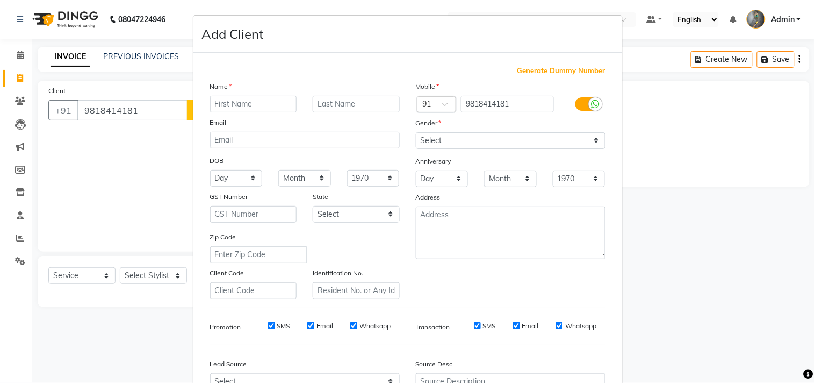
click at [229, 104] on input "text" at bounding box center [253, 104] width 87 height 17
type input "raveena"
drag, startPoint x: 421, startPoint y: 137, endPoint x: 421, endPoint y: 148, distance: 10.7
click at [421, 137] on select "Select Male Female Other Prefer Not To Say" at bounding box center [511, 140] width 190 height 17
select select "female"
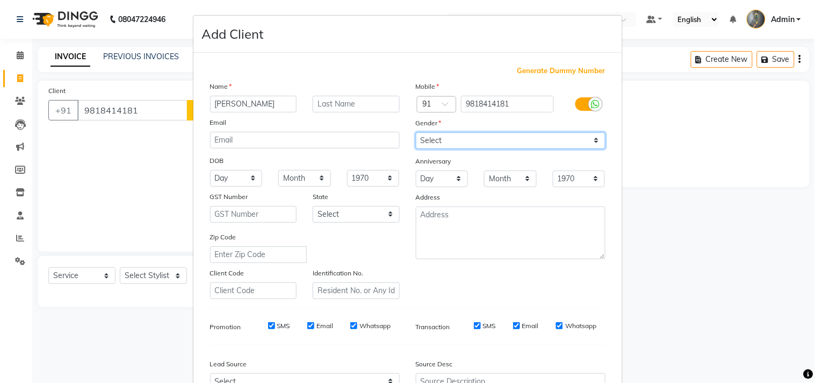
click at [416, 132] on select "Select Male Female Other Prefer Not To Say" at bounding box center [511, 140] width 190 height 17
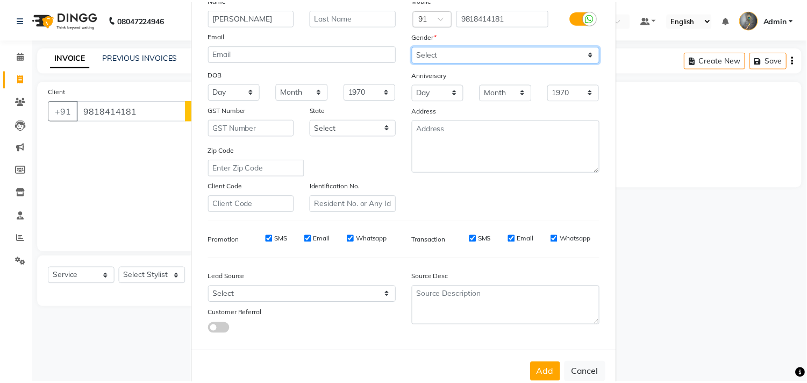
scroll to position [114, 0]
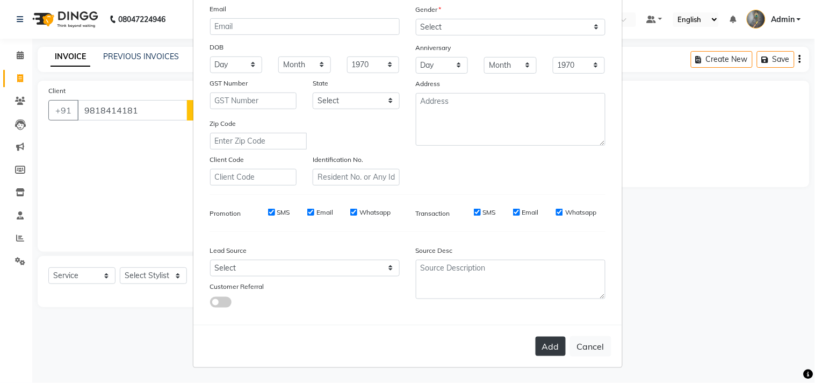
click at [543, 344] on button "Add" at bounding box center [551, 345] width 30 height 19
select select
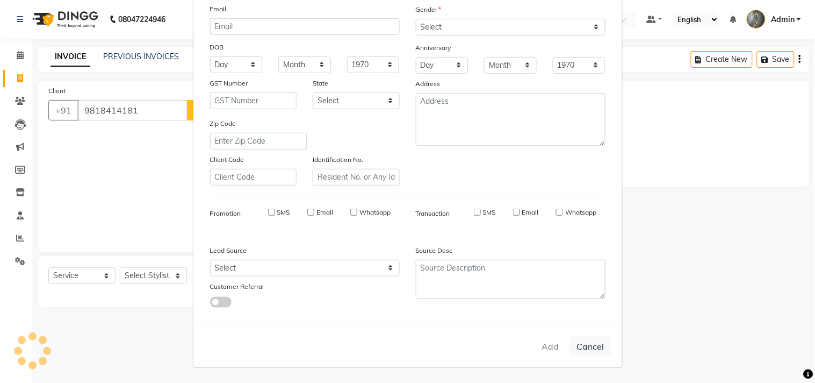
select select
checkbox input "false"
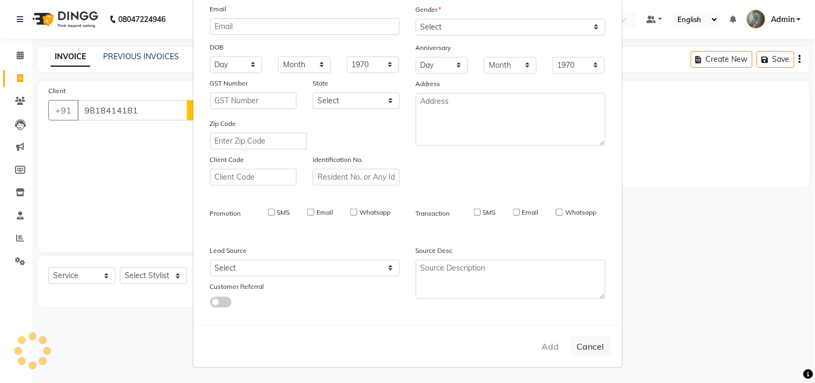
checkbox input "false"
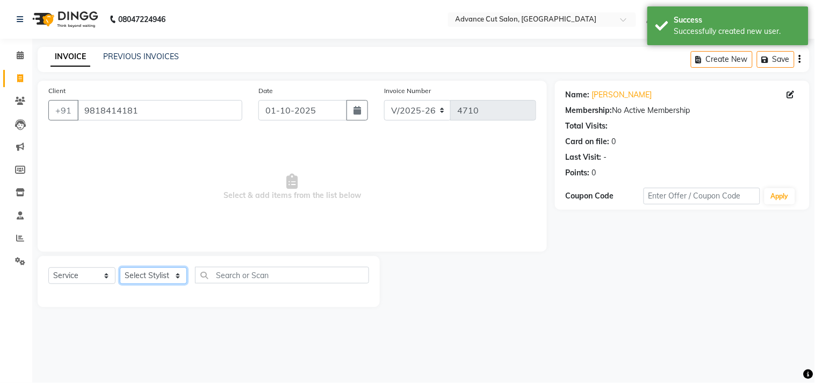
click at [153, 272] on select "Select Stylist Admin chahit COUNTOR Devid hardeep mamta manisha MONISH navi NOS…" at bounding box center [153, 275] width 67 height 17
select select "30646"
click at [120, 268] on select "Select Stylist Admin chahit COUNTOR Devid hardeep mamta manisha MONISH navi NOS…" at bounding box center [153, 275] width 67 height 17
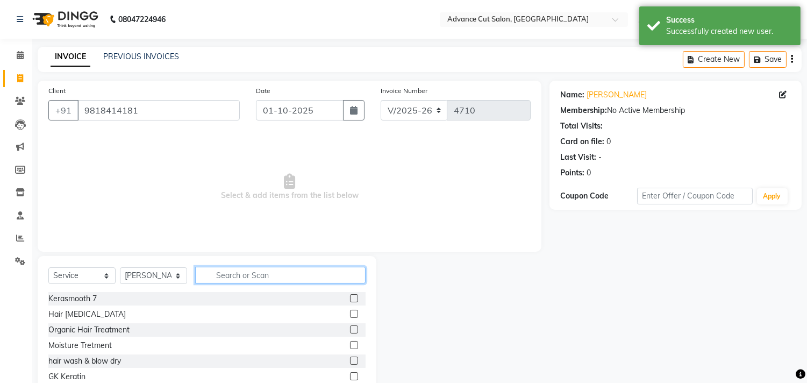
click at [249, 277] on input "text" at bounding box center [280, 275] width 170 height 17
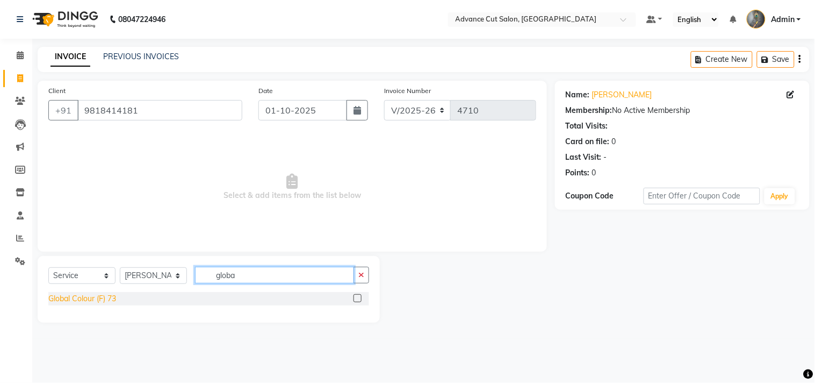
type input "globa"
click at [103, 294] on div "Global Colour (F) 73" at bounding box center [82, 298] width 68 height 11
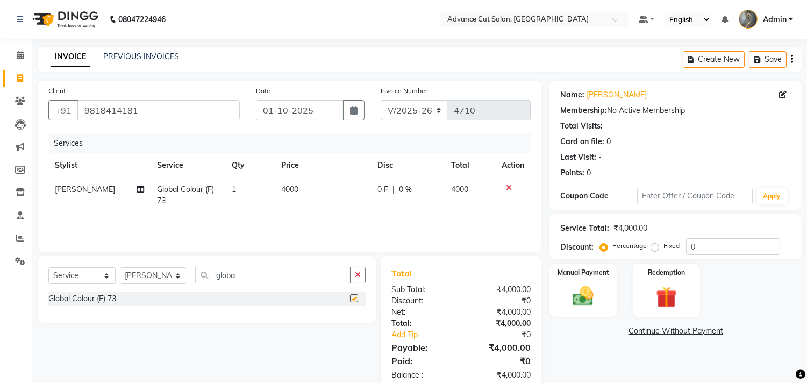
checkbox input "false"
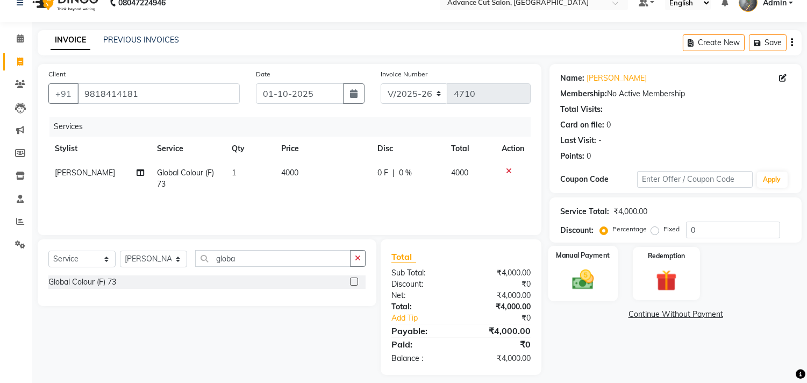
scroll to position [25, 0]
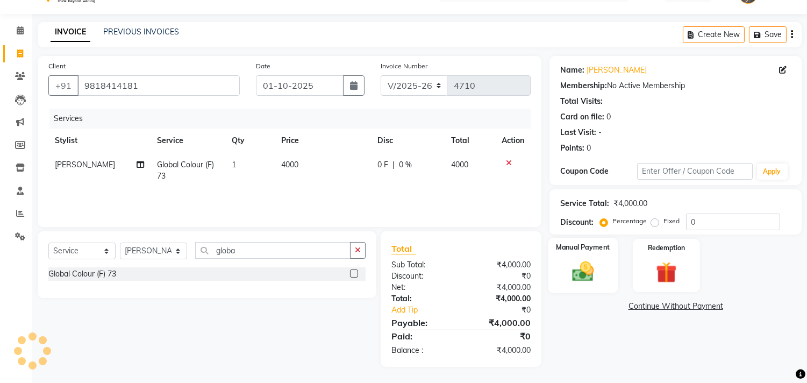
click at [590, 272] on img at bounding box center [582, 271] width 35 height 25
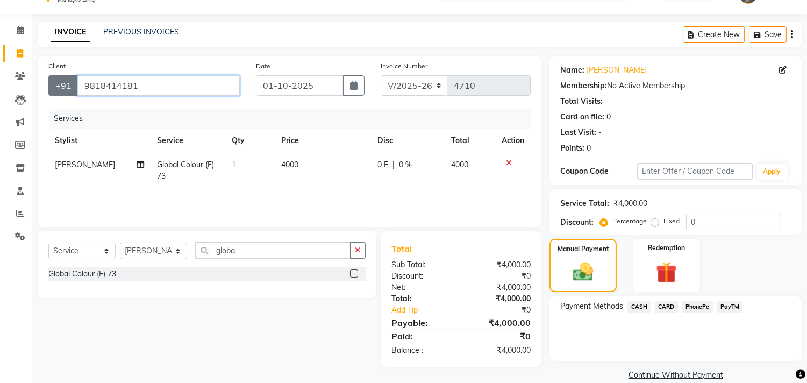
drag, startPoint x: 150, startPoint y: 81, endPoint x: 60, endPoint y: 84, distance: 90.9
click at [60, 84] on div "+91 9818414181" at bounding box center [143, 85] width 191 height 20
click at [179, 57] on div "Client +91 9818414181 Date 01-10-2025 Invoice Number V/2025 V/2025-26 4710 Serv…" at bounding box center [289, 141] width 503 height 171
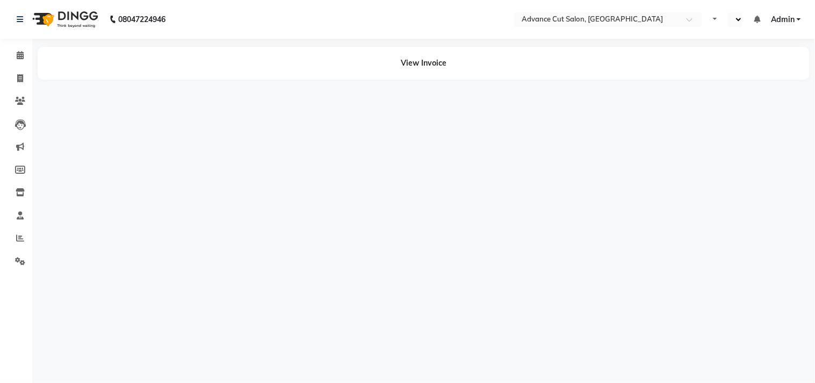
select select "en"
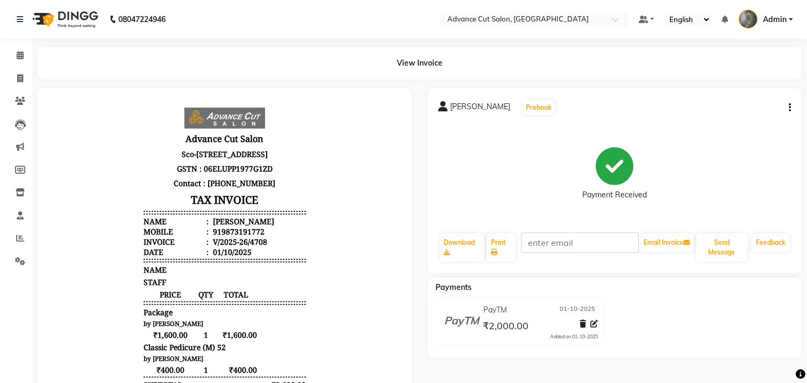
click at [788, 108] on icon "button" at bounding box center [789, 107] width 2 height 1
click at [726, 115] on div "Edit Invoice" at bounding box center [736, 113] width 74 height 13
select select "service"
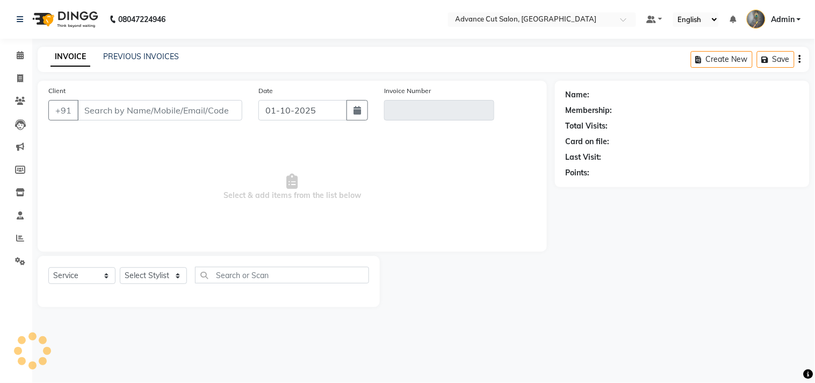
type input "9873191772"
type input "V/2025-26/4708"
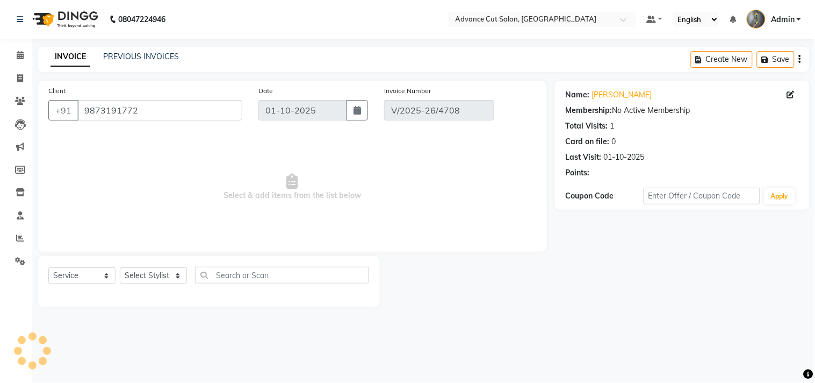
select select "select"
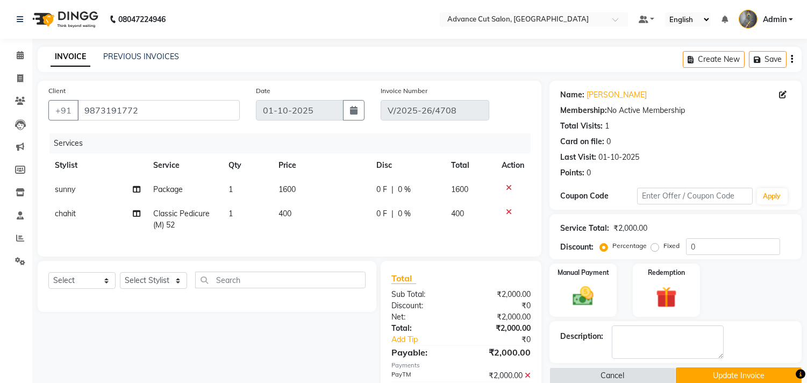
click at [299, 211] on td "400" at bounding box center [321, 219] width 98 height 35
select select "47922"
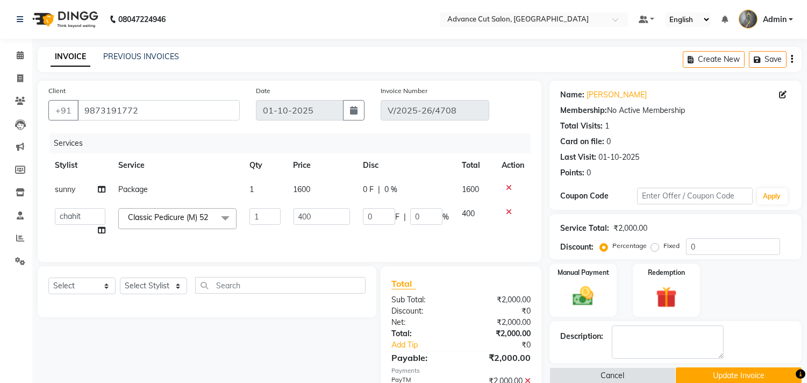
click at [320, 188] on td "1600" at bounding box center [321, 189] width 69 height 24
select select "58461"
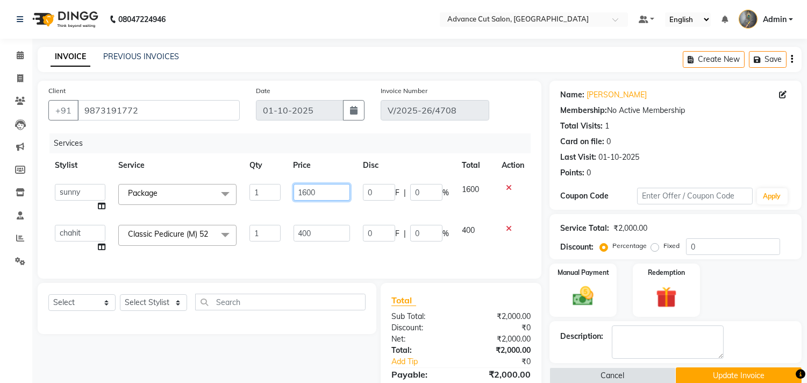
drag, startPoint x: 325, startPoint y: 192, endPoint x: 282, endPoint y: 192, distance: 43.5
click at [282, 192] on tr "Admin chahit COUNTOR Devid hardeep mamta manisha MONISH navi NOSHAD ALI rahul s…" at bounding box center [289, 197] width 482 height 41
type input "1800"
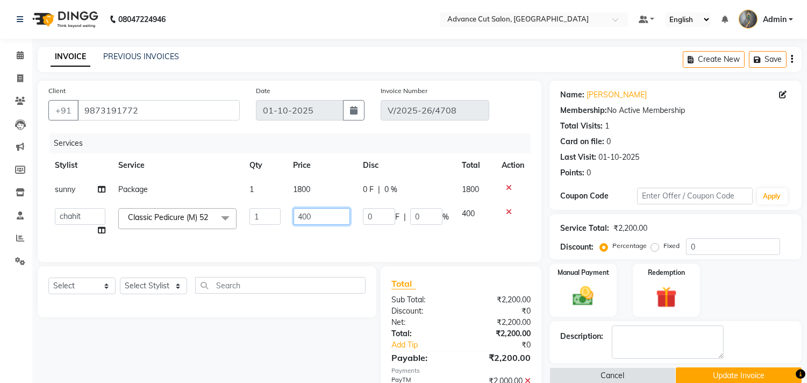
drag, startPoint x: 321, startPoint y: 234, endPoint x: 297, endPoint y: 237, distance: 23.9
click at [297, 237] on td "400" at bounding box center [321, 222] width 69 height 41
type input "500"
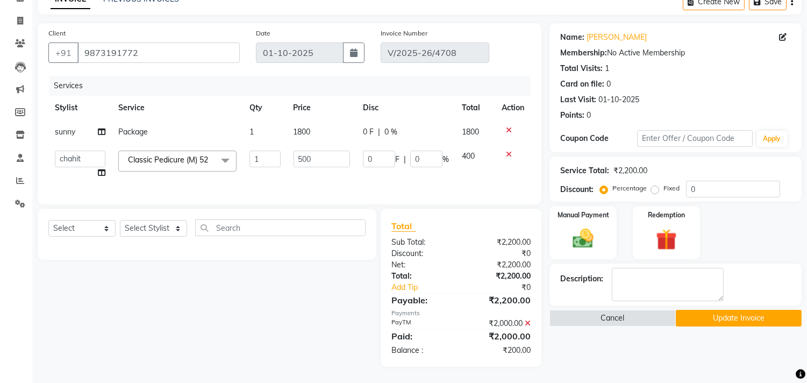
click at [308, 276] on div "Select Service Product Membership Package Voucher Prepaid Gift Card Select Styl…" at bounding box center [203, 287] width 347 height 158
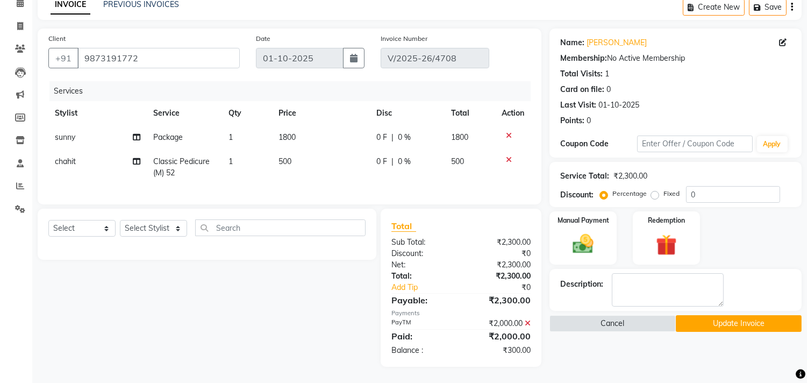
scroll to position [61, 0]
click at [529, 323] on icon at bounding box center [527, 323] width 6 height 8
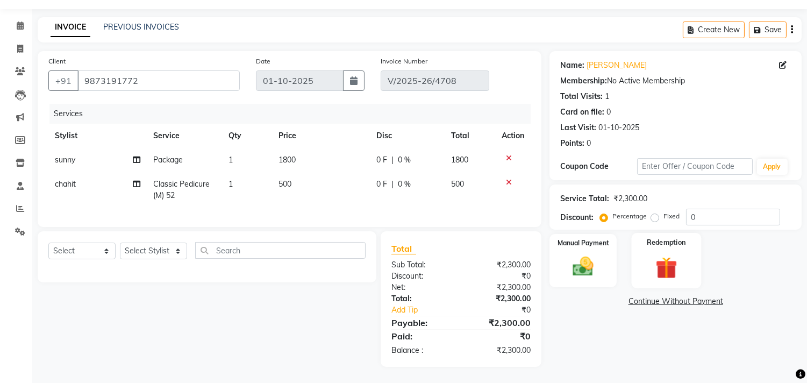
click at [654, 268] on img at bounding box center [665, 267] width 35 height 27
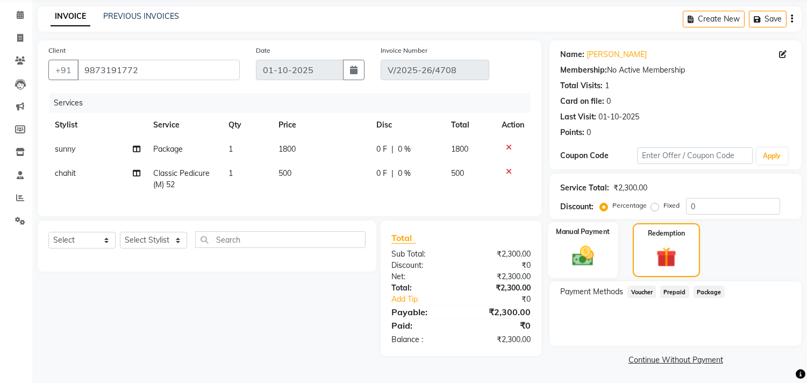
click at [605, 267] on div "Manual Payment" at bounding box center [583, 250] width 70 height 56
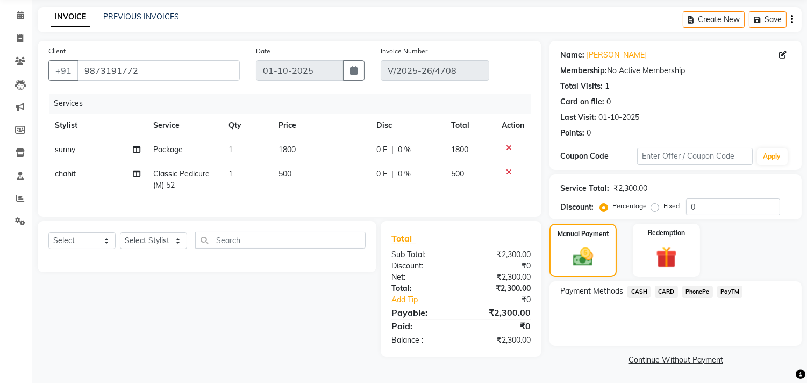
click at [723, 288] on span "PayTM" at bounding box center [730, 291] width 26 height 12
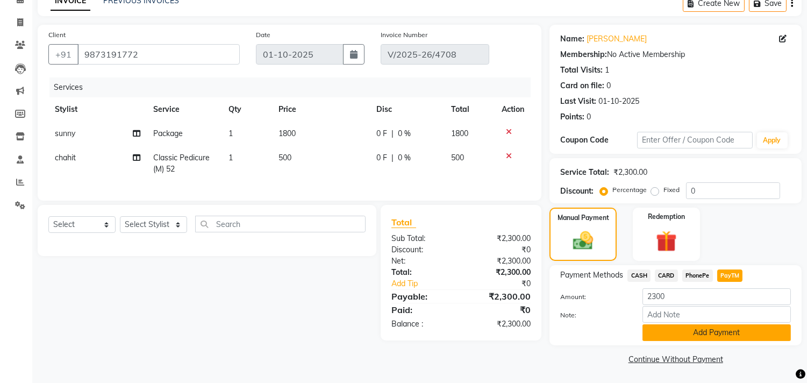
click at [701, 329] on button "Add Payment" at bounding box center [716, 332] width 148 height 17
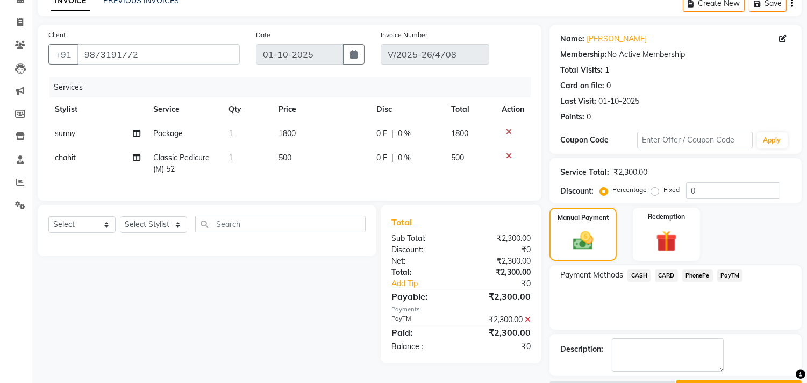
scroll to position [85, 0]
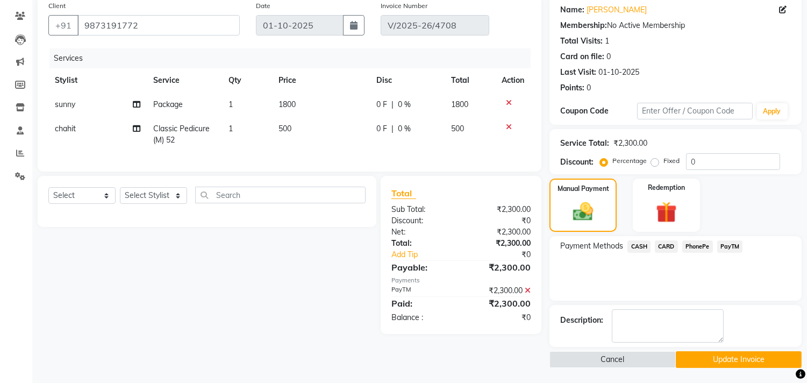
click at [692, 364] on button "Update Invoice" at bounding box center [738, 359] width 126 height 17
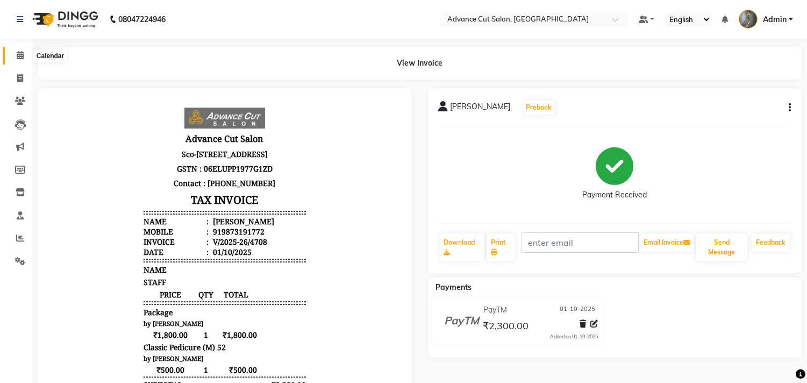
click at [18, 56] on icon at bounding box center [20, 55] width 7 height 8
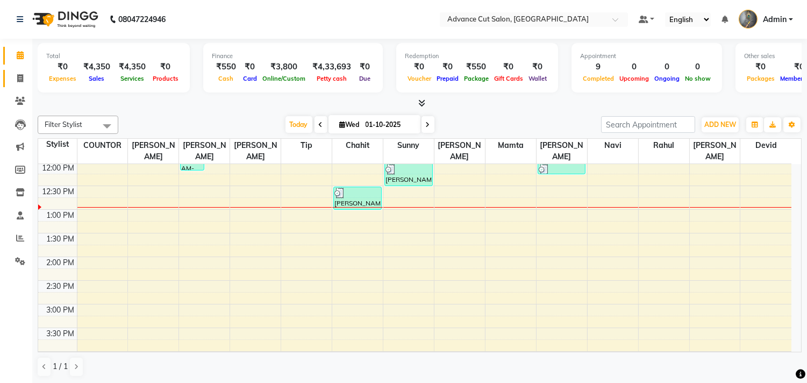
click at [17, 78] on icon at bounding box center [20, 78] width 6 height 8
select select "service"
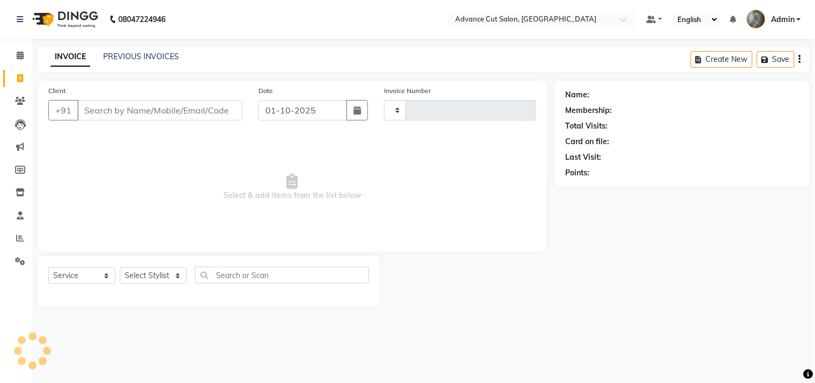
click at [143, 110] on input "Client" at bounding box center [159, 110] width 165 height 20
select select "4939"
type input "4709"
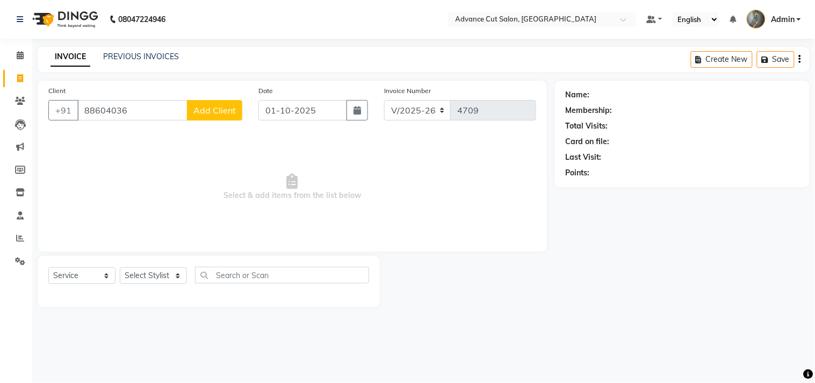
click at [114, 109] on input "88604036" at bounding box center [132, 110] width 110 height 20
click at [135, 108] on input "886040236" at bounding box center [132, 110] width 110 height 20
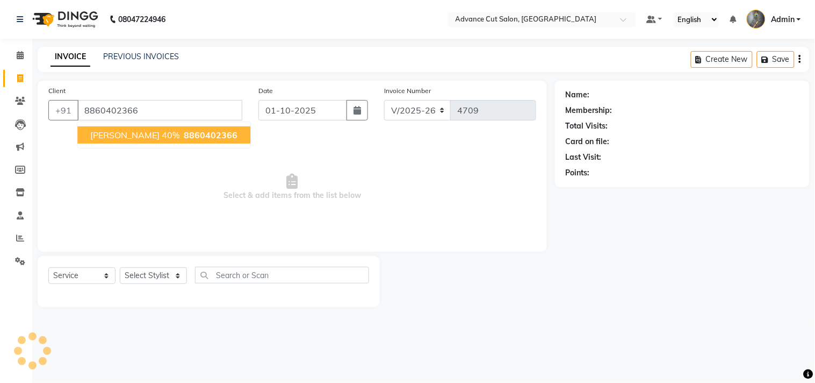
type input "8860402366"
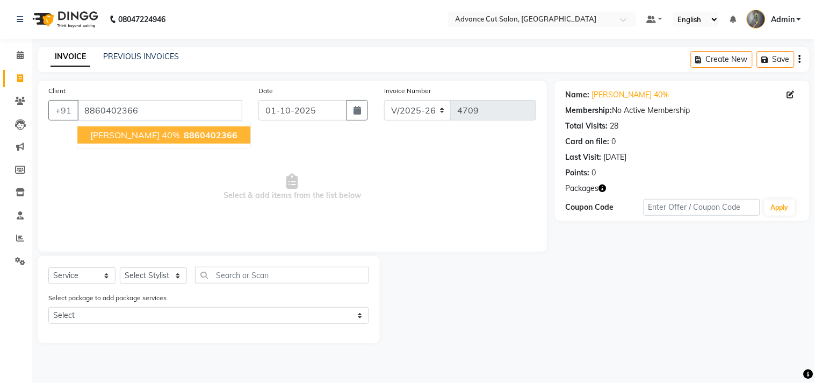
click at [184, 135] on span "8860402366" at bounding box center [211, 134] width 54 height 11
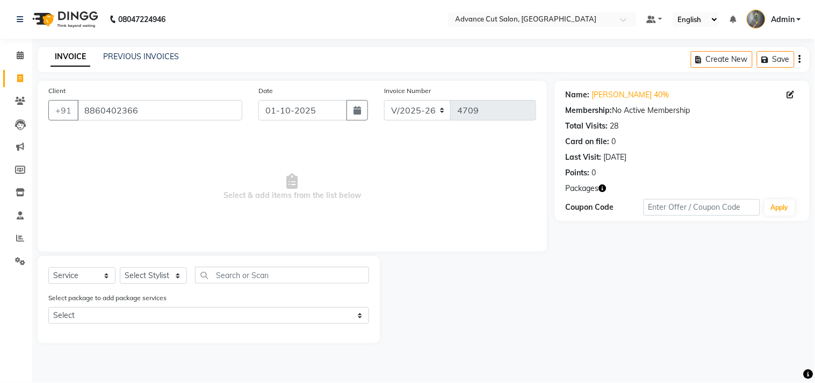
click at [605, 189] on icon "button" at bounding box center [603, 188] width 8 height 8
click at [628, 97] on link "Nimish 40%" at bounding box center [630, 94] width 77 height 11
click at [168, 274] on select "Select Stylist Admin chahit COUNTOR Devid hardeep mamta manisha MONISH navi NOS…" at bounding box center [153, 275] width 67 height 17
select select "30651"
click at [120, 268] on select "Select Stylist Admin chahit COUNTOR Devid hardeep mamta manisha MONISH navi NOS…" at bounding box center [153, 275] width 67 height 17
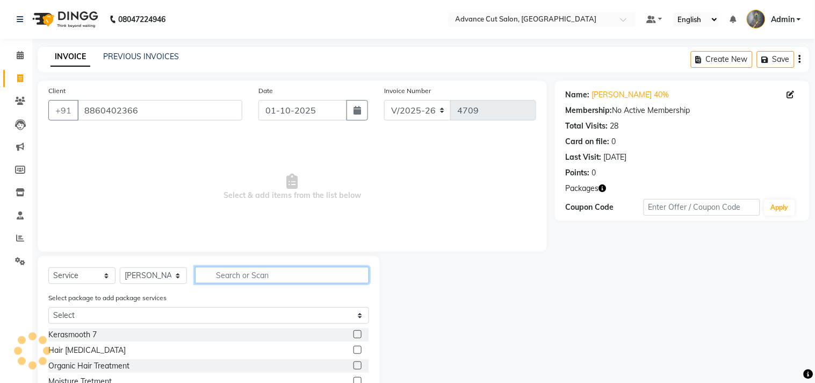
click at [238, 276] on input "text" at bounding box center [282, 275] width 174 height 17
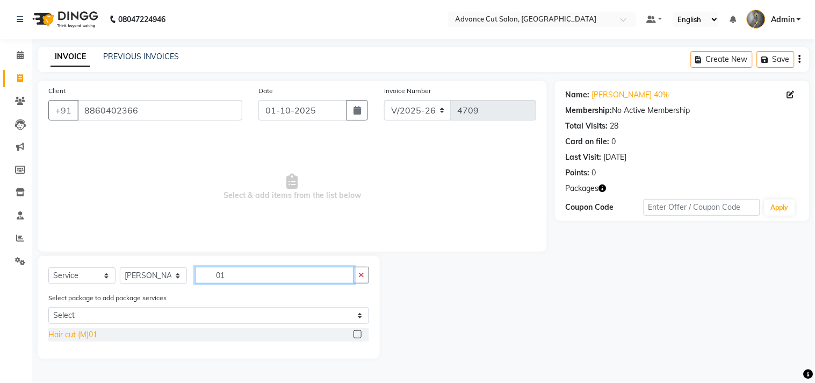
type input "01"
click at [80, 339] on div "Hair cut (M)01" at bounding box center [72, 334] width 49 height 11
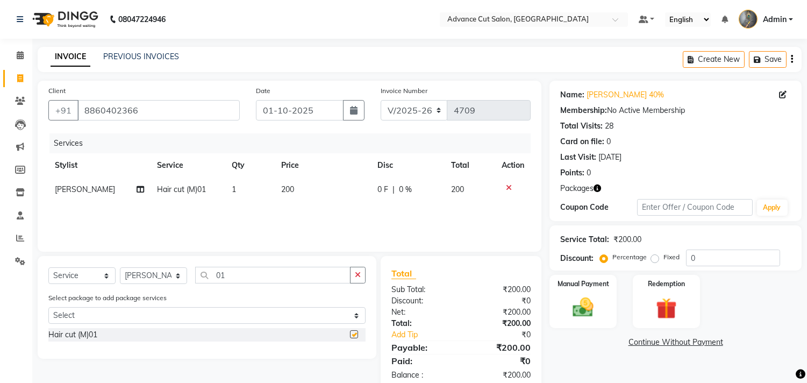
checkbox input "false"
click at [226, 278] on input "01" at bounding box center [272, 275] width 155 height 17
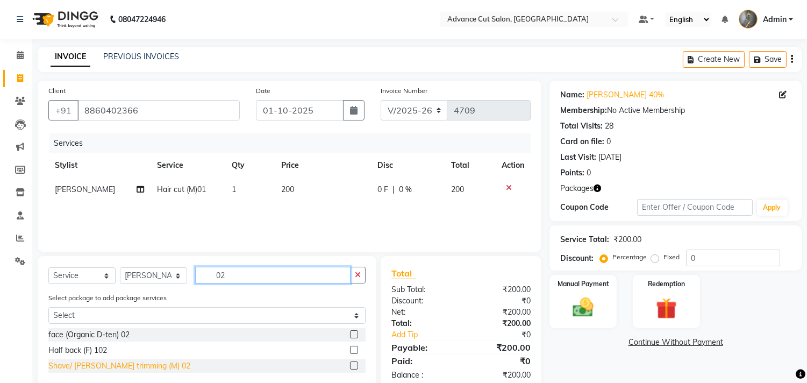
type input "02"
click at [126, 363] on div "Shave/ [PERSON_NAME] trimming (M) 02" at bounding box center [119, 365] width 142 height 11
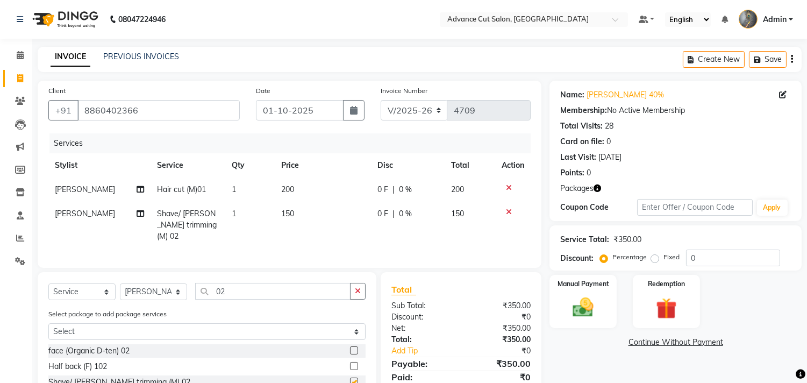
checkbox input "false"
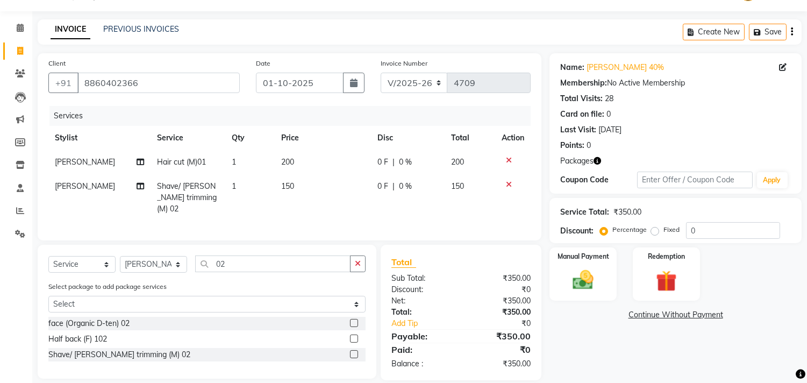
scroll to position [39, 0]
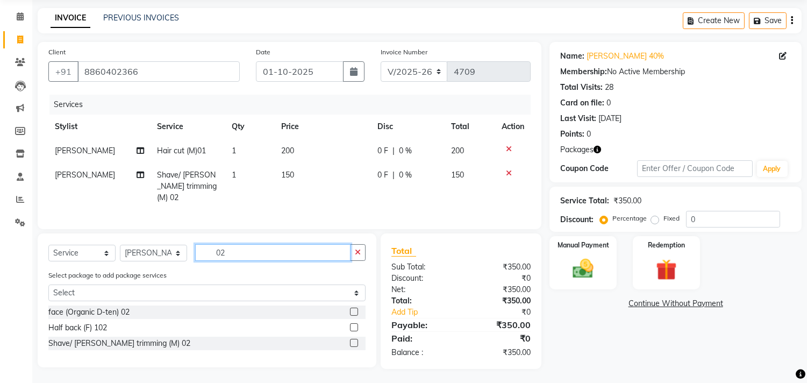
drag, startPoint x: 228, startPoint y: 250, endPoint x: 185, endPoint y: 249, distance: 43.0
click at [188, 249] on div "Select Service Product Membership Package Voucher Prepaid Gift Card Select Styl…" at bounding box center [206, 256] width 317 height 25
type input "d"
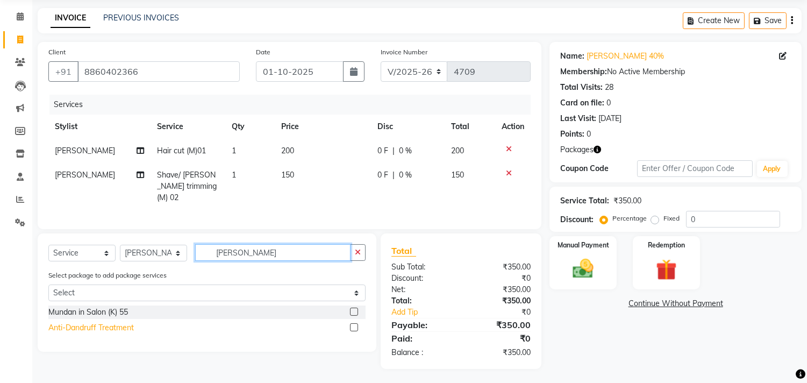
type input "dan"
click at [110, 326] on div "Anti-Dandruff Treatment" at bounding box center [90, 327] width 85 height 11
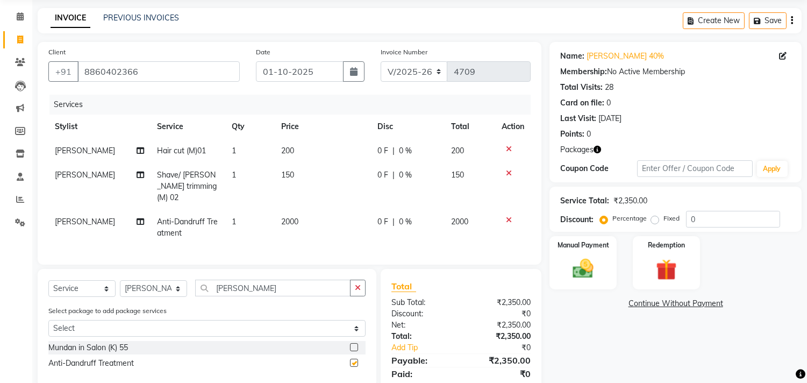
checkbox input "false"
click at [300, 210] on td "2000" at bounding box center [323, 227] width 96 height 35
select select "30651"
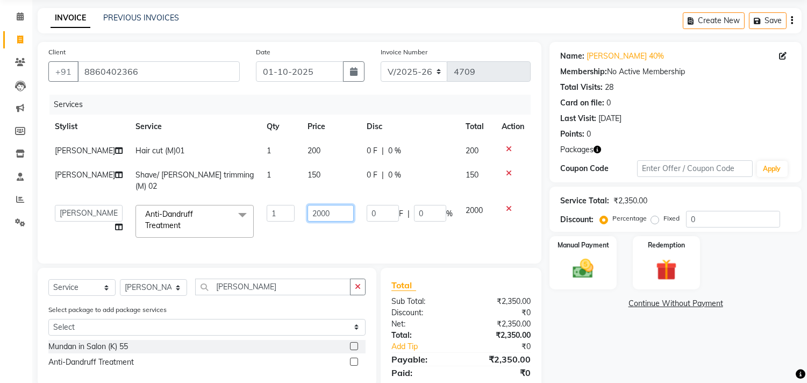
drag, startPoint x: 324, startPoint y: 201, endPoint x: 257, endPoint y: 201, distance: 67.2
click at [266, 201] on tr "Admin chahit COUNTOR Devid hardeep mamta manisha MONISH navi NOSHAD ALI rahul s…" at bounding box center [289, 221] width 482 height 46
type input "2500"
click at [576, 308] on link "Continue Without Payment" at bounding box center [675, 303] width 248 height 11
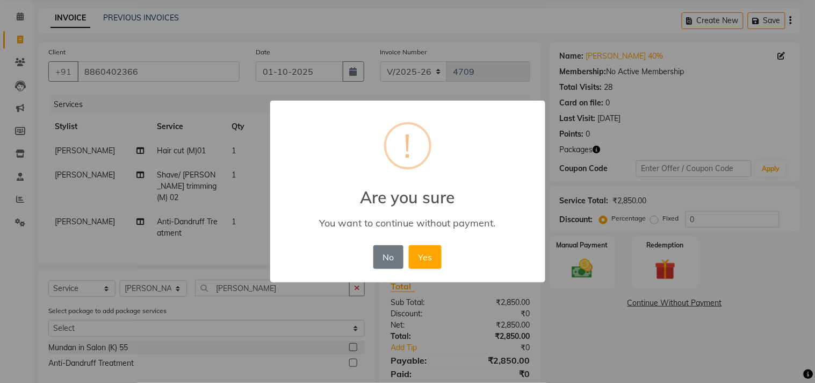
click at [647, 272] on div "× ! Are you sure You want to continue without payment. No No Yes" at bounding box center [407, 191] width 815 height 383
click at [387, 262] on button "No" at bounding box center [388, 257] width 30 height 24
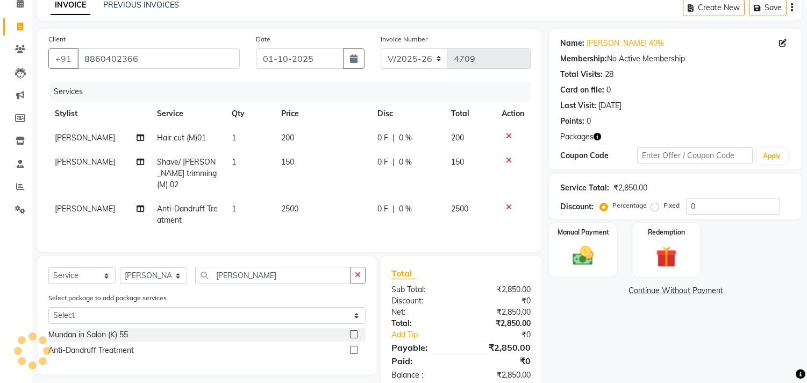
scroll to position [74, 0]
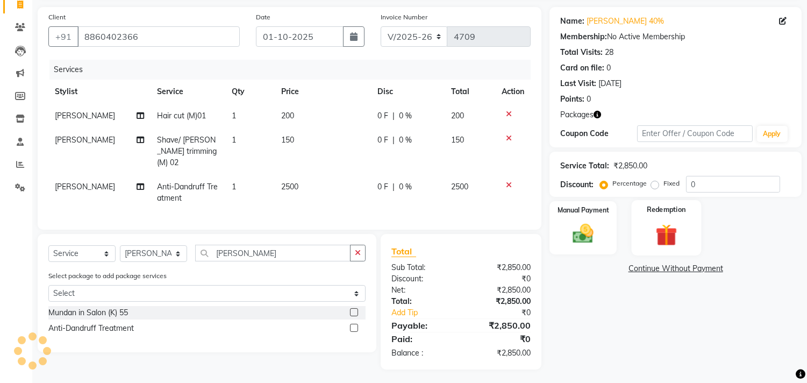
click at [643, 233] on div "Redemption" at bounding box center [666, 227] width 70 height 55
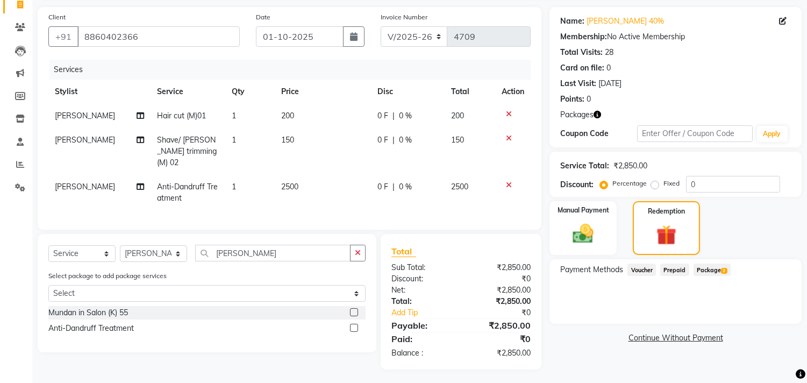
click at [723, 269] on span "3" at bounding box center [724, 271] width 6 height 6
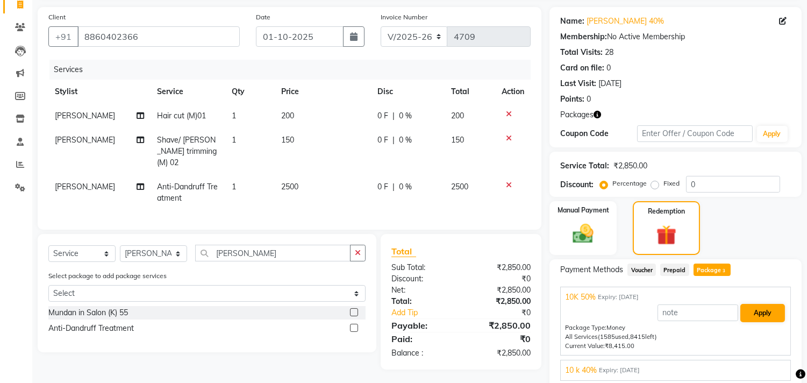
scroll to position [138, 0]
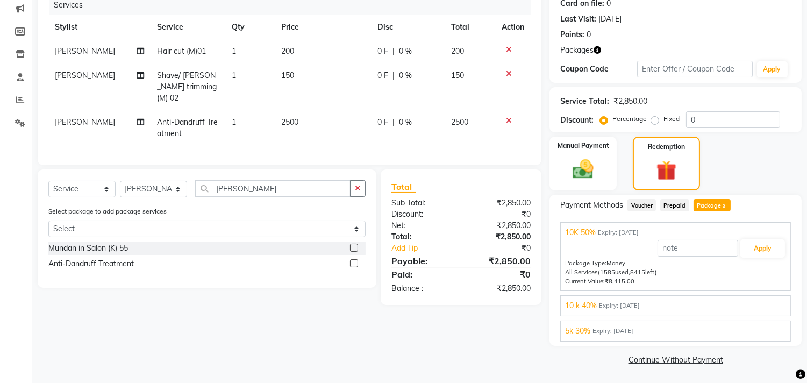
click at [694, 302] on div "10 k 40% Expiry: 05-04-2026" at bounding box center [675, 305] width 221 height 11
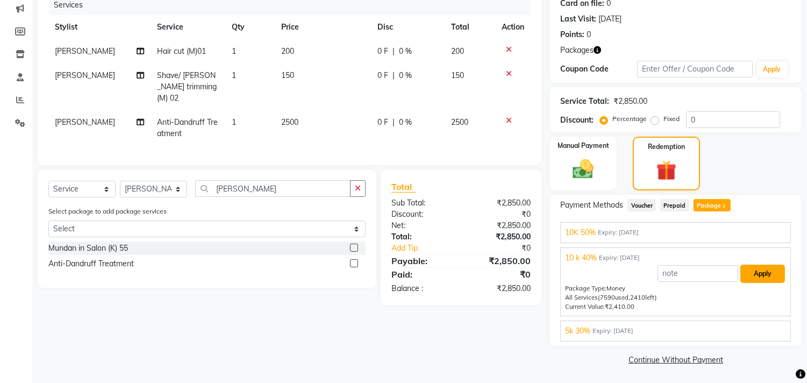
click at [758, 277] on button "Apply" at bounding box center [762, 273] width 45 height 18
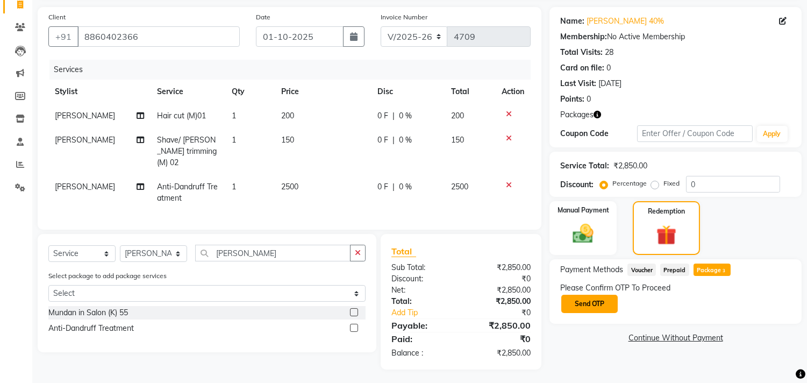
click at [592, 306] on button "Send OTP" at bounding box center [589, 303] width 56 height 18
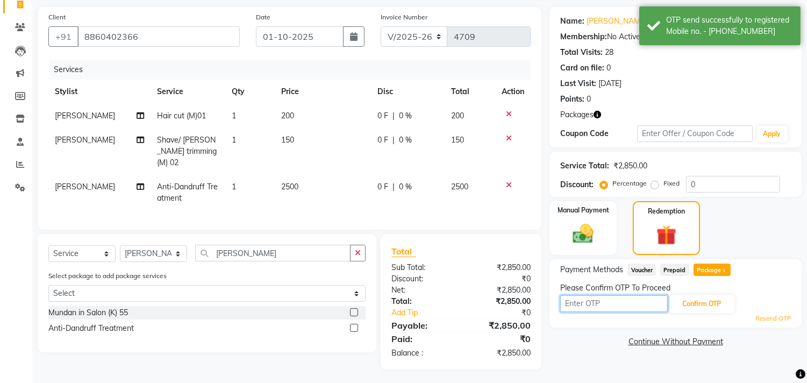
click at [592, 301] on input "text" at bounding box center [613, 303] width 107 height 17
type input "7432"
click at [724, 302] on button "Confirm OTP" at bounding box center [701, 303] width 66 height 18
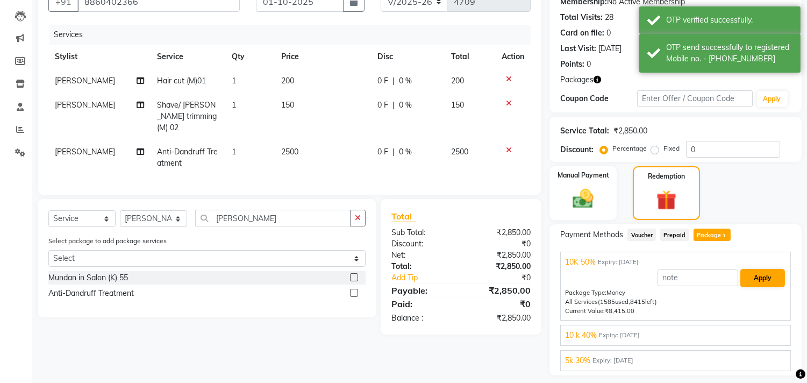
scroll to position [138, 0]
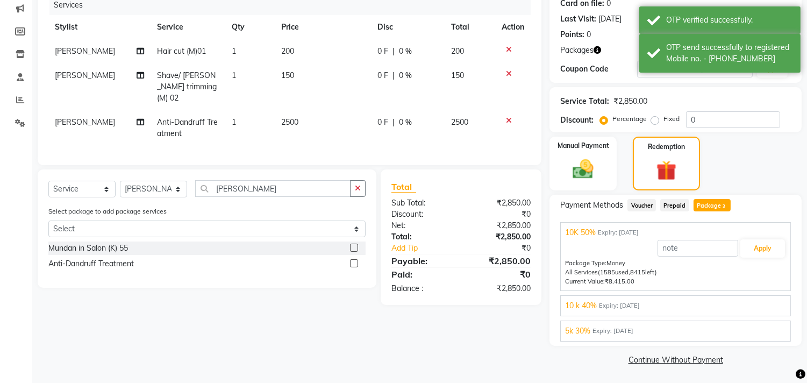
click at [758, 312] on div "10 k 40% Expiry: 05-04-2026 Apply Package Type: Money All Services (7590 used, …" at bounding box center [675, 305] width 231 height 21
click at [755, 307] on div "10 k 40% Expiry: 05-04-2026" at bounding box center [675, 305] width 221 height 11
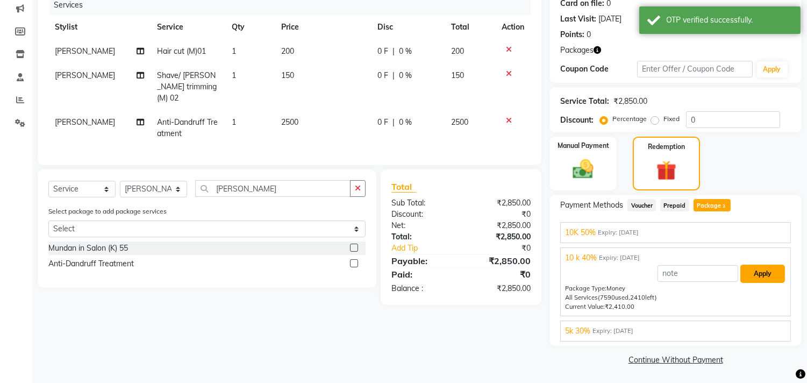
click at [765, 269] on button "Apply" at bounding box center [762, 273] width 45 height 18
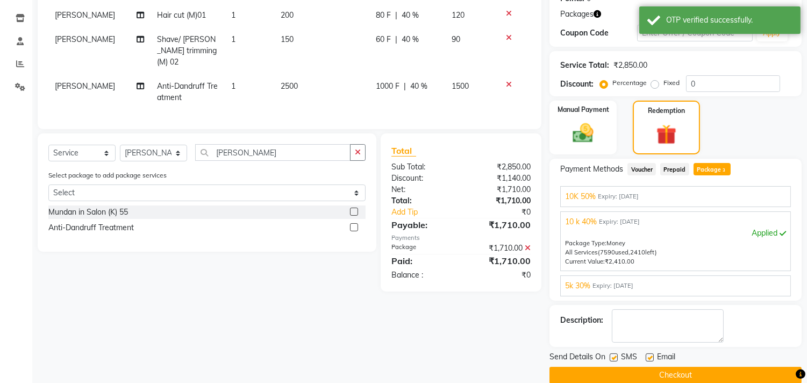
scroll to position [190, 0]
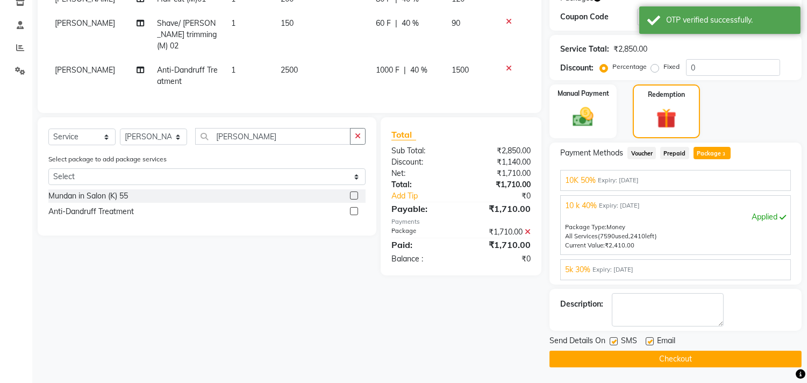
click at [684, 365] on button "Checkout" at bounding box center [675, 358] width 252 height 17
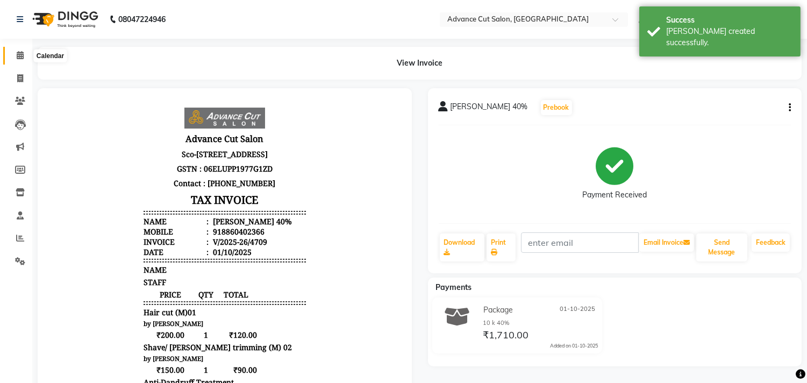
click at [16, 51] on span at bounding box center [20, 55] width 19 height 12
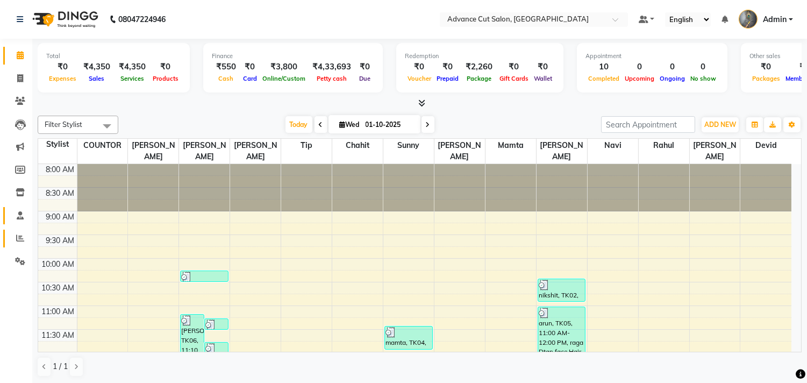
click at [17, 234] on icon at bounding box center [20, 238] width 8 height 8
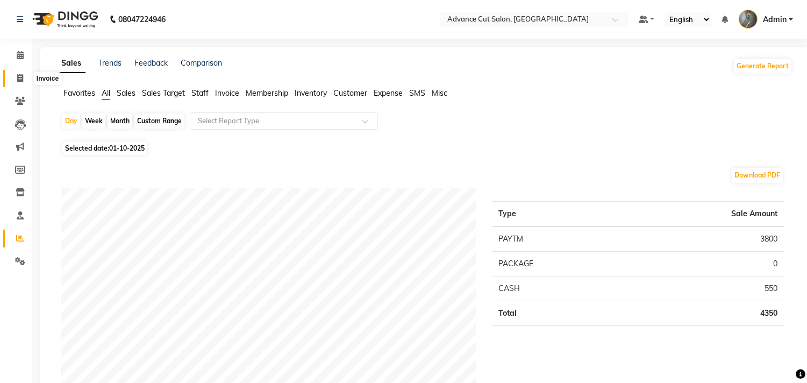
click at [20, 78] on icon at bounding box center [20, 78] width 6 height 8
select select "service"
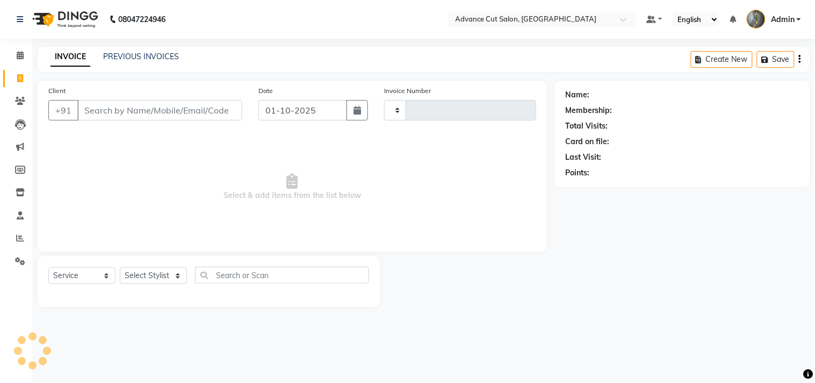
click at [185, 113] on input "Client" at bounding box center [159, 110] width 165 height 20
type input "4710"
select select "4939"
click at [207, 109] on input "Client" at bounding box center [159, 110] width 165 height 20
click at [153, 271] on select "Select Stylist Admin chahit COUNTOR Devid hardeep mamta manisha MONISH navi NOS…" at bounding box center [153, 275] width 67 height 17
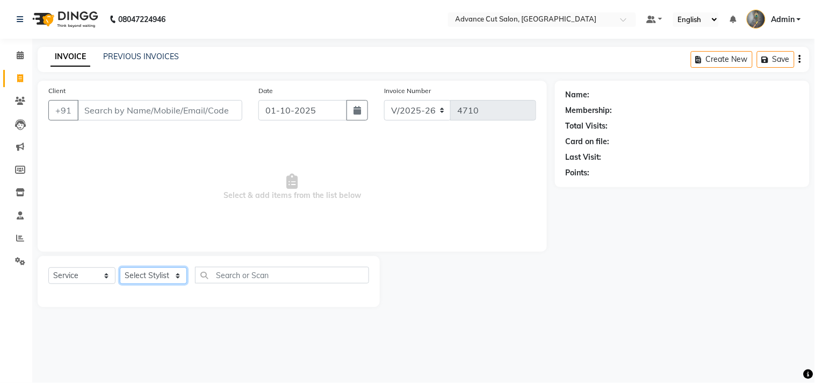
select select "74352"
click at [120, 268] on select "Select Stylist Admin chahit COUNTOR Devid hardeep mamta manisha MONISH navi NOS…" at bounding box center [153, 275] width 67 height 17
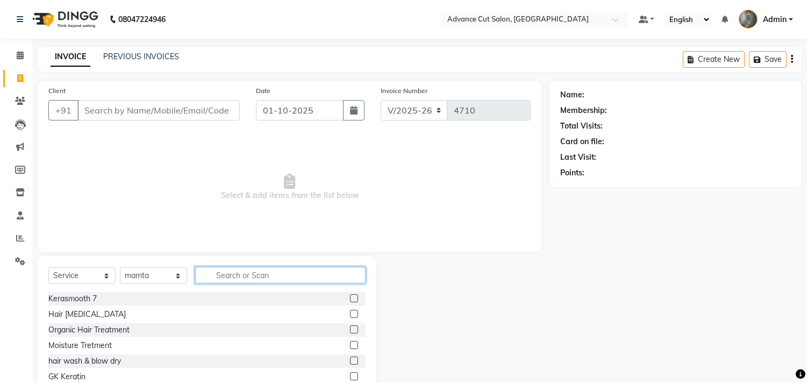
click at [239, 275] on input "text" at bounding box center [280, 275] width 170 height 17
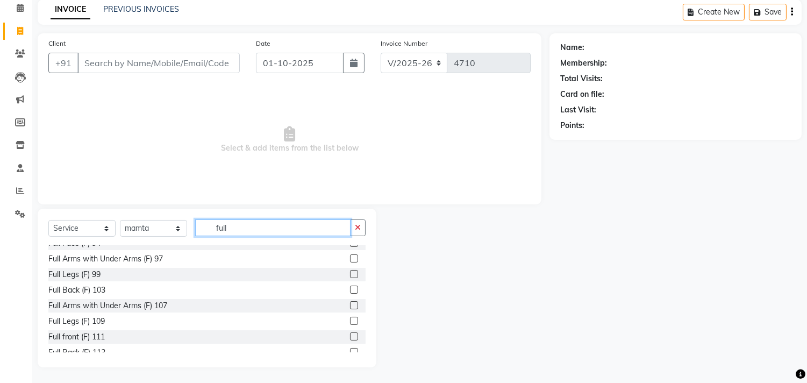
scroll to position [60, 0]
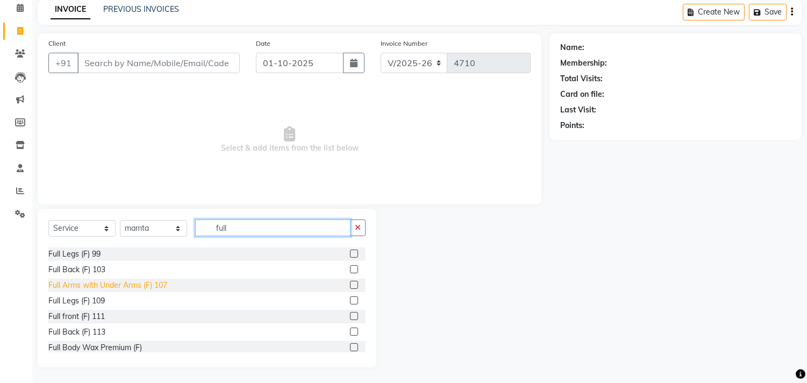
type input "full"
click at [137, 284] on div "Full Arms with Under Arms (F) 107" at bounding box center [107, 284] width 119 height 11
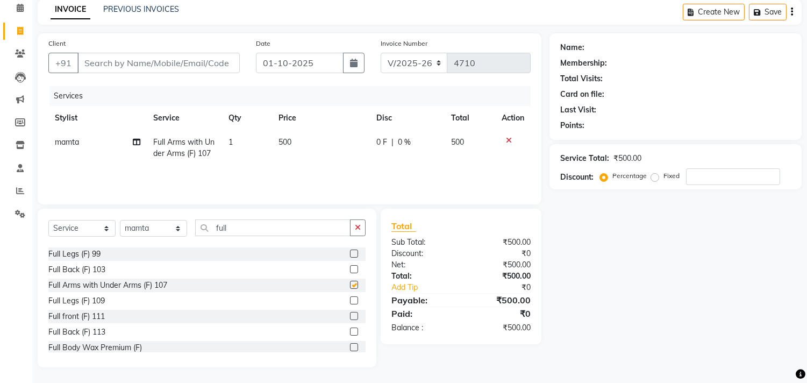
checkbox input "false"
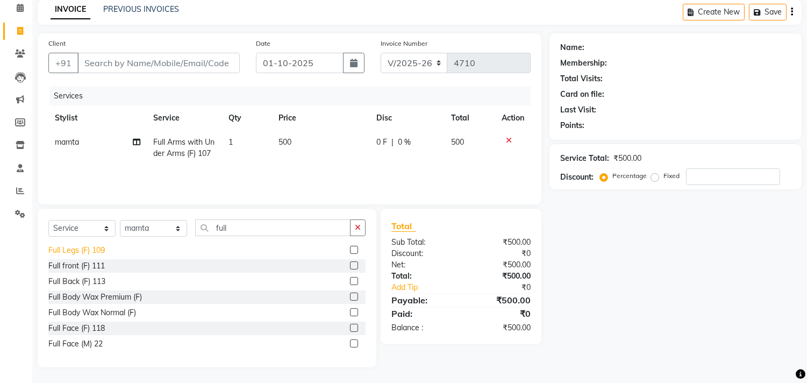
click at [90, 251] on div "Full Legs (F) 109" at bounding box center [76, 249] width 56 height 11
checkbox input "false"
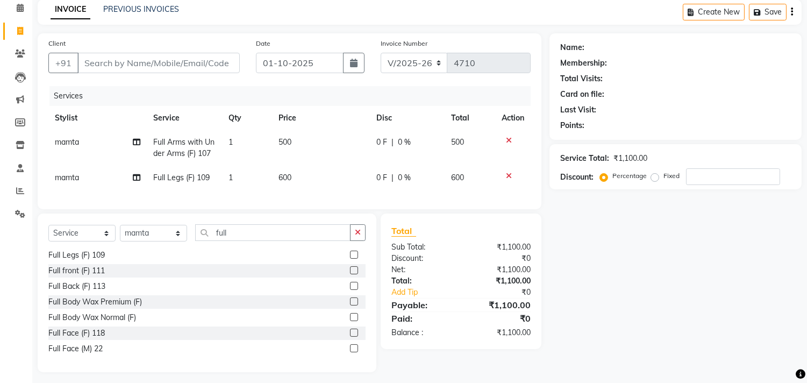
click at [312, 184] on td "600" at bounding box center [321, 178] width 98 height 24
select select "74352"
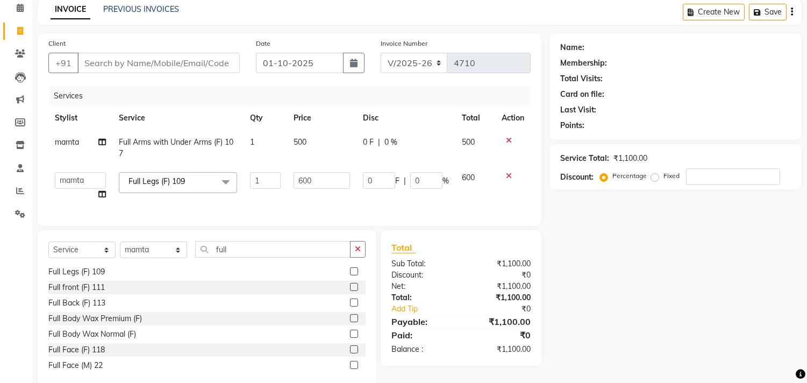
click at [189, 186] on span "Full Legs (F) 109 x" at bounding box center [160, 182] width 69 height 13
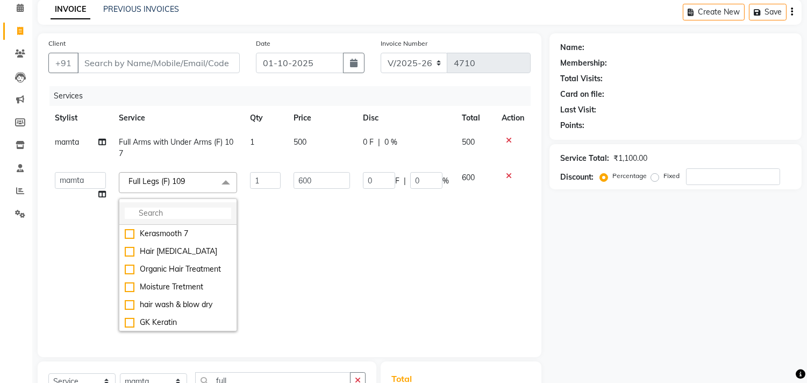
click at [168, 212] on input "multiselect-search" at bounding box center [178, 212] width 106 height 11
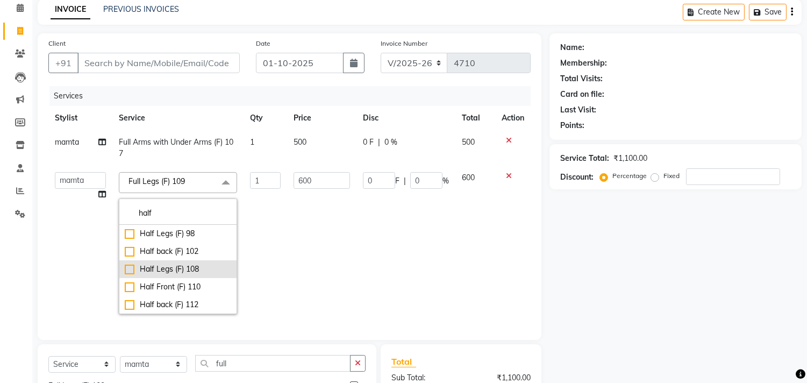
type input "half"
click at [174, 269] on div "Half Legs (F) 108" at bounding box center [178, 268] width 106 height 11
checkbox input "true"
type input "300"
click at [321, 240] on td "300" at bounding box center [321, 243] width 69 height 155
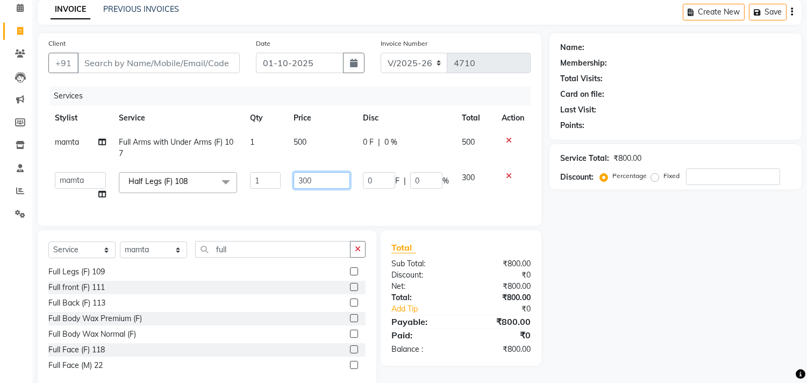
drag, startPoint x: 318, startPoint y: 182, endPoint x: 263, endPoint y: 182, distance: 54.8
click at [263, 182] on tr "Admin chahit COUNTOR Devid hardeep mamta manisha MONISH navi NOSHAD ALI rahul s…" at bounding box center [289, 186] width 482 height 41
type input "400"
click at [310, 207] on div "Client +91 Date 01-10-2025 Invoice Number V/2025 V/2025-26 4710 Services Stylis…" at bounding box center [289, 129] width 503 height 192
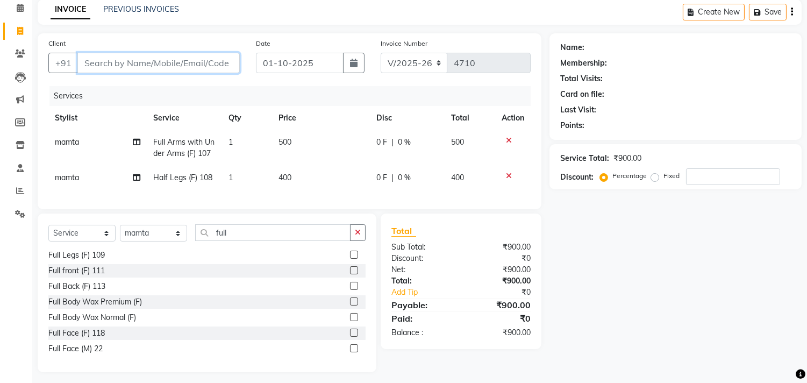
click at [164, 61] on input "Client" at bounding box center [158, 63] width 162 height 20
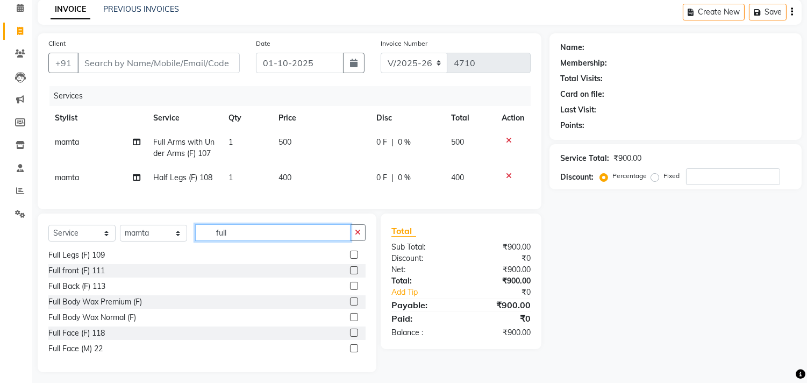
drag, startPoint x: 232, startPoint y: 240, endPoint x: 189, endPoint y: 239, distance: 43.0
click at [189, 239] on div "Select Service Product Membership Package Voucher Prepaid Gift Card Select Styl…" at bounding box center [206, 236] width 317 height 25
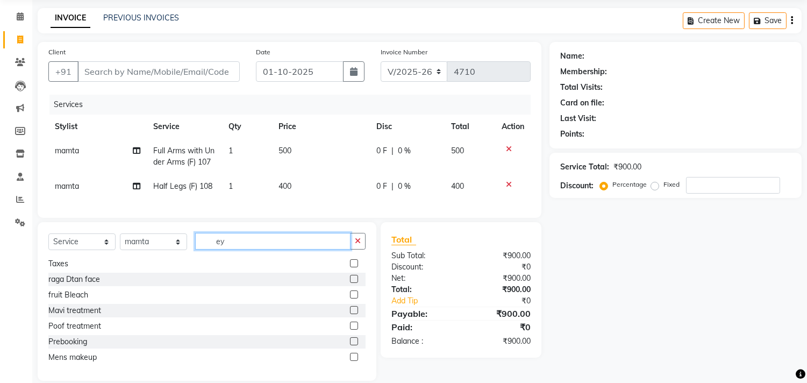
scroll to position [0, 0]
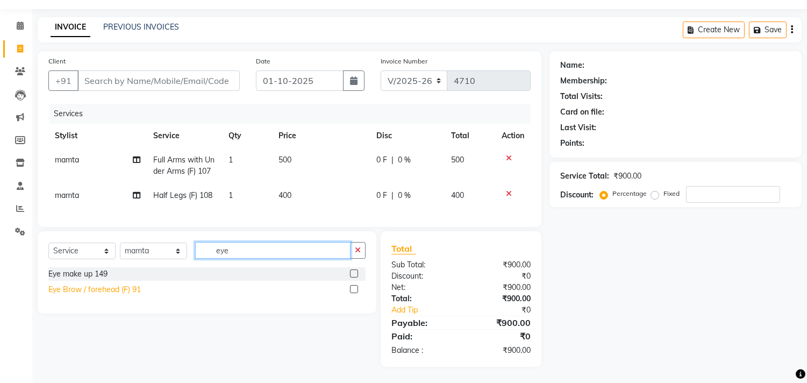
type input "eye"
click at [116, 285] on div "Eye Brow / forehead (F) 91" at bounding box center [94, 289] width 92 height 11
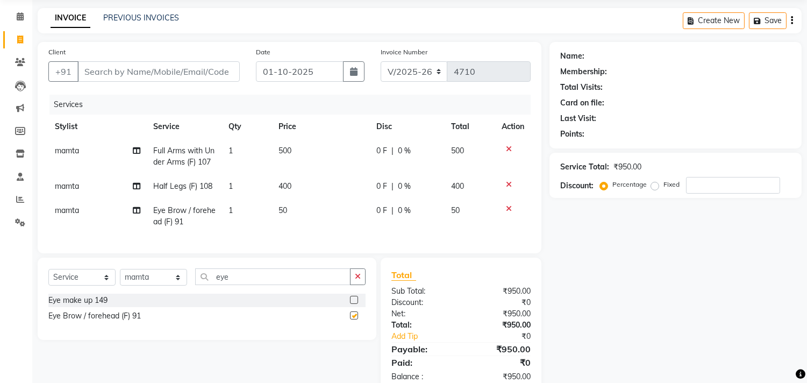
checkbox input "false"
click at [278, 230] on td "50" at bounding box center [321, 215] width 98 height 35
select select "74352"
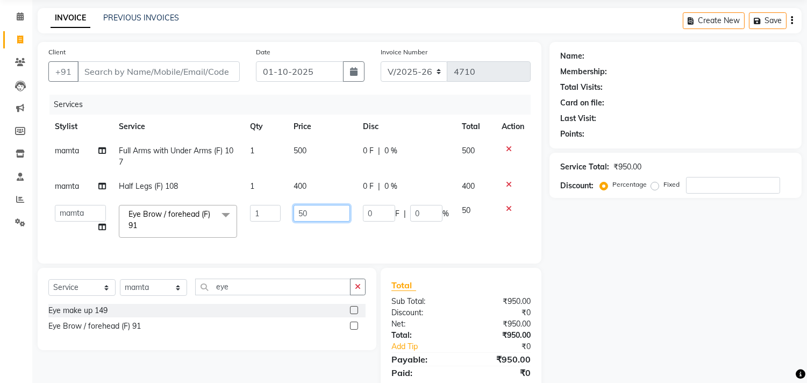
click at [297, 214] on input "50" at bounding box center [321, 213] width 56 height 17
type input "150"
click at [326, 232] on td "150" at bounding box center [321, 221] width 69 height 46
select select "74352"
click at [189, 71] on input "Client" at bounding box center [158, 71] width 162 height 20
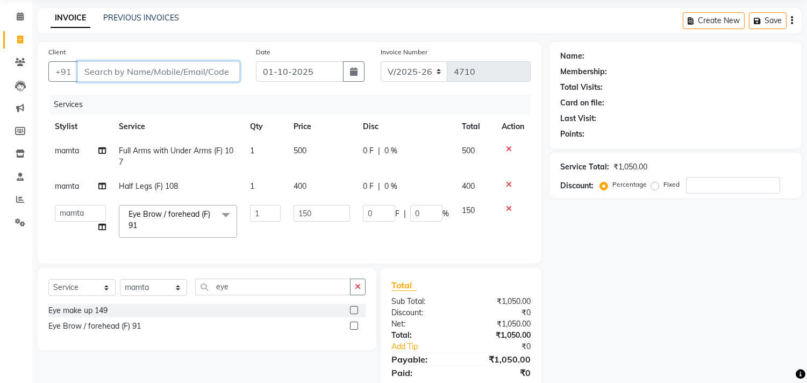
click at [187, 72] on input "Client" at bounding box center [158, 71] width 162 height 20
type input "8"
type input "0"
type input "8586"
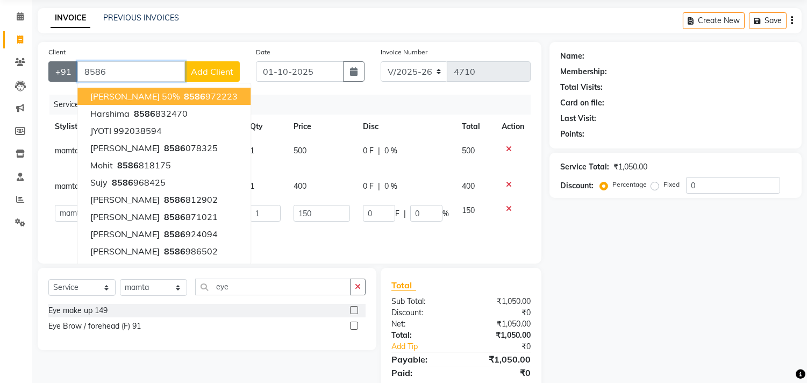
drag, startPoint x: 113, startPoint y: 72, endPoint x: 62, endPoint y: 72, distance: 51.6
click at [62, 72] on div "+91 8586 SHASHANK 50% 8586 972223 Harshima 8586 832470 JYOTI 992038594 mithu ch…" at bounding box center [143, 71] width 191 height 20
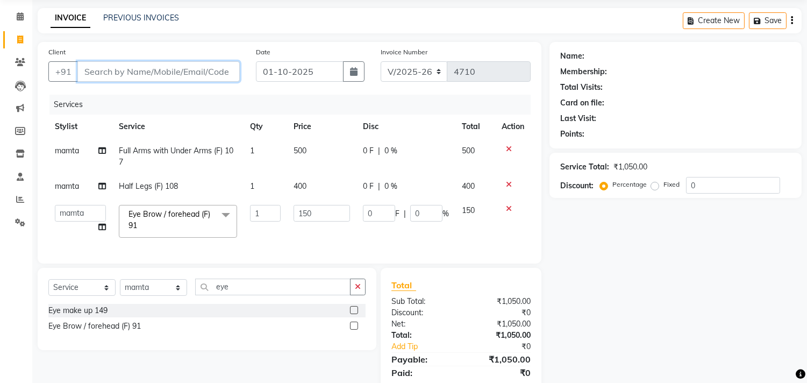
click at [191, 73] on input "Client" at bounding box center [158, 71] width 162 height 20
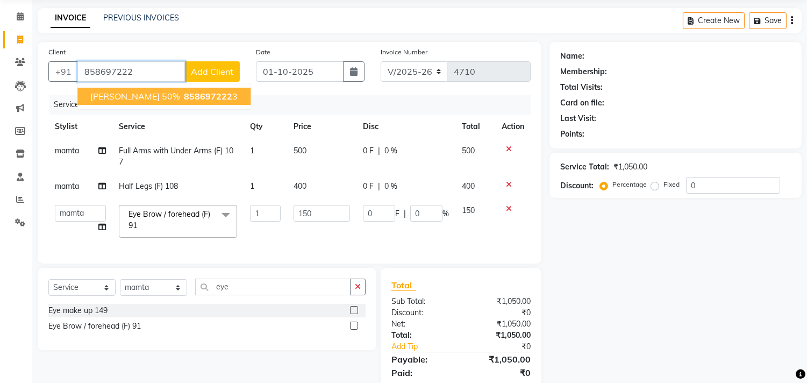
click at [184, 91] on span "858697222" at bounding box center [208, 96] width 48 height 11
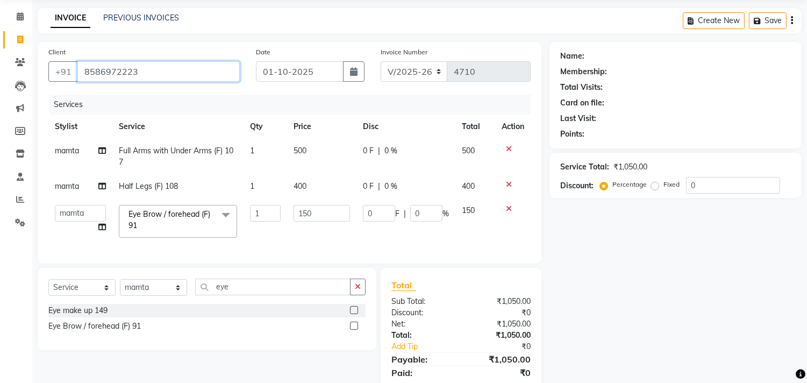
type input "8586972223"
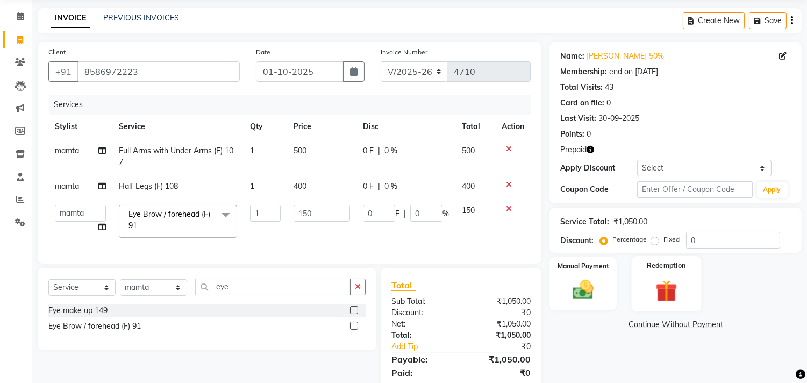
click at [671, 287] on img at bounding box center [665, 290] width 35 height 27
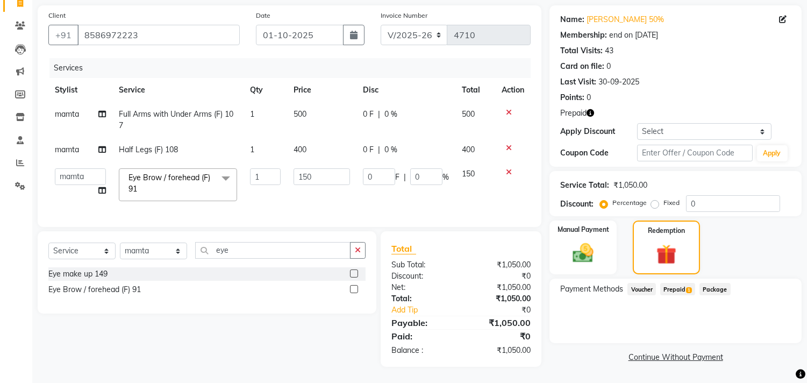
scroll to position [84, 0]
click at [687, 287] on span "1" at bounding box center [689, 290] width 6 height 6
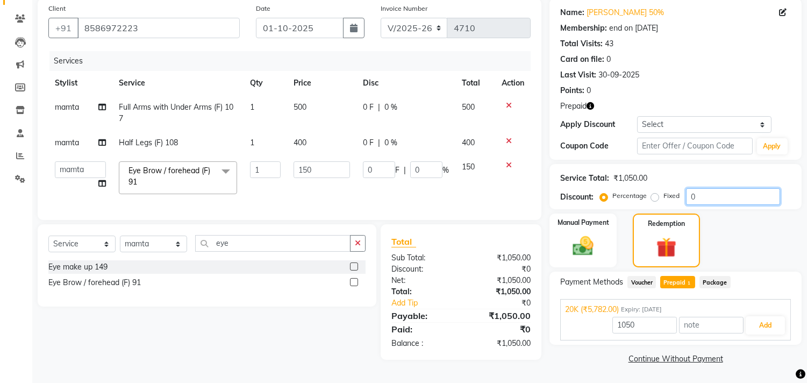
drag, startPoint x: 705, startPoint y: 195, endPoint x: 687, endPoint y: 200, distance: 19.2
click at [693, 199] on input "0" at bounding box center [733, 196] width 94 height 17
type input "5782"
type input "5"
type input "7.5"
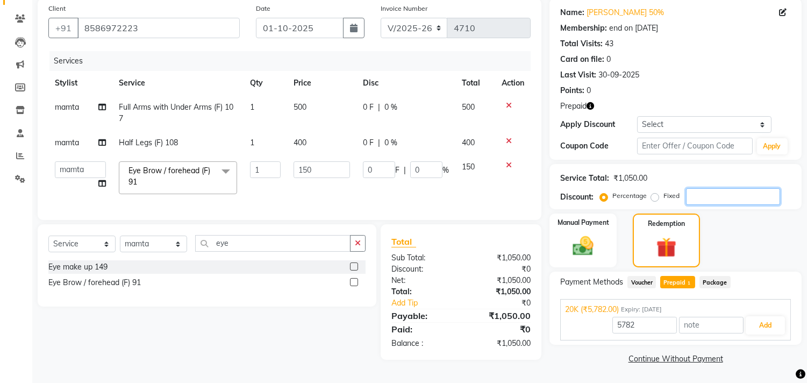
type input "5"
type input "50"
type input "75"
type input "50"
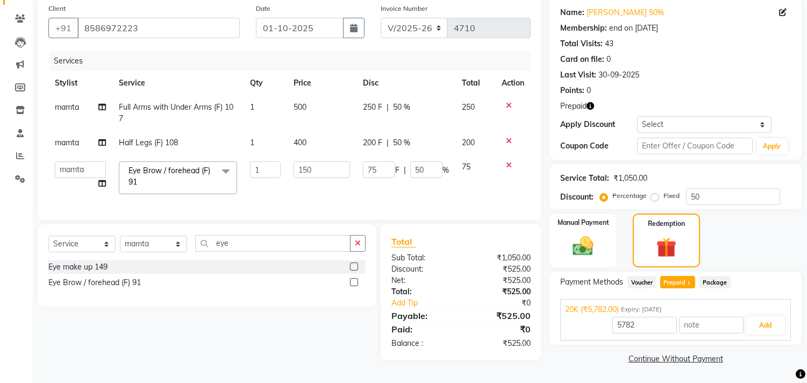
click at [676, 279] on span "Prepaid 1" at bounding box center [677, 282] width 35 height 12
type input "525"
click at [766, 327] on button "Add" at bounding box center [764, 325] width 39 height 18
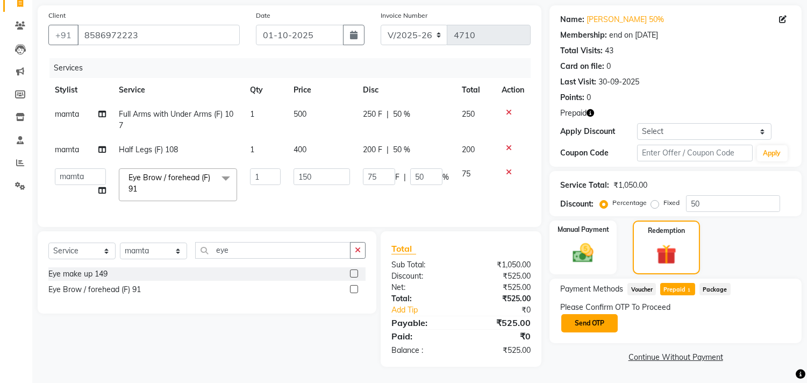
click at [603, 314] on button "Send OTP" at bounding box center [589, 323] width 56 height 18
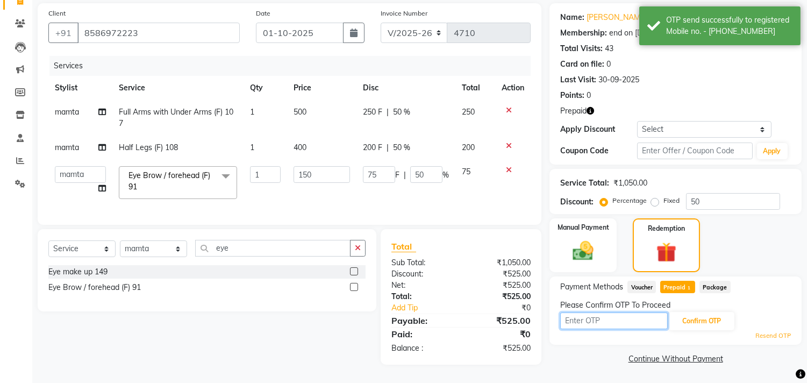
click at [618, 315] on input "text" at bounding box center [613, 320] width 107 height 17
type input "9993"
click at [687, 312] on button "Confirm OTP" at bounding box center [701, 321] width 66 height 18
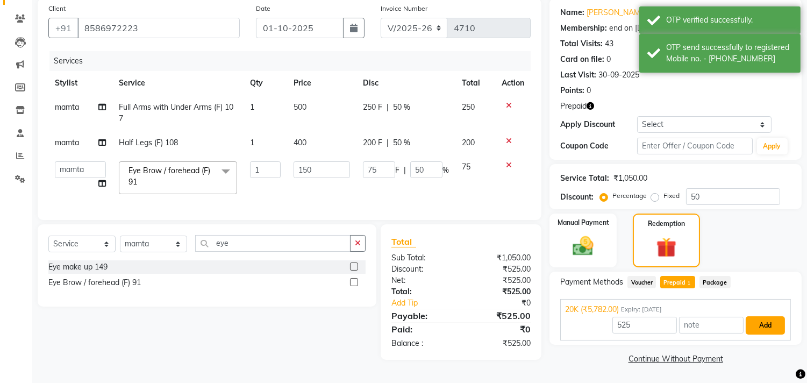
click at [761, 324] on button "Add" at bounding box center [764, 325] width 39 height 18
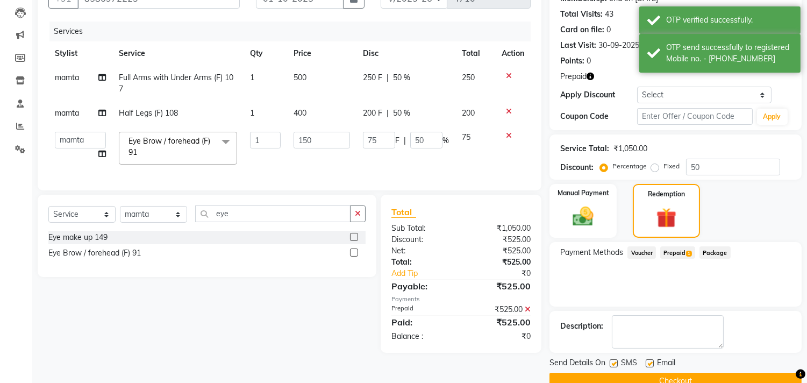
scroll to position [133, 0]
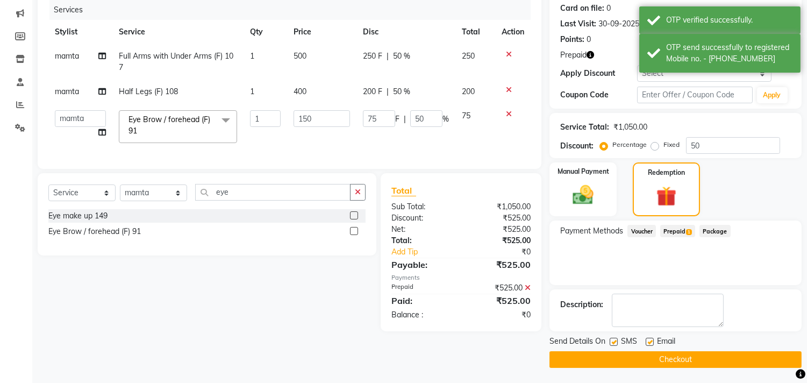
click at [657, 357] on button "Checkout" at bounding box center [675, 359] width 252 height 17
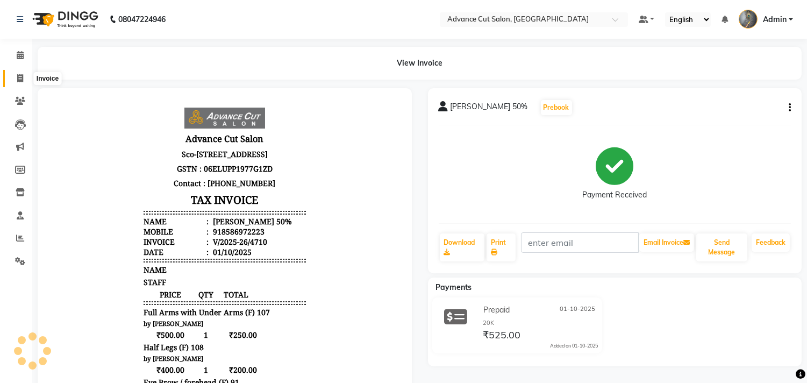
click at [18, 78] on icon at bounding box center [20, 78] width 6 height 8
select select "service"
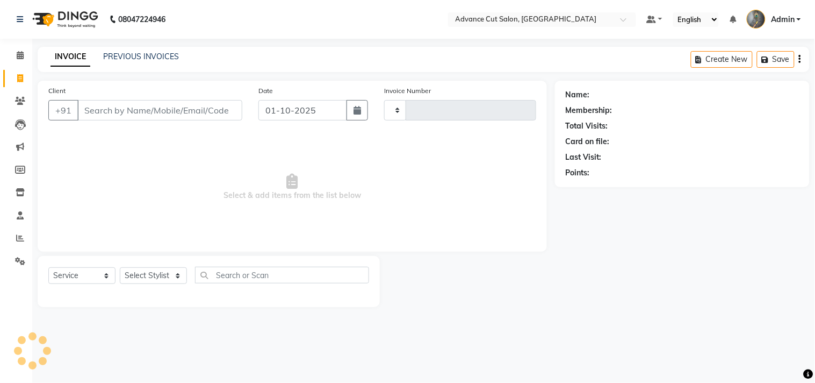
click at [138, 110] on input "Client" at bounding box center [159, 110] width 165 height 20
type input "75"
type input "4711"
select select "4939"
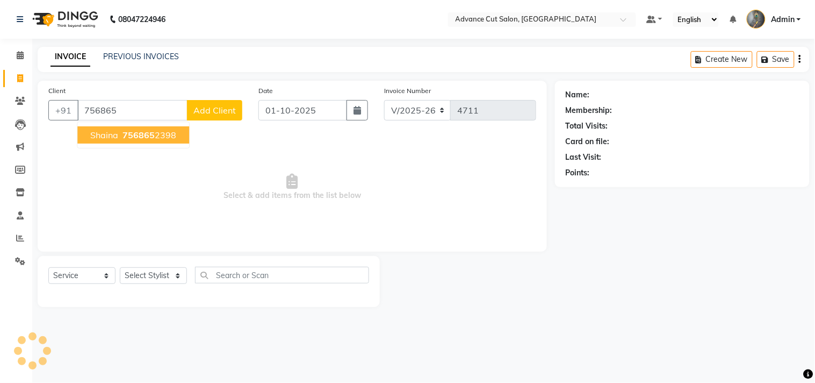
click at [173, 135] on ngb-highlight "756865 2398" at bounding box center [148, 134] width 56 height 11
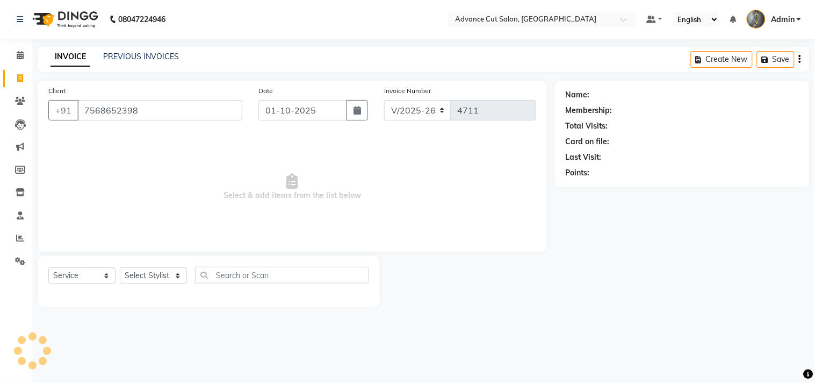
type input "7568652398"
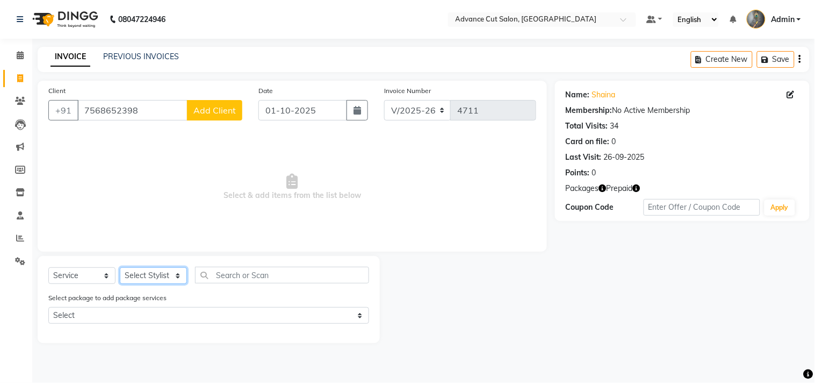
click at [155, 279] on select "Select Stylist Admin chahit COUNTOR Devid hardeep mamta manisha MONISH navi NOS…" at bounding box center [153, 275] width 67 height 17
select select "86614"
click at [120, 268] on select "Select Stylist Admin chahit COUNTOR Devid hardeep mamta manisha MONISH navi NOS…" at bounding box center [153, 275] width 67 height 17
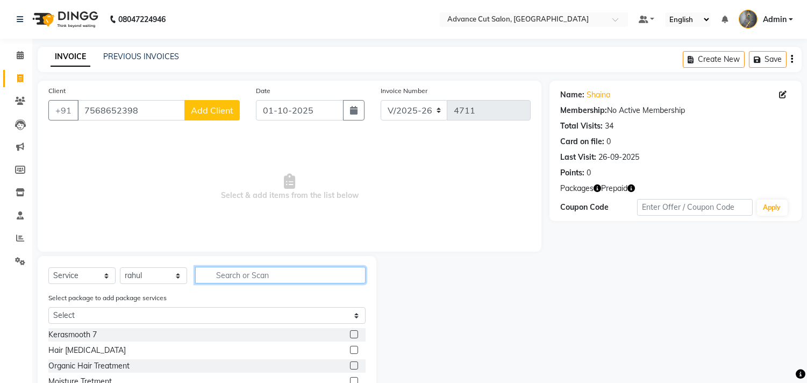
click at [233, 278] on input "text" at bounding box center [280, 275] width 170 height 17
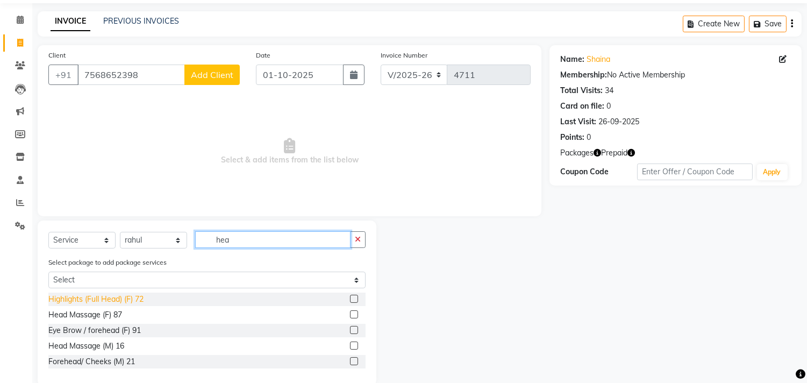
scroll to position [54, 0]
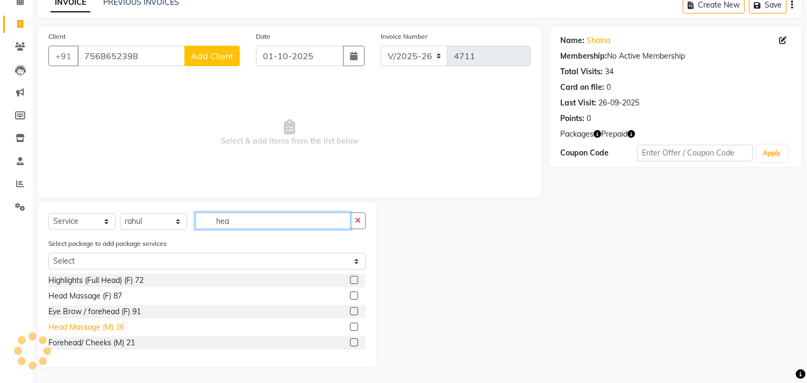
type input "hea"
click at [108, 327] on div "Head Massage (M) 16" at bounding box center [86, 326] width 76 height 11
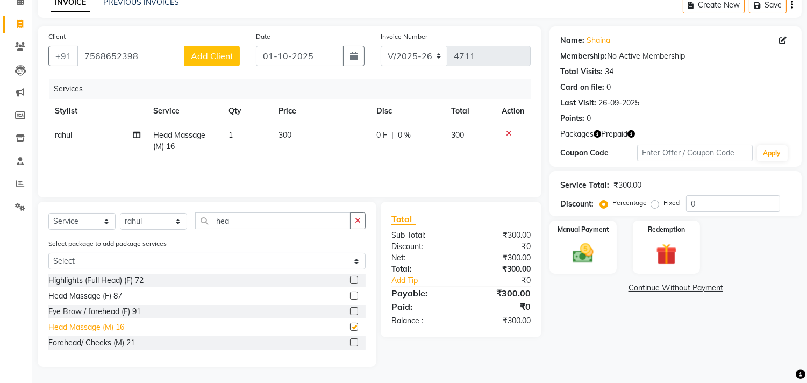
checkbox input "false"
click at [631, 133] on icon "button" at bounding box center [631, 134] width 8 height 8
click at [503, 147] on td at bounding box center [512, 140] width 35 height 35
click at [663, 247] on img at bounding box center [665, 254] width 35 height 27
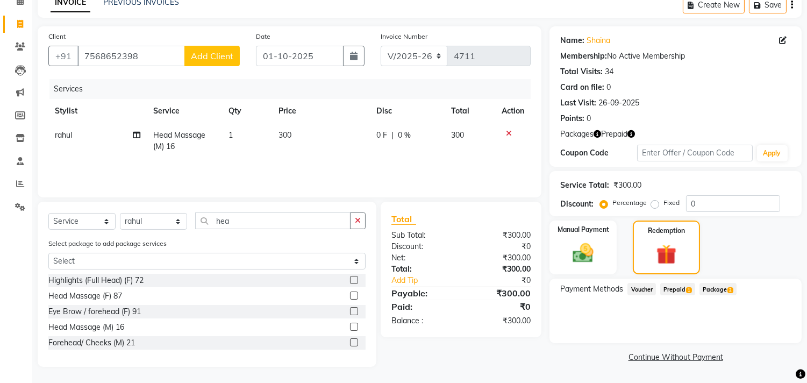
click at [680, 287] on span "Prepaid 1" at bounding box center [677, 289] width 35 height 12
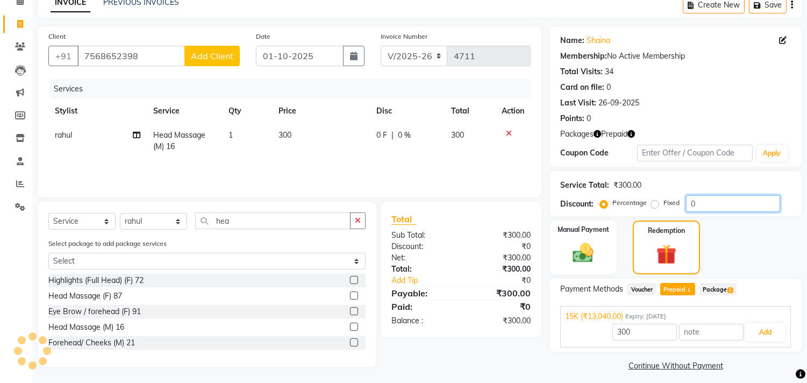
drag, startPoint x: 708, startPoint y: 205, endPoint x: 657, endPoint y: 205, distance: 51.0
click at [659, 205] on div "Percentage Fixed 0" at bounding box center [691, 203] width 178 height 17
type input "13040"
type input "50"
click at [746, 233] on div "Manual Payment Redemption" at bounding box center [675, 247] width 268 height 54
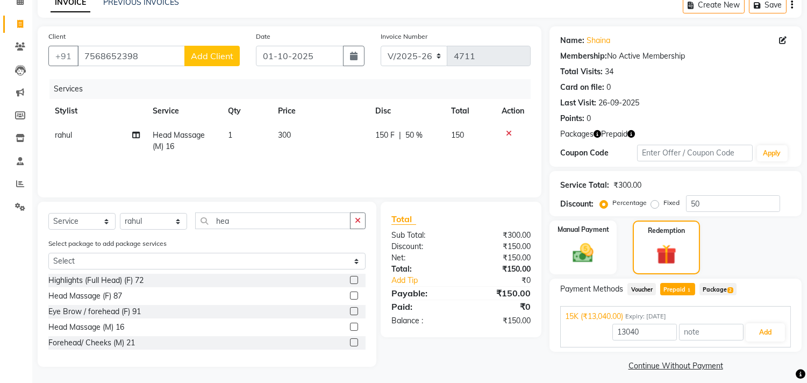
click at [685, 289] on span "Prepaid 1" at bounding box center [677, 289] width 35 height 12
type input "150"
click at [754, 334] on button "Add" at bounding box center [764, 332] width 39 height 18
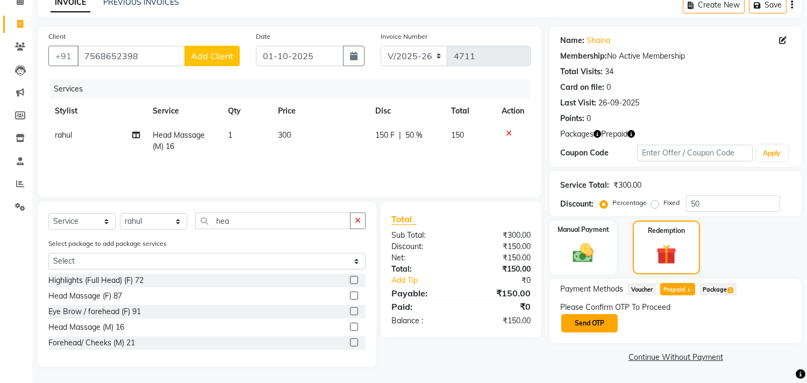
click at [603, 323] on button "Send OTP" at bounding box center [589, 323] width 56 height 18
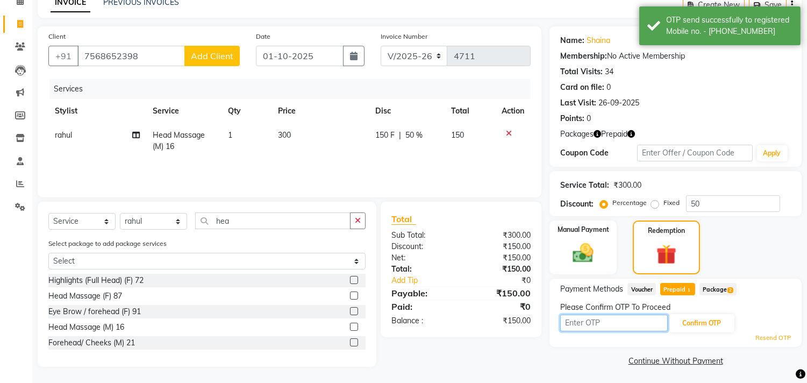
click at [605, 322] on input "text" at bounding box center [613, 322] width 107 height 17
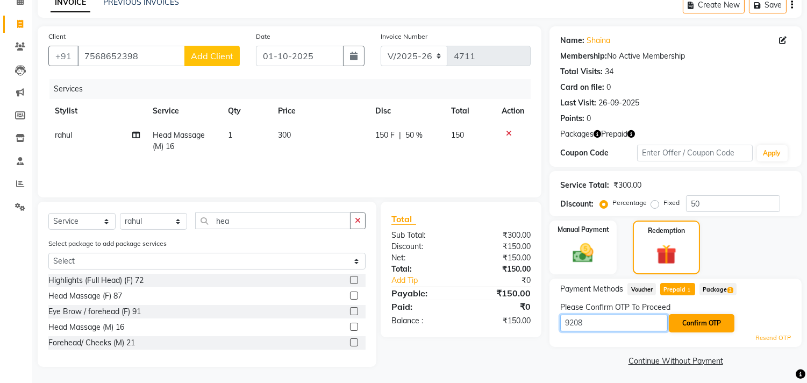
type input "9208"
click at [688, 325] on button "Confirm OTP" at bounding box center [701, 323] width 66 height 18
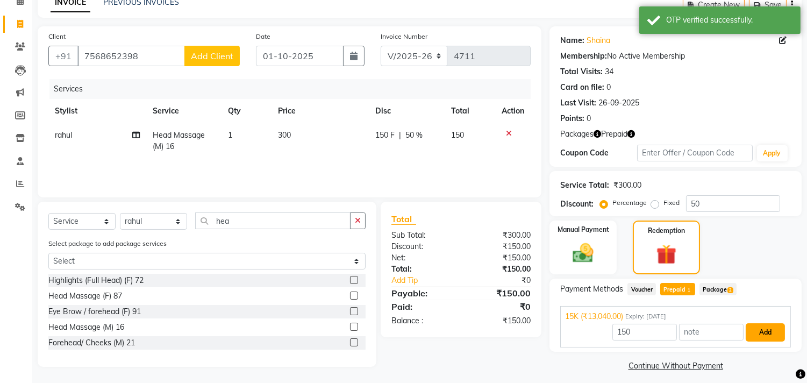
click at [765, 334] on button "Add" at bounding box center [764, 332] width 39 height 18
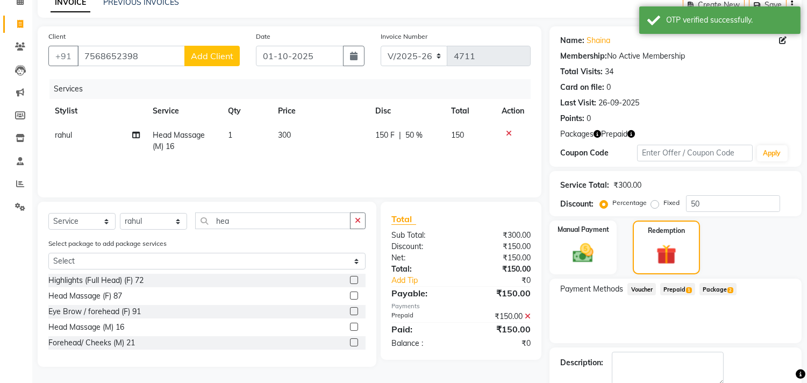
scroll to position [113, 0]
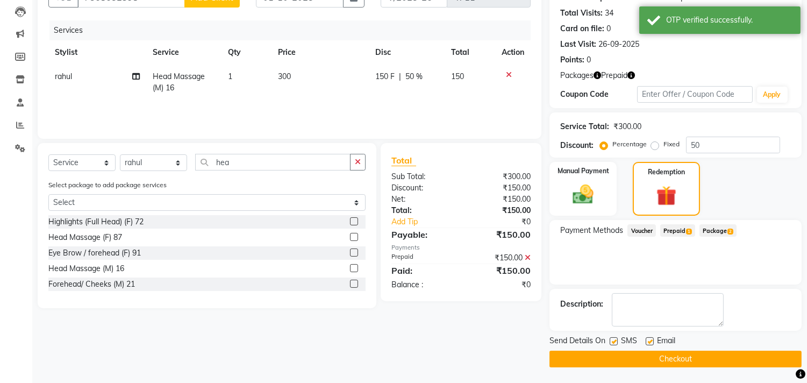
click at [697, 358] on button "Checkout" at bounding box center [675, 358] width 252 height 17
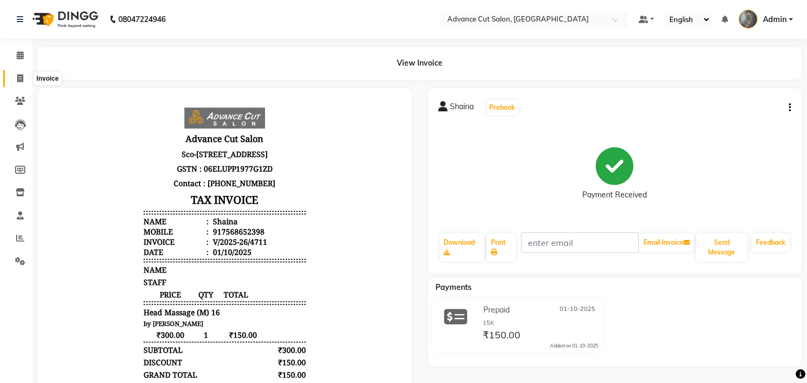
click at [23, 74] on span at bounding box center [20, 79] width 19 height 12
select select "service"
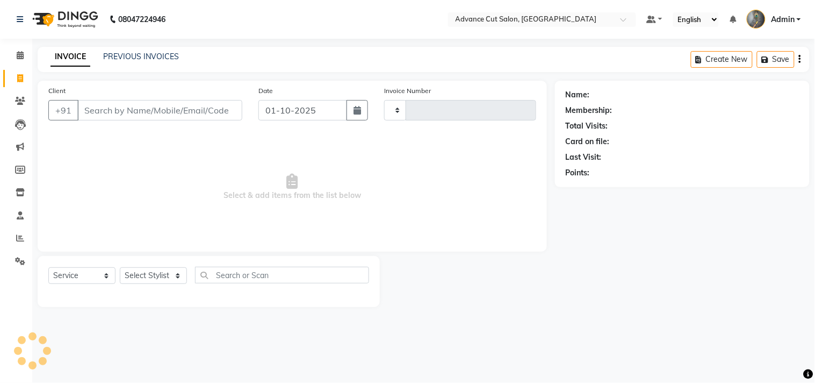
click at [160, 116] on input "Client" at bounding box center [159, 110] width 165 height 20
type input "4712"
select select "4939"
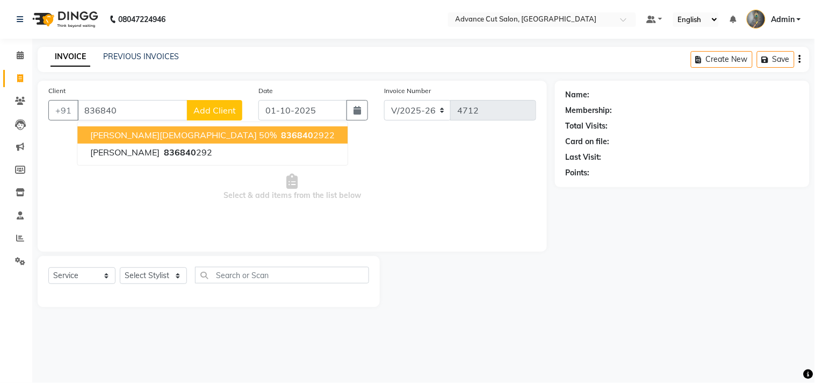
click at [279, 134] on ngb-highlight "836840 2922" at bounding box center [307, 134] width 56 height 11
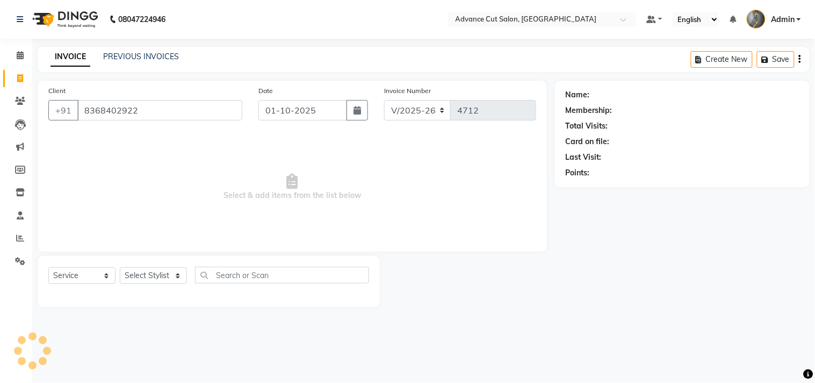
type input "8368402922"
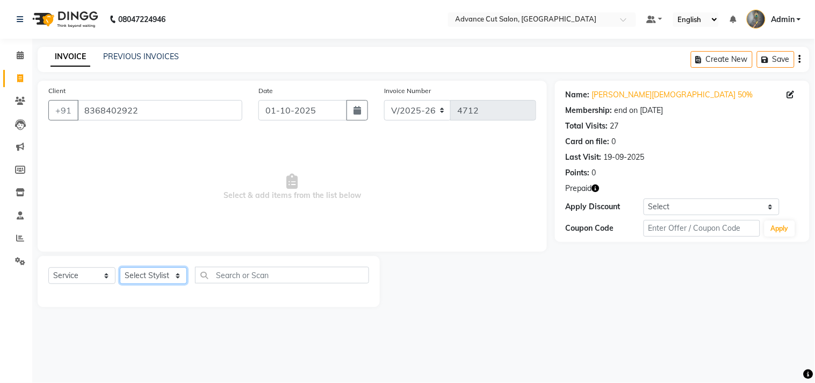
click at [140, 272] on select "Select Stylist Admin chahit COUNTOR Devid hardeep mamta manisha MONISH navi NOS…" at bounding box center [153, 275] width 67 height 17
select select "58461"
click at [120, 268] on select "Select Stylist Admin chahit COUNTOR Devid hardeep mamta manisha MONISH navi NOS…" at bounding box center [153, 275] width 67 height 17
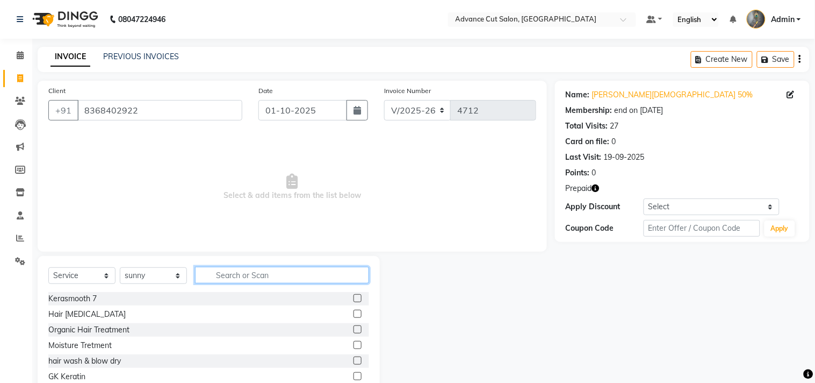
click at [232, 275] on input "text" at bounding box center [282, 275] width 174 height 17
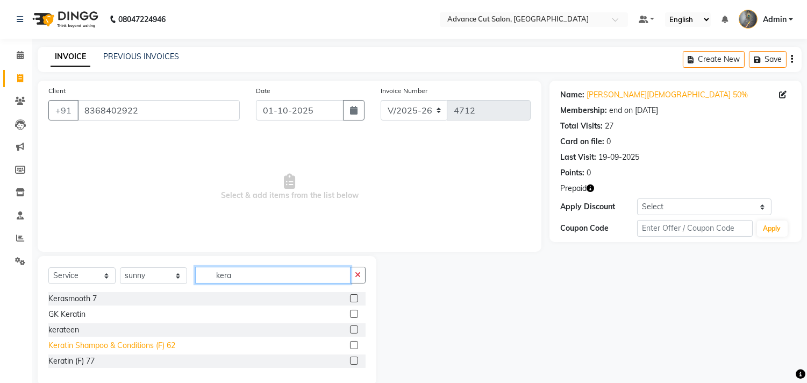
type input "kera"
click at [134, 344] on div "Keratin Shampoo & Conditions (F) 62" at bounding box center [111, 345] width 127 height 11
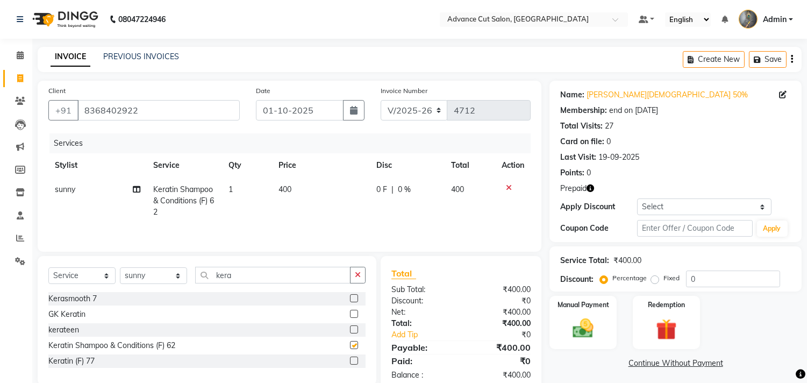
checkbox input "false"
drag, startPoint x: 253, startPoint y: 273, endPoint x: 174, endPoint y: 276, distance: 79.1
click at [174, 276] on div "Select Service Product Membership Package Voucher Prepaid Gift Card Select Styl…" at bounding box center [206, 279] width 317 height 25
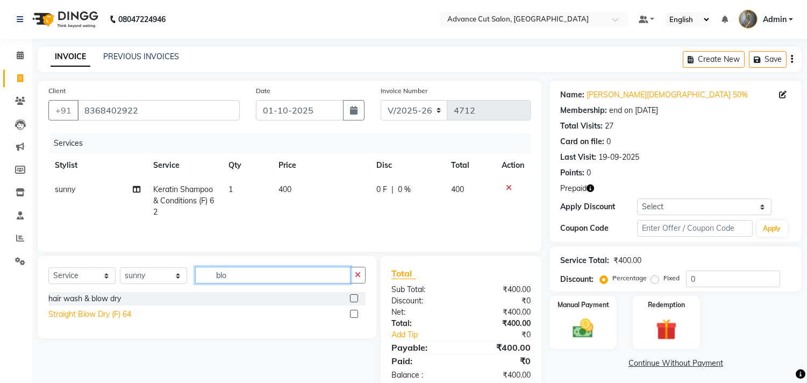
type input "blo"
click at [103, 315] on div "Straight Blow Dry (F) 64" at bounding box center [89, 313] width 83 height 11
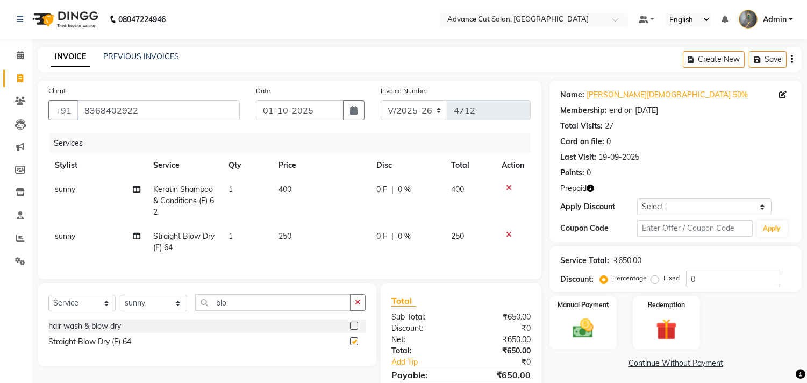
checkbox input "false"
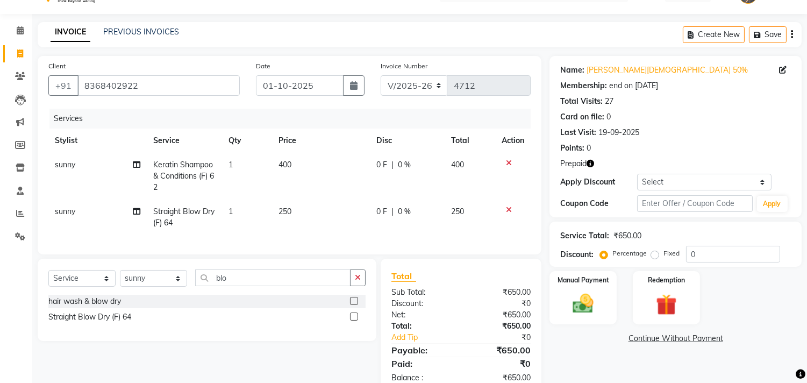
scroll to position [61, 0]
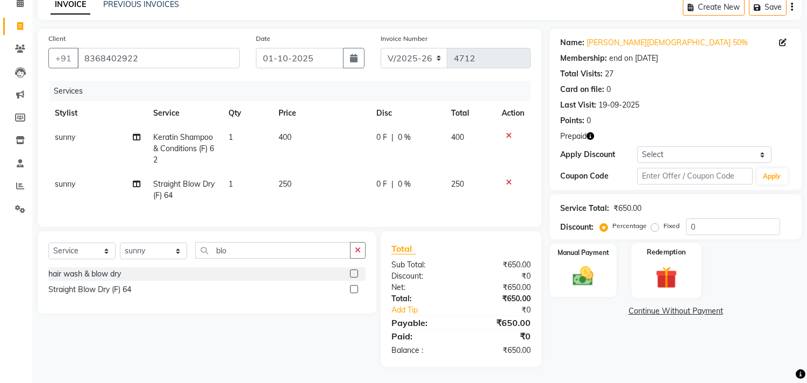
click at [656, 264] on img at bounding box center [665, 277] width 35 height 27
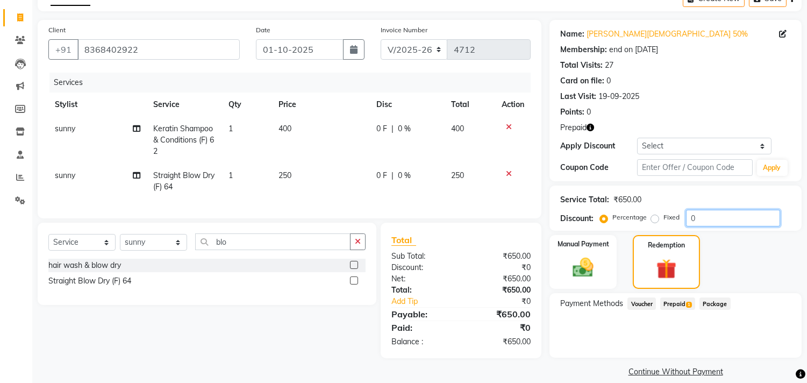
click at [715, 222] on input "0" at bounding box center [733, 218] width 94 height 17
type input "50"
click at [678, 307] on span "Prepaid 1" at bounding box center [677, 303] width 35 height 12
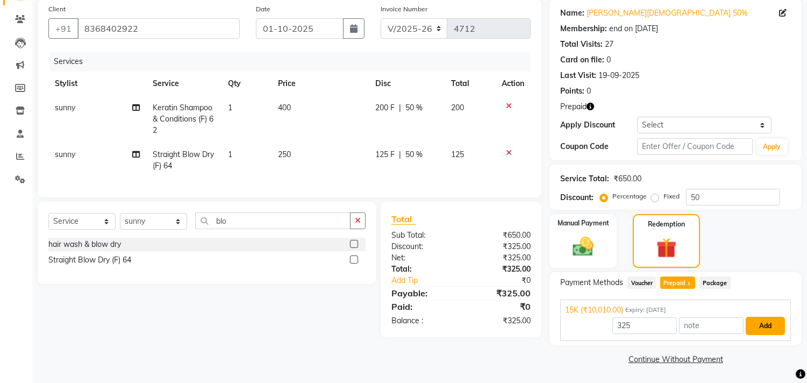
click at [749, 327] on button "Add" at bounding box center [764, 325] width 39 height 18
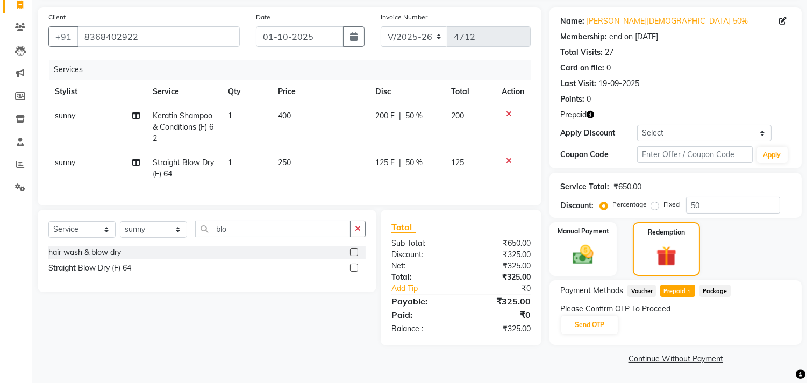
scroll to position [73, 0]
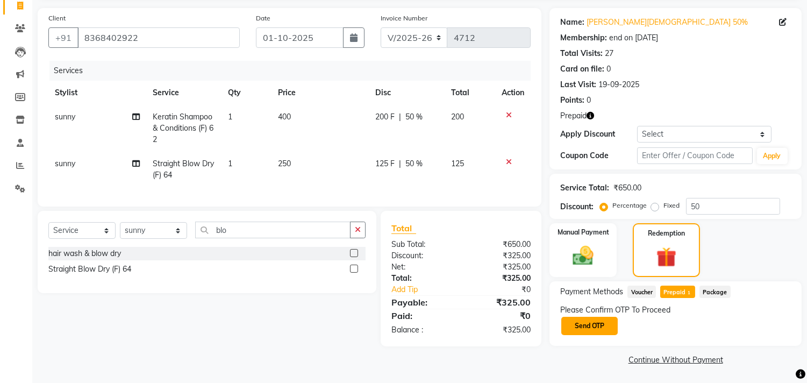
click at [610, 328] on button "Send OTP" at bounding box center [589, 325] width 56 height 18
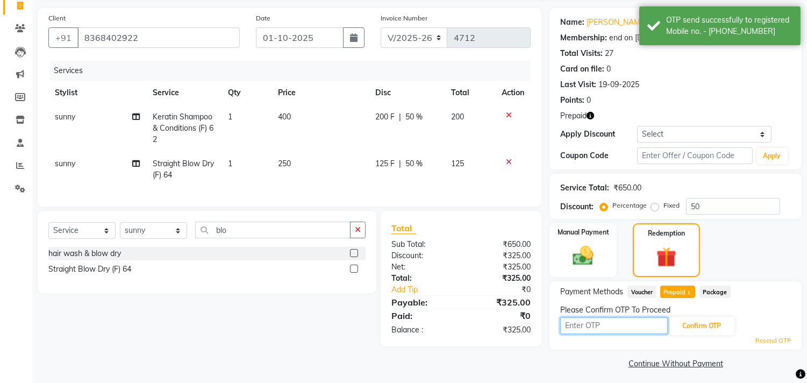
click at [611, 326] on input "text" at bounding box center [613, 325] width 107 height 17
click at [606, 321] on input "text" at bounding box center [613, 325] width 107 height 17
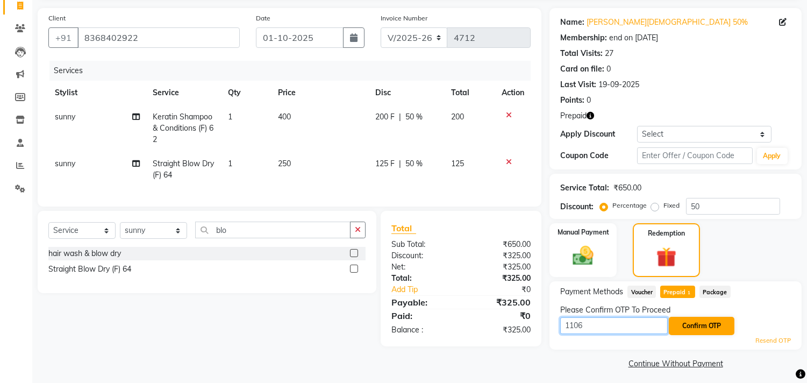
type input "1106"
click at [681, 324] on button "Confirm OTP" at bounding box center [701, 325] width 66 height 18
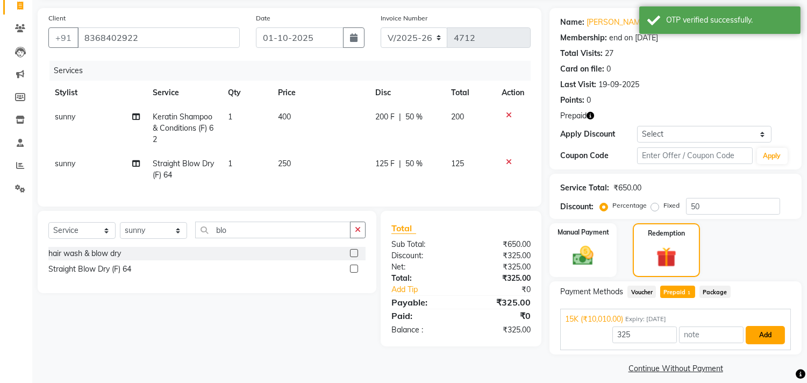
click at [766, 334] on button "Add" at bounding box center [764, 335] width 39 height 18
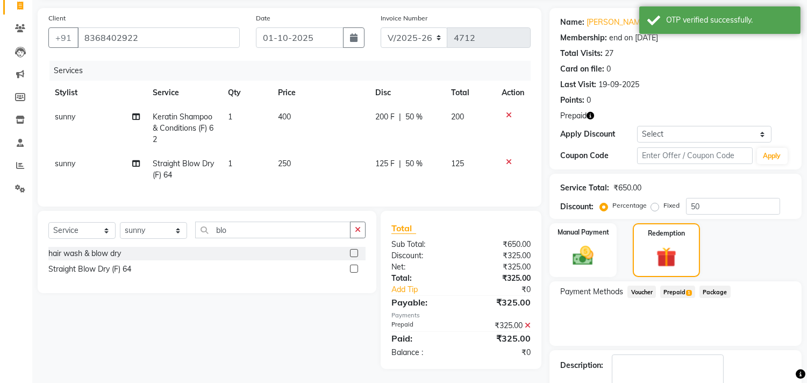
scroll to position [133, 0]
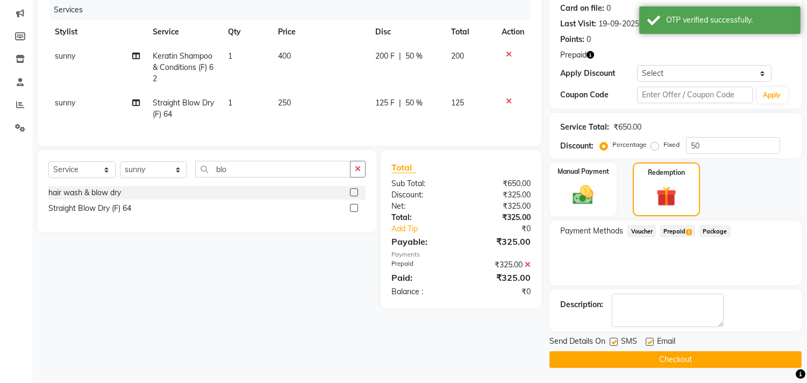
click at [643, 356] on button "Checkout" at bounding box center [675, 359] width 252 height 17
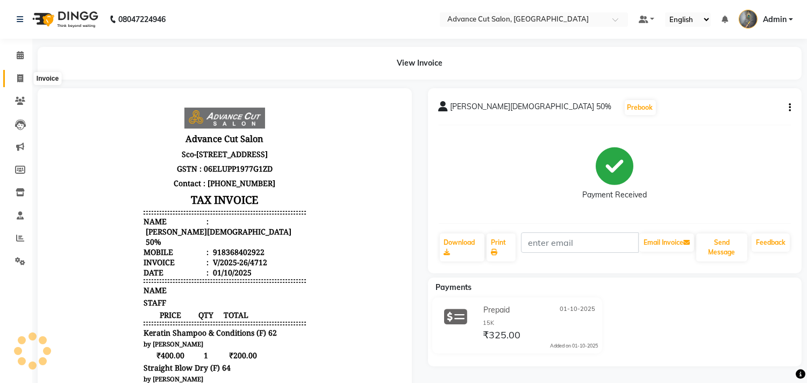
click at [20, 79] on icon at bounding box center [20, 78] width 6 height 8
select select "service"
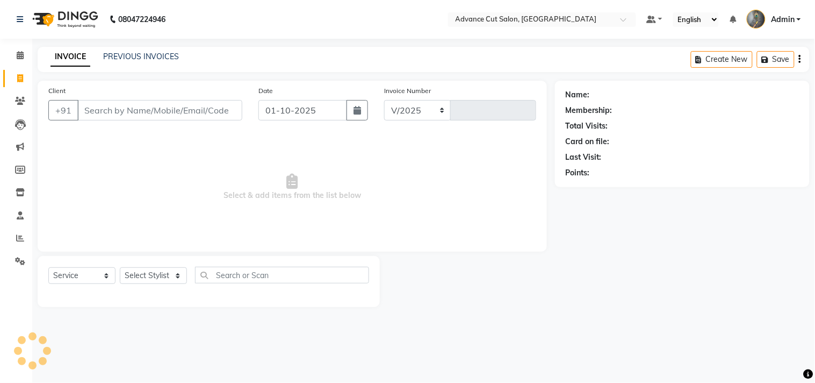
select select "4939"
type input "4713"
click at [152, 110] on input "Client" at bounding box center [159, 110] width 165 height 20
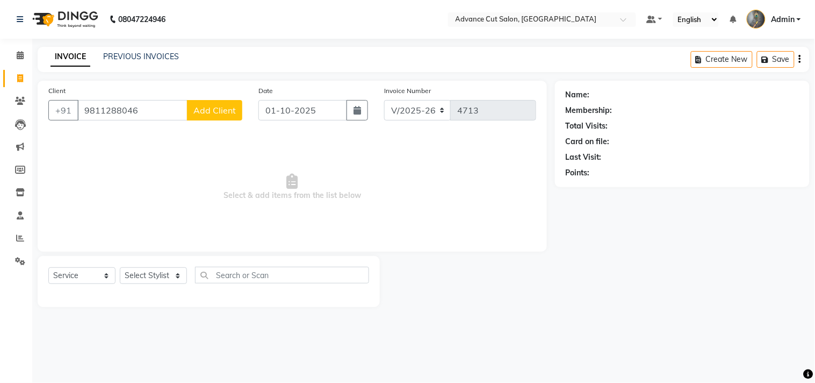
type input "9811288046"
click at [219, 110] on span "Add Client" at bounding box center [214, 110] width 42 height 11
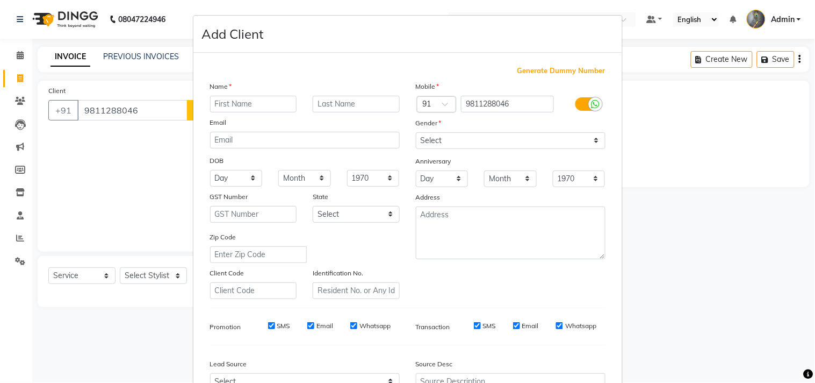
click at [217, 101] on input "text" at bounding box center [253, 104] width 87 height 17
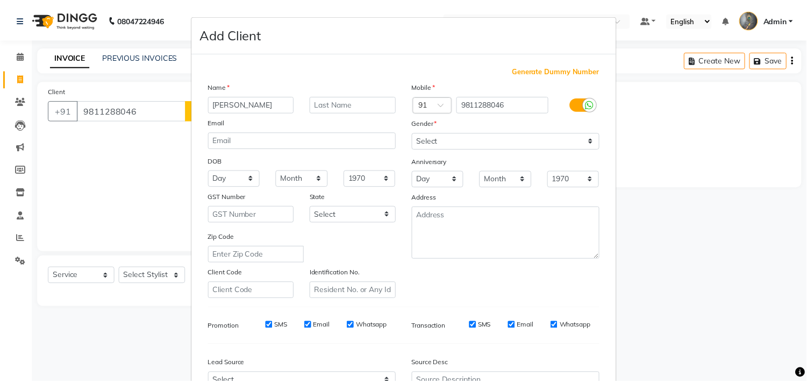
scroll to position [114, 0]
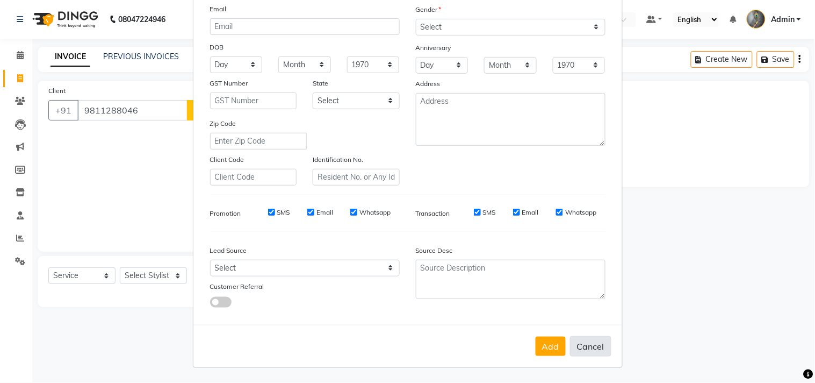
type input "divyam"
click at [578, 344] on button "Cancel" at bounding box center [590, 346] width 41 height 20
select select
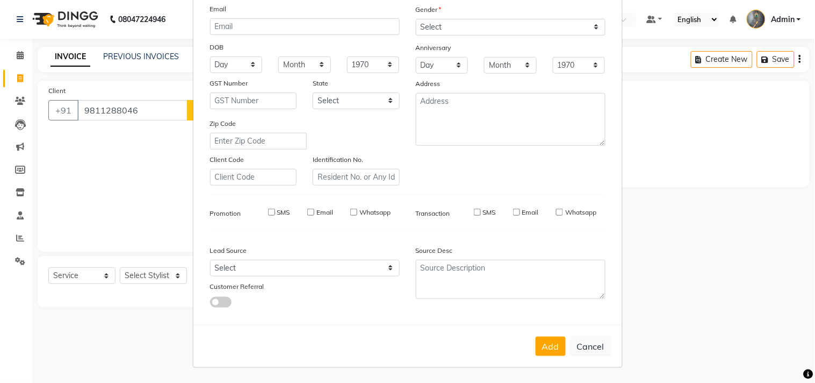
select select
checkbox input "false"
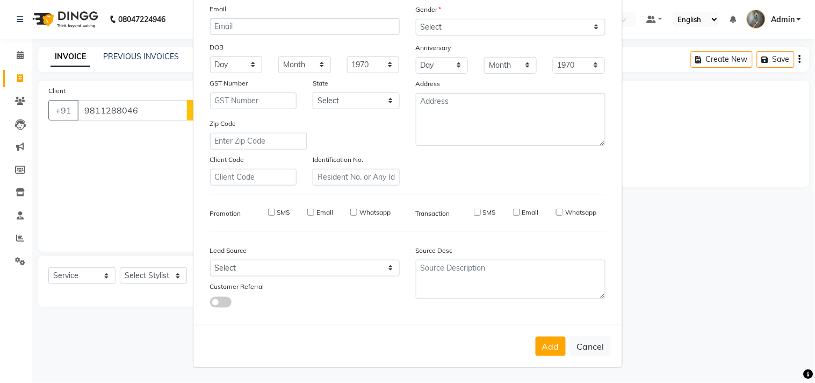
checkbox input "false"
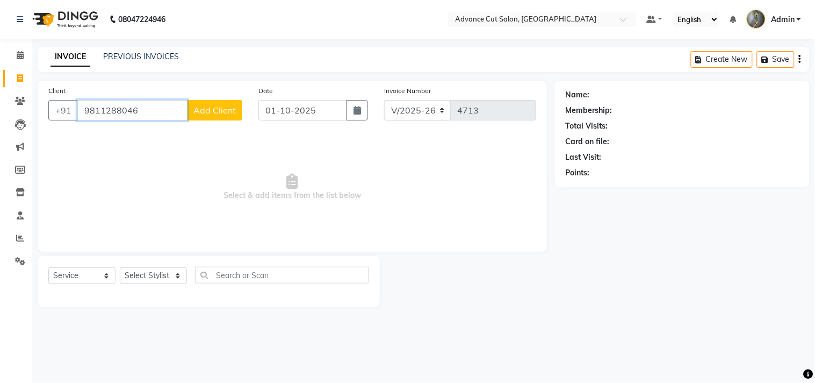
drag, startPoint x: 145, startPoint y: 113, endPoint x: 52, endPoint y: 99, distance: 94.6
click at [52, 99] on div "Client +91 9811288046 Add Client" at bounding box center [145, 107] width 210 height 44
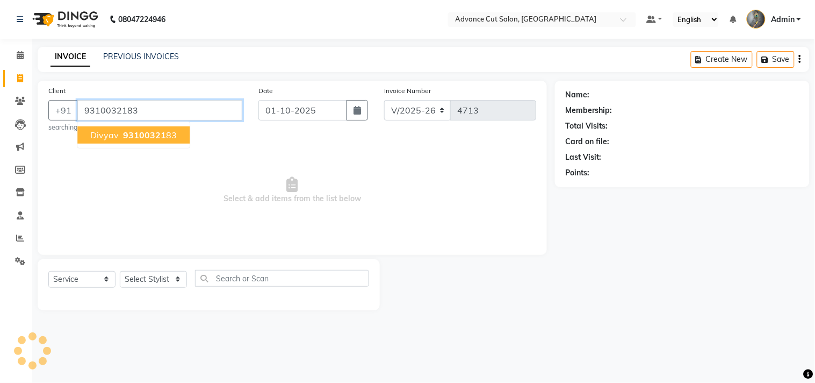
type input "9310032183"
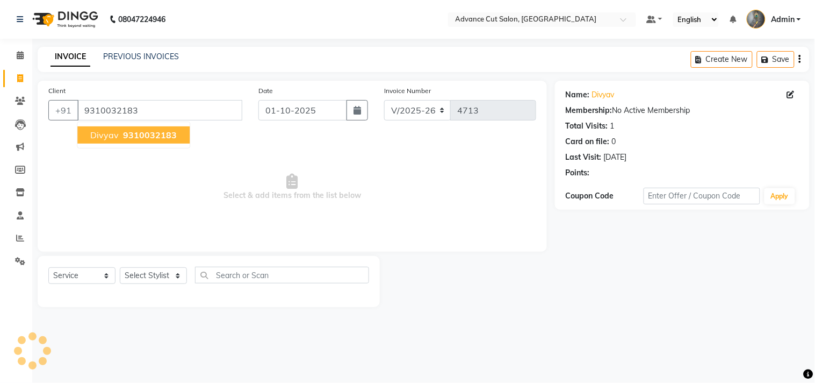
click at [132, 129] on span "9310032183" at bounding box center [150, 134] width 54 height 11
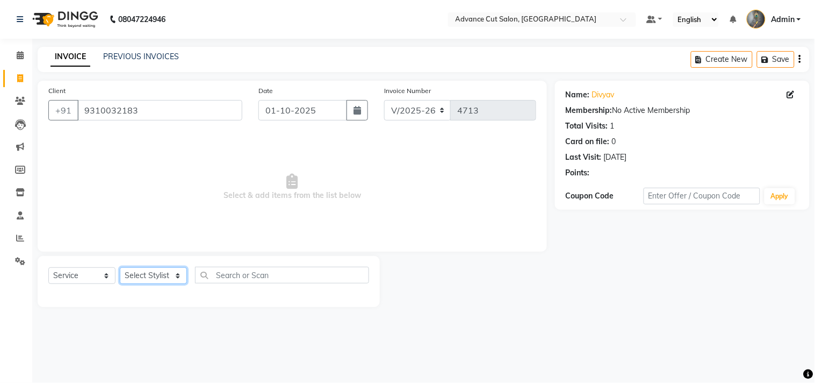
click at [149, 272] on select "Select Stylist Admin chahit COUNTOR Devid hardeep mamta manisha MONISH navi NOS…" at bounding box center [153, 275] width 67 height 17
select select "78660"
click at [120, 268] on select "Select Stylist Admin chahit COUNTOR Devid hardeep mamta manisha MONISH navi NOS…" at bounding box center [153, 275] width 67 height 17
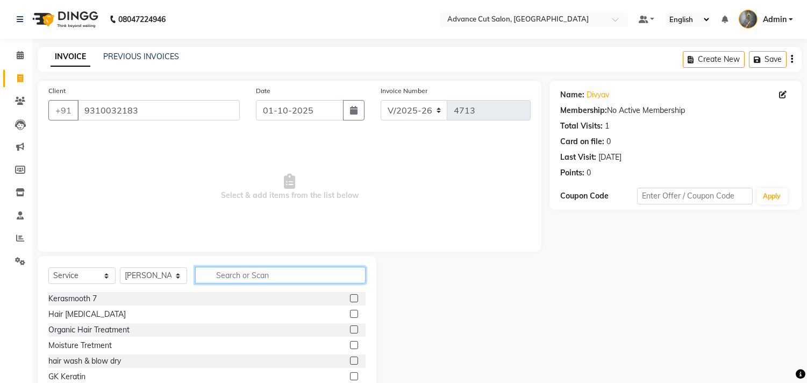
click at [220, 269] on input "text" at bounding box center [280, 275] width 170 height 17
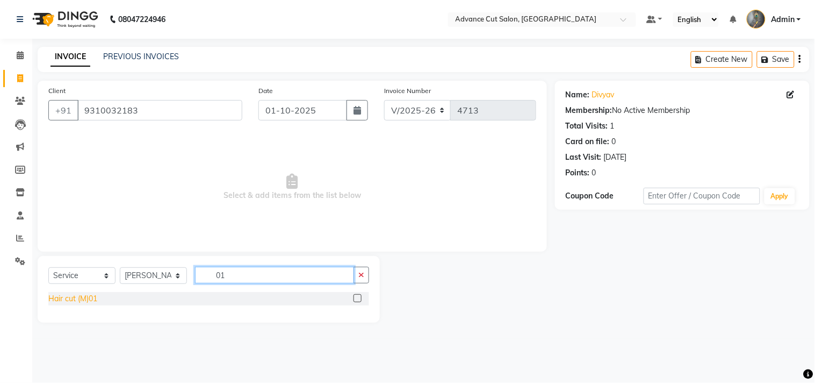
type input "01"
click at [87, 300] on div "Hair cut (M)01" at bounding box center [72, 298] width 49 height 11
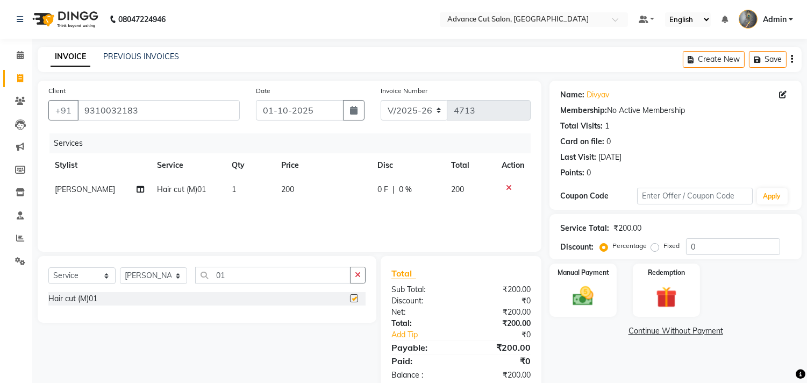
checkbox input "false"
click at [237, 280] on input "01" at bounding box center [272, 275] width 155 height 17
type input "0"
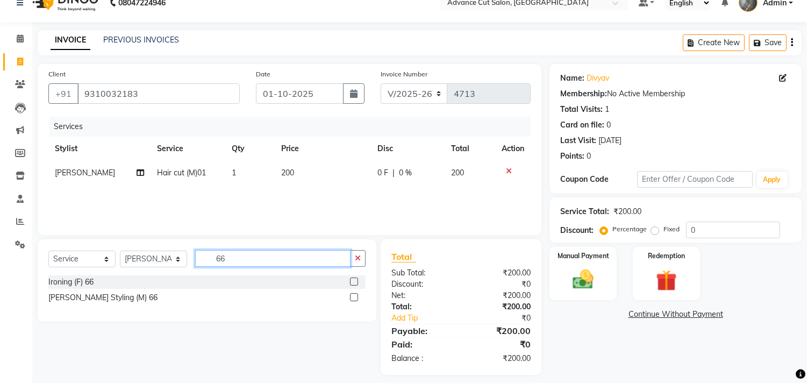
scroll to position [25, 0]
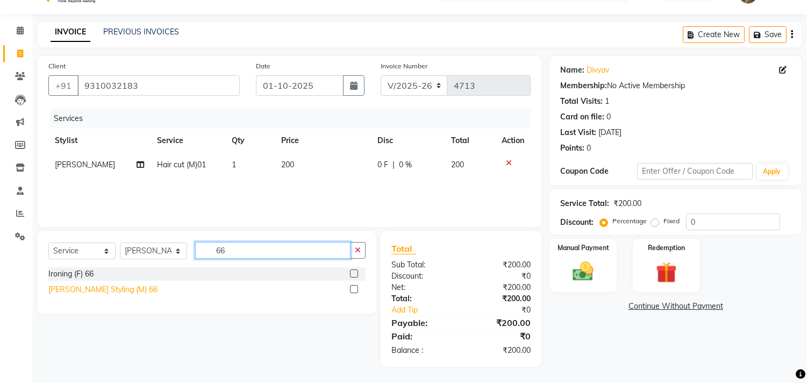
type input "66"
click at [91, 286] on div "Beard Styling (M) 66" at bounding box center [102, 289] width 109 height 11
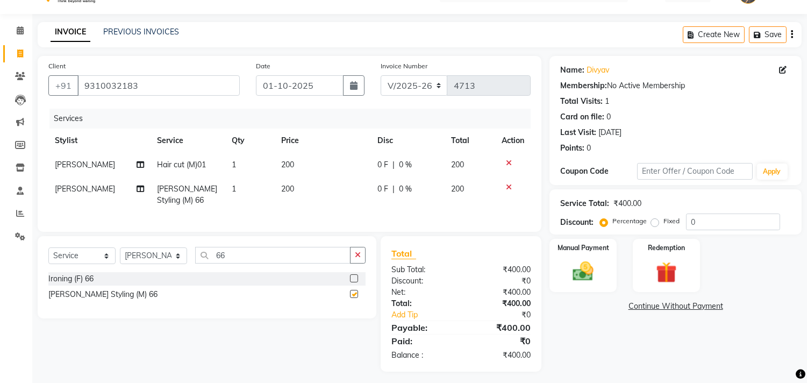
checkbox input "false"
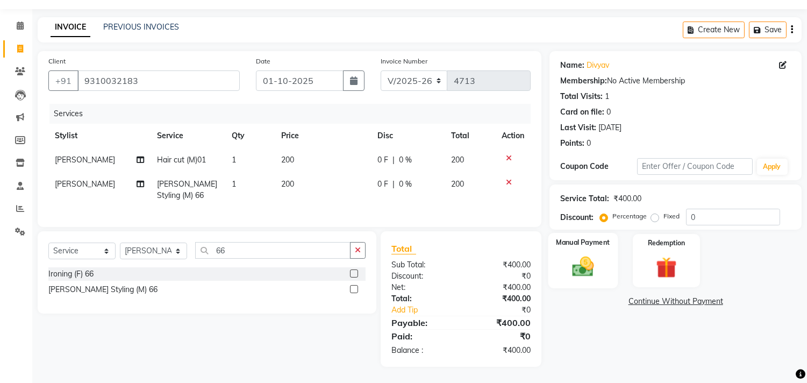
scroll to position [39, 0]
click at [595, 256] on img at bounding box center [582, 266] width 35 height 25
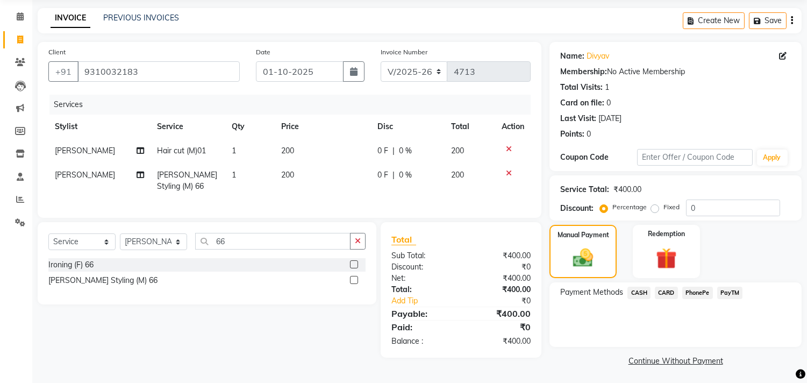
click at [729, 289] on span "PayTM" at bounding box center [730, 292] width 26 height 12
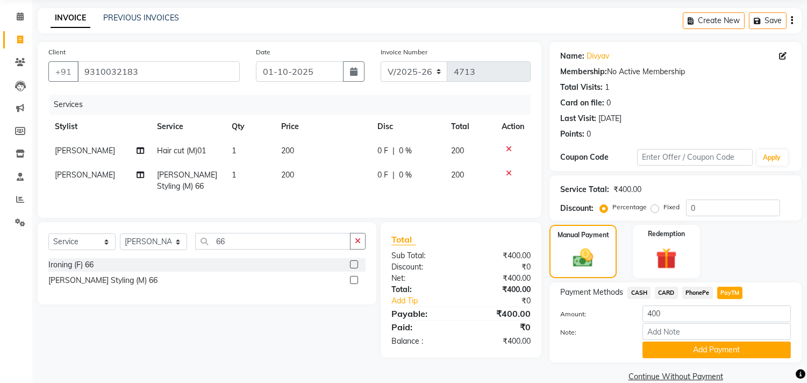
click at [635, 293] on span "CASH" at bounding box center [638, 292] width 23 height 12
click at [691, 352] on button "Add Payment" at bounding box center [716, 349] width 148 height 17
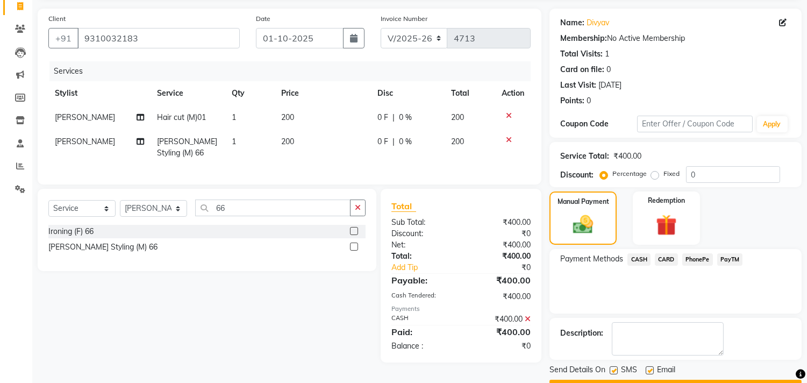
scroll to position [100, 0]
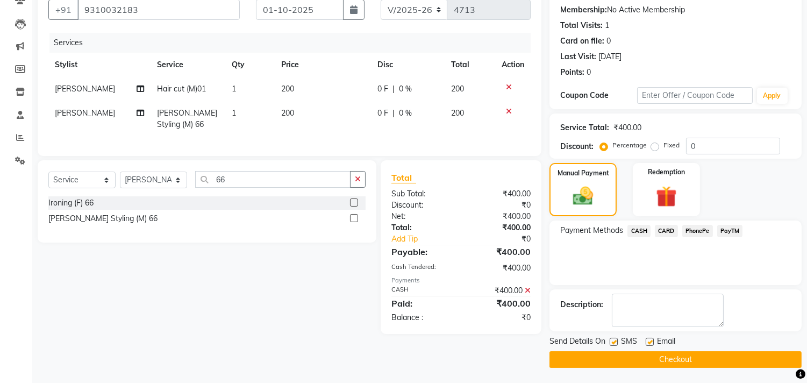
click at [652, 357] on button "Checkout" at bounding box center [675, 359] width 252 height 17
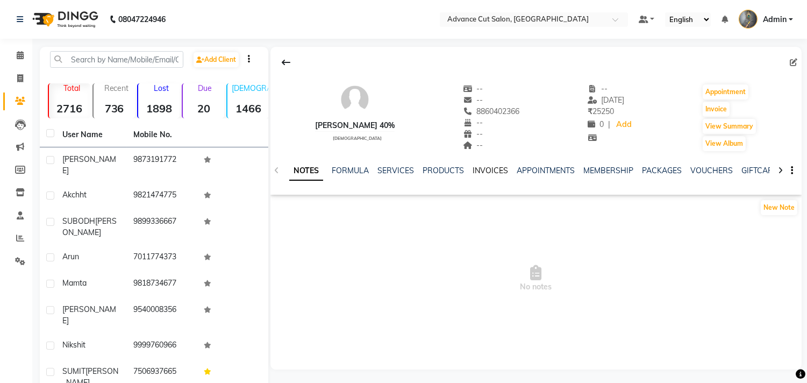
click at [494, 170] on link "INVOICES" at bounding box center [489, 171] width 35 height 10
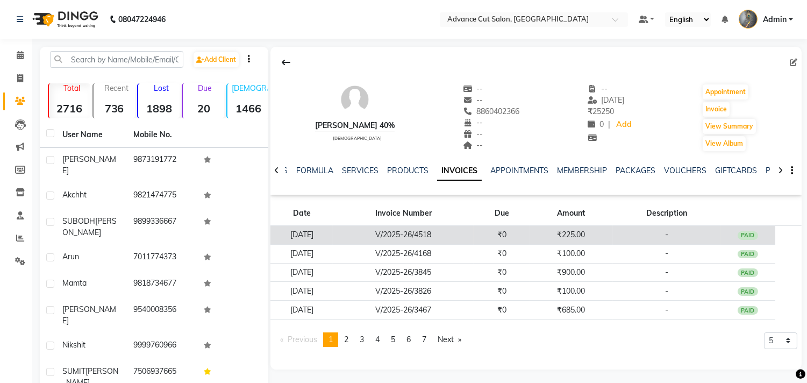
click at [584, 238] on td "₹225.00" at bounding box center [570, 235] width 83 height 19
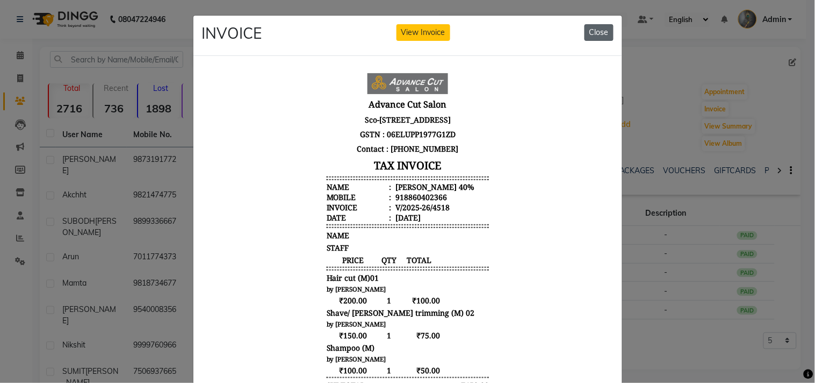
click at [595, 31] on button "Close" at bounding box center [599, 32] width 29 height 17
